Goal: Task Accomplishment & Management: Manage account settings

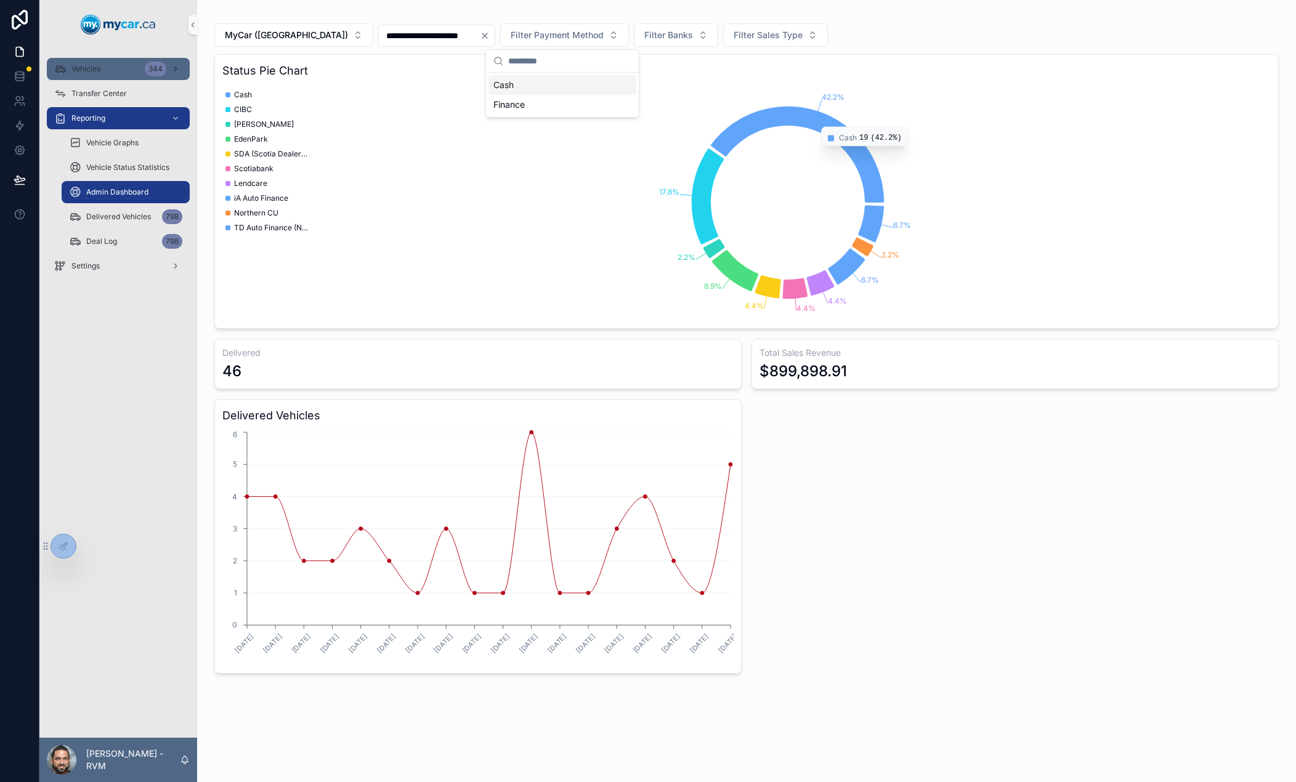
click at [115, 73] on div "Vehicles 344" at bounding box center [118, 69] width 128 height 20
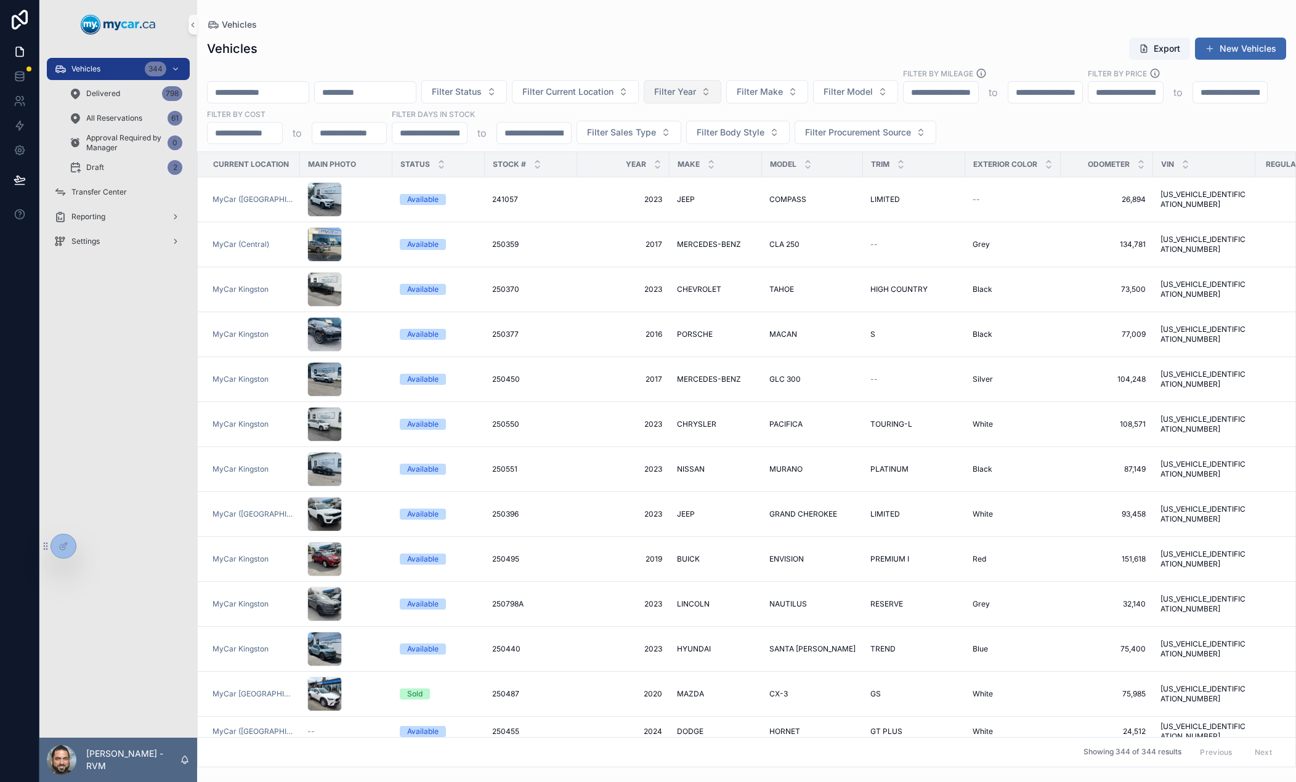
click at [696, 97] on span "Filter Year" at bounding box center [675, 92] width 42 height 12
click at [728, 164] on div "2024" at bounding box center [771, 171] width 148 height 20
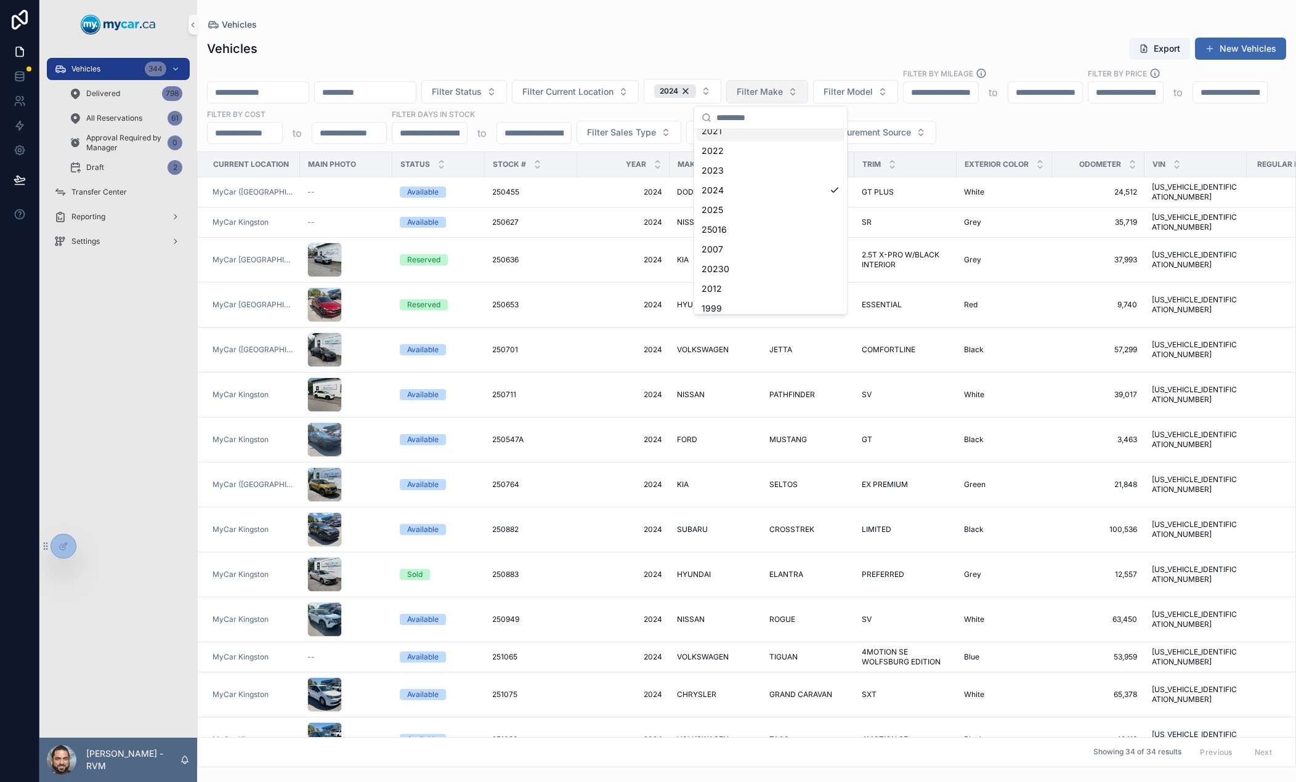
click at [783, 94] on span "Filter Make" at bounding box center [760, 92] width 46 height 12
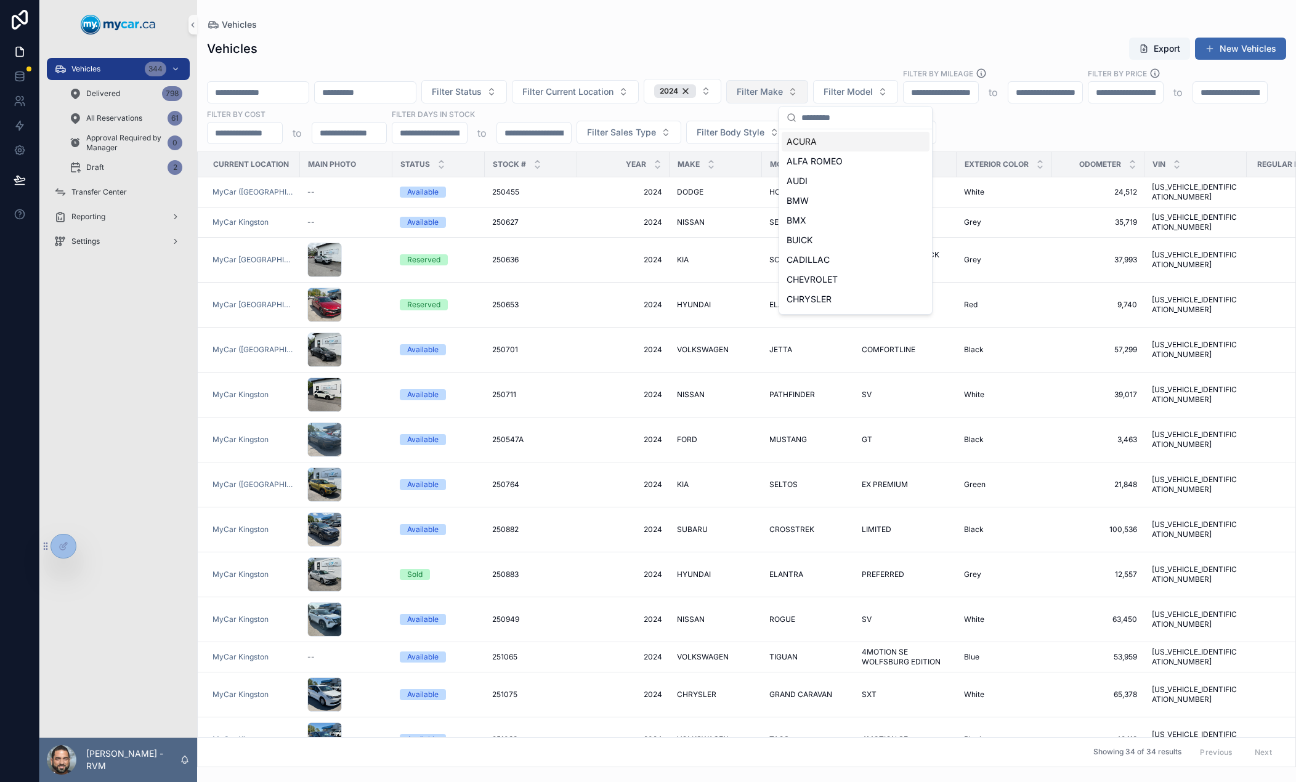
click at [783, 89] on span "Filter Make" at bounding box center [760, 92] width 46 height 12
click at [825, 286] on div "NISSAN" at bounding box center [856, 291] width 148 height 20
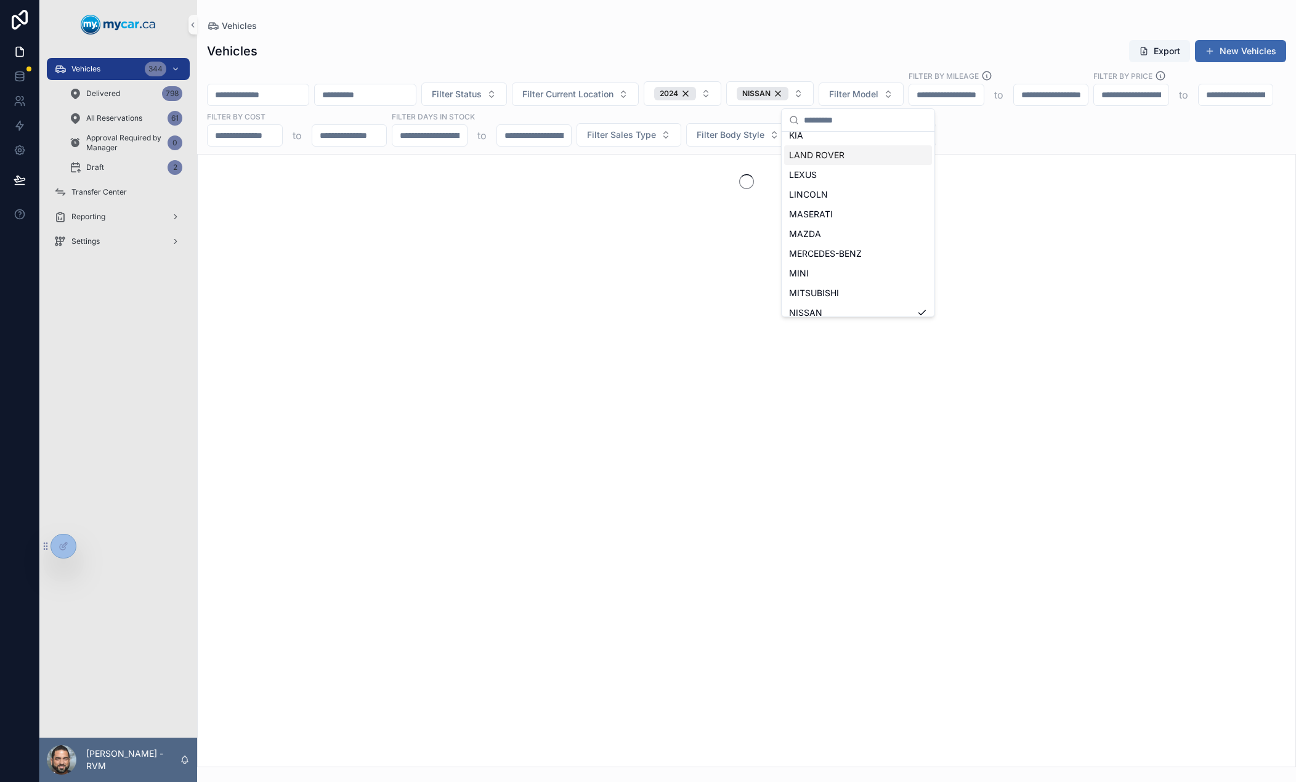
click at [855, 46] on div "Vehicles Export New Vehicles" at bounding box center [746, 50] width 1079 height 23
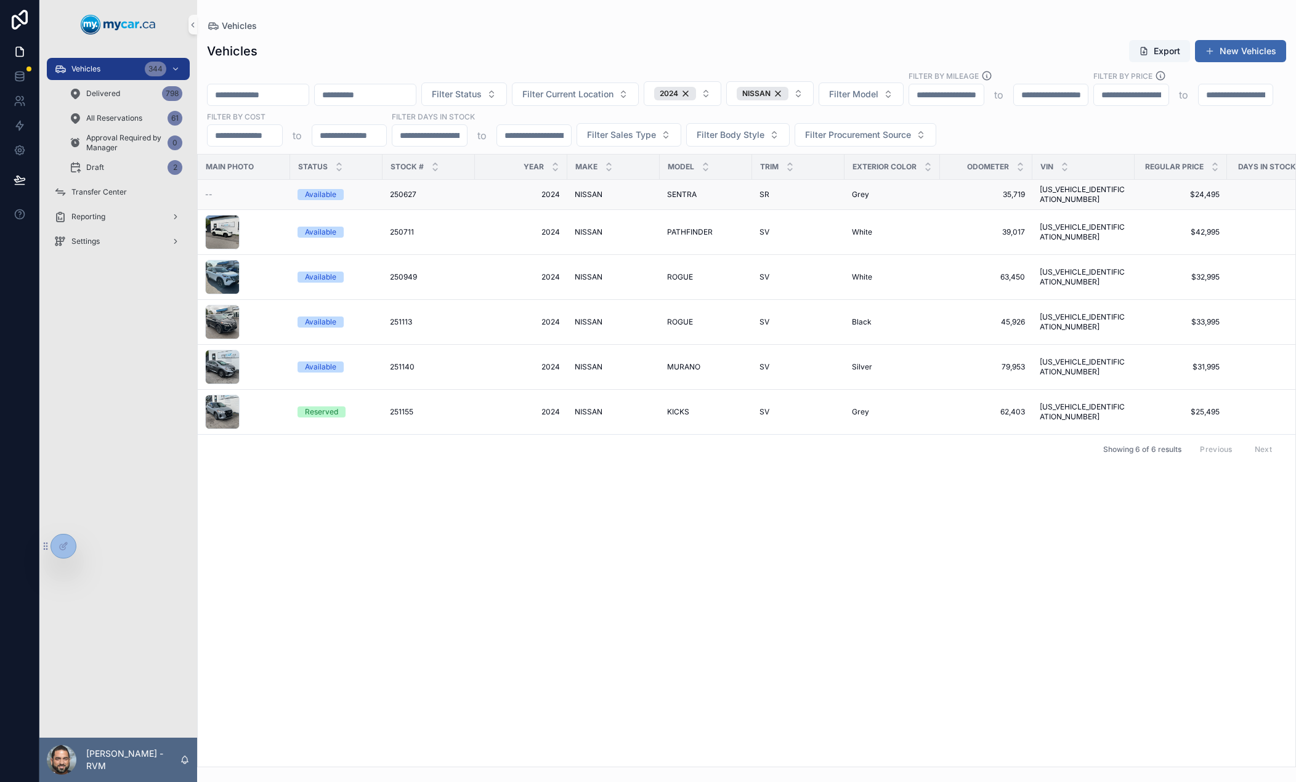
scroll to position [0, 153]
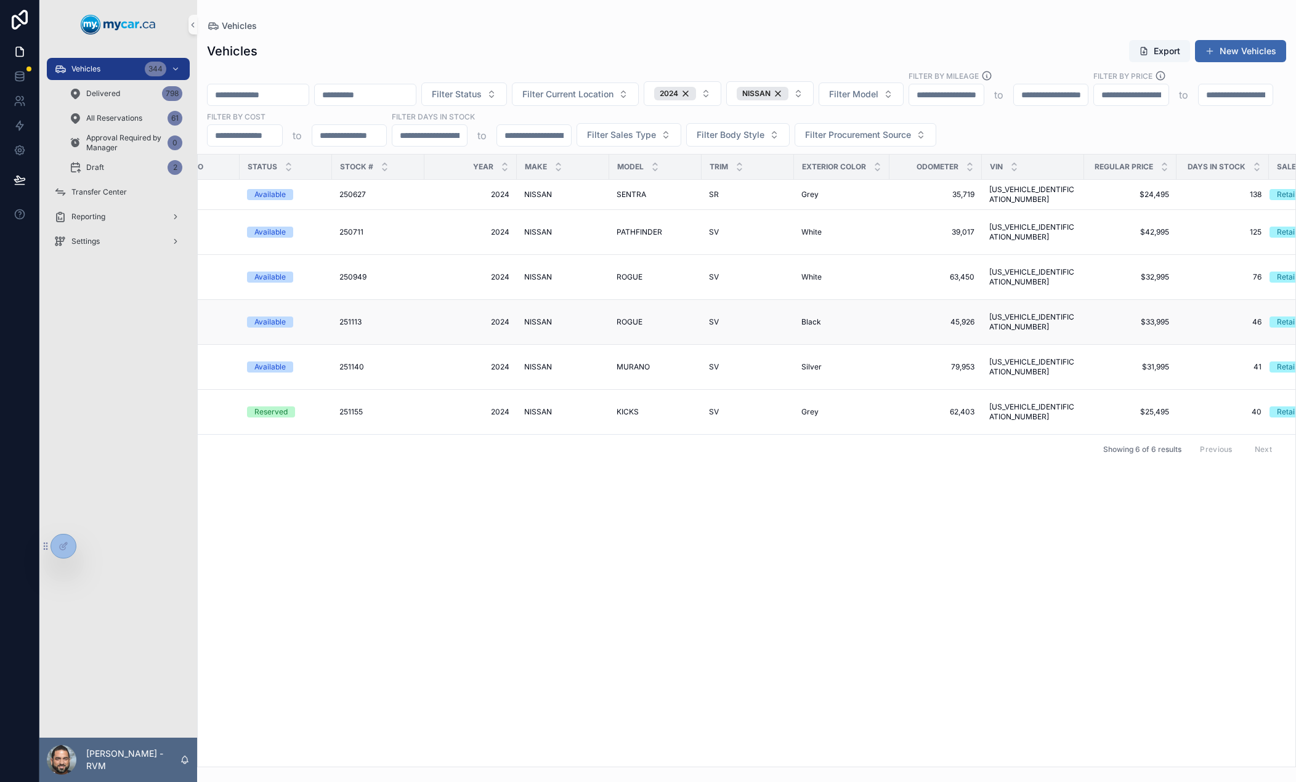
click at [727, 319] on td "SV SV" at bounding box center [747, 322] width 92 height 45
click at [657, 302] on td "ROGUE ROGUE" at bounding box center [655, 322] width 92 height 45
click at [418, 317] on td "251113 251113" at bounding box center [378, 322] width 92 height 45
click at [532, 321] on td "NISSAN NISSAN" at bounding box center [563, 322] width 92 height 45
click at [538, 317] on span "NISSAN" at bounding box center [538, 322] width 28 height 10
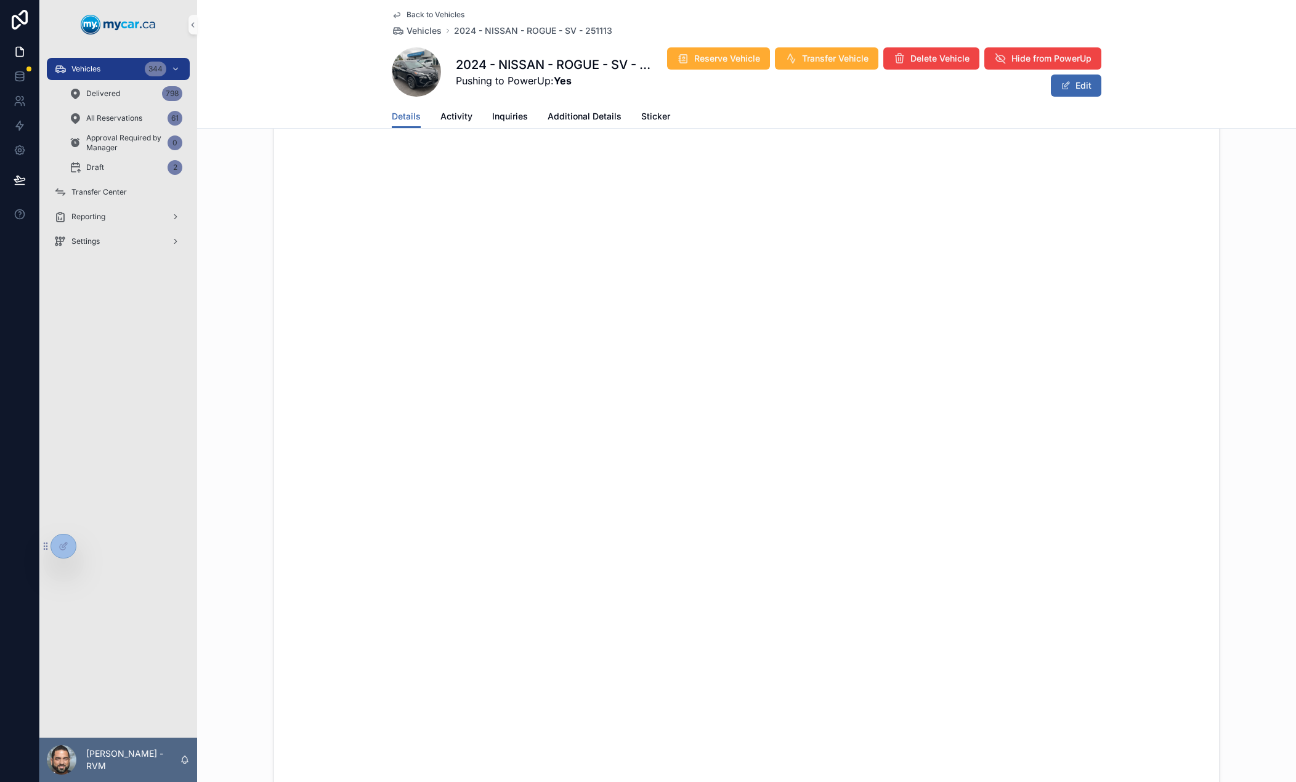
scroll to position [335, 0]
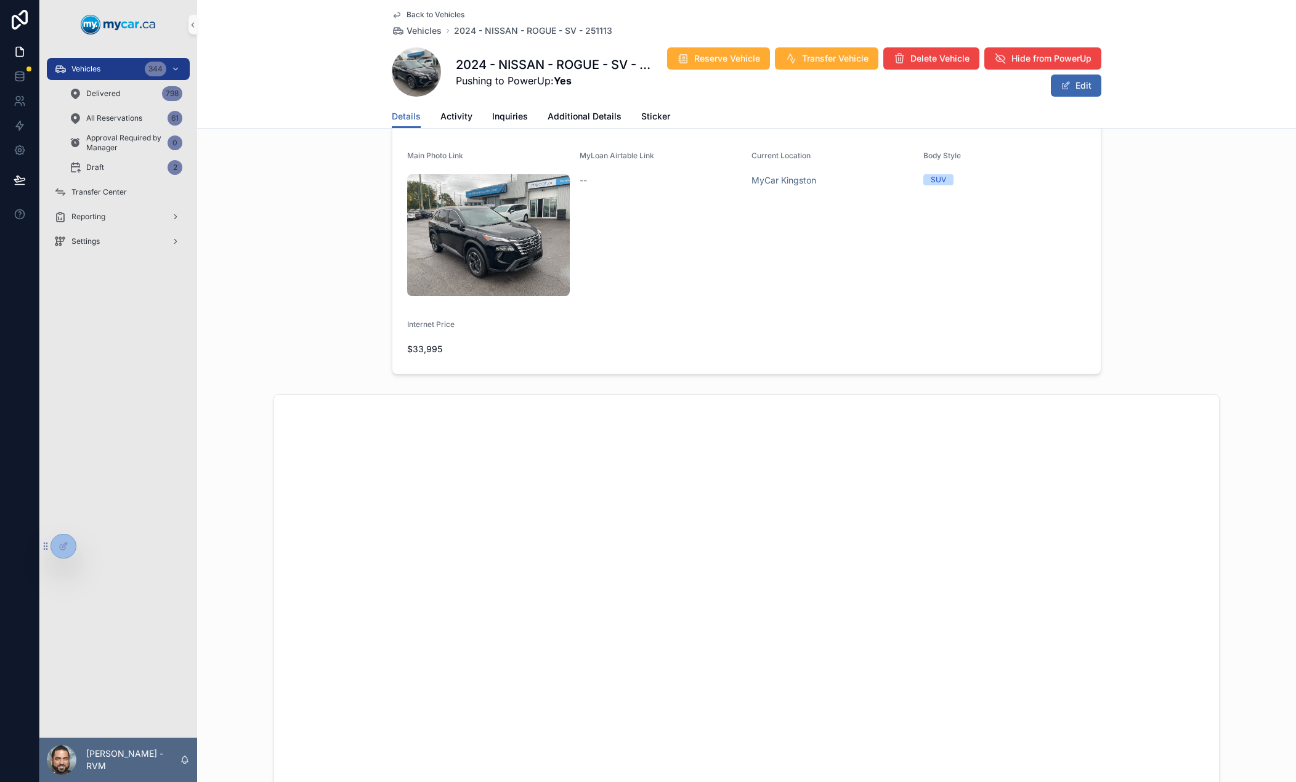
click at [430, 13] on span "Back to Vehicles" at bounding box center [435, 15] width 58 height 10
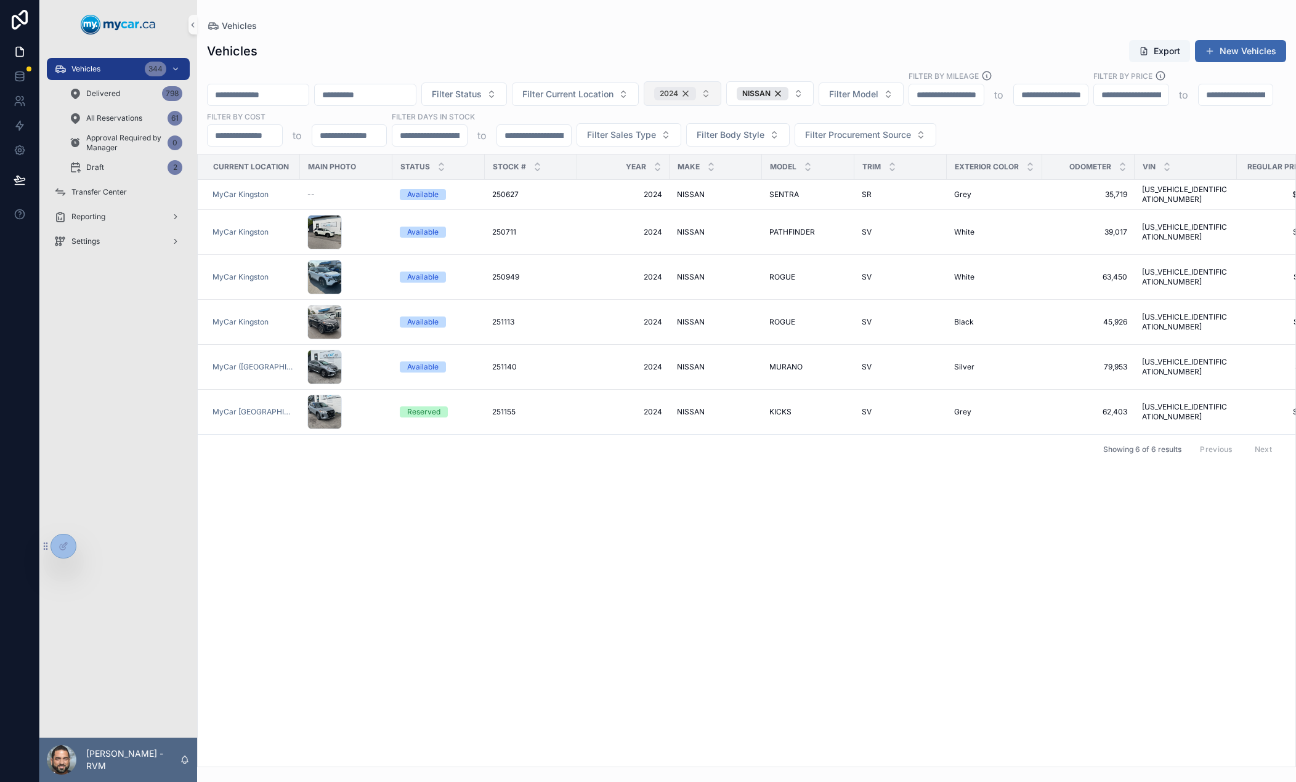
click at [696, 92] on div "2024" at bounding box center [675, 94] width 42 height 14
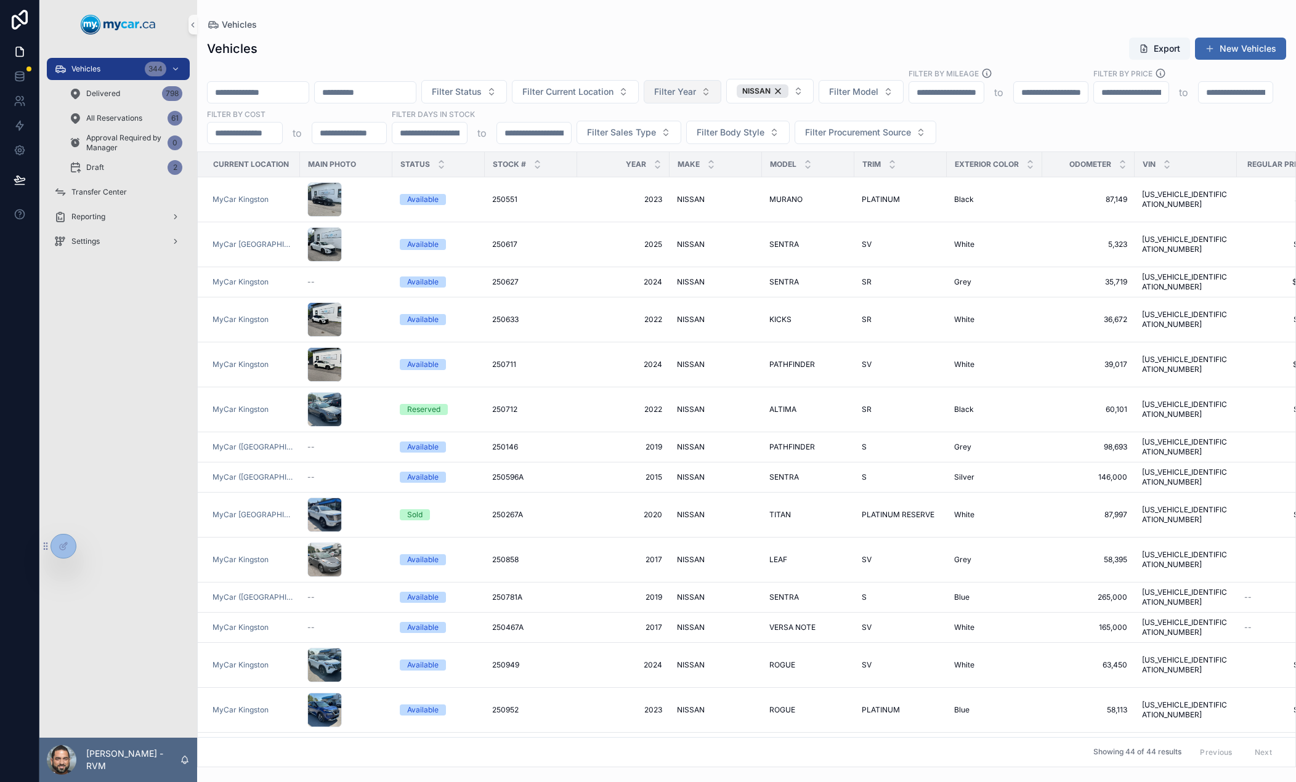
click at [696, 92] on span "Filter Year" at bounding box center [675, 92] width 42 height 12
click at [748, 136] on div "2023" at bounding box center [771, 133] width 148 height 20
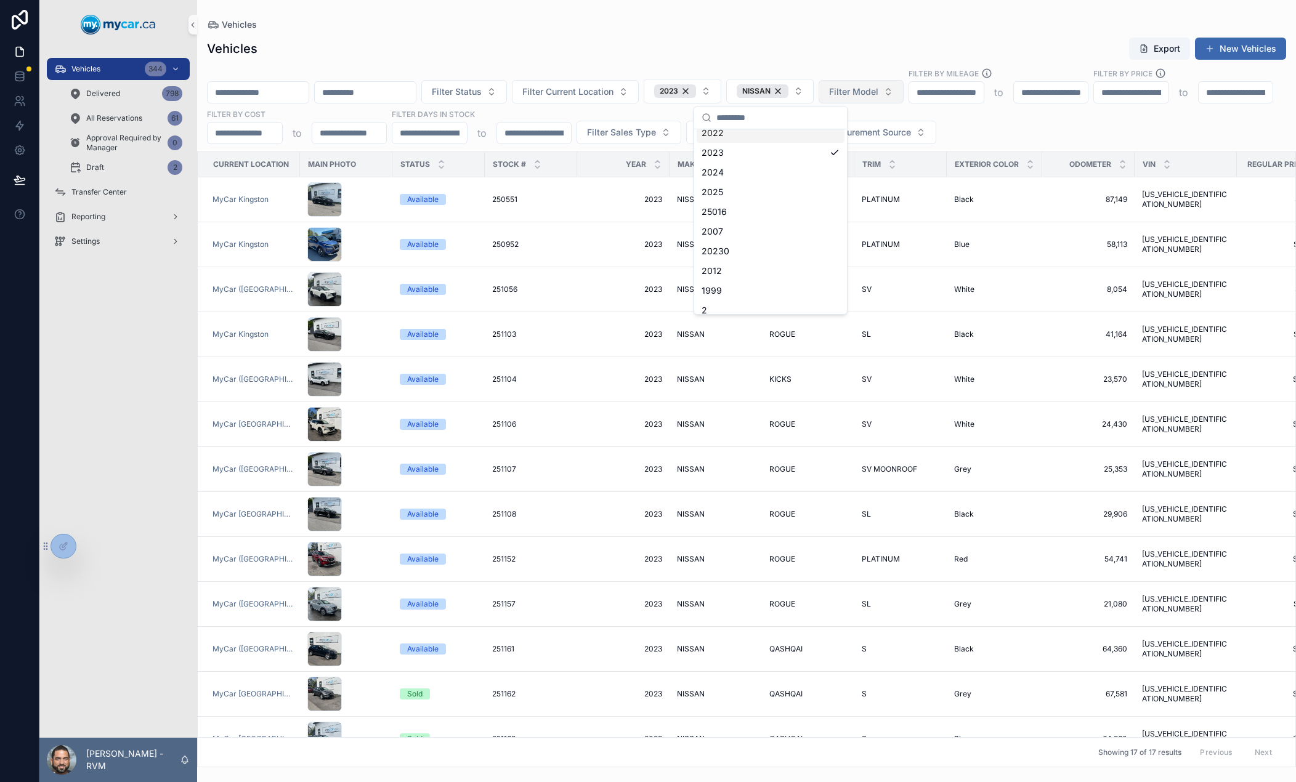
click at [878, 89] on span "Filter Model" at bounding box center [853, 92] width 49 height 12
type input "***"
click at [910, 146] on span "ROGUE" at bounding box center [895, 141] width 30 height 12
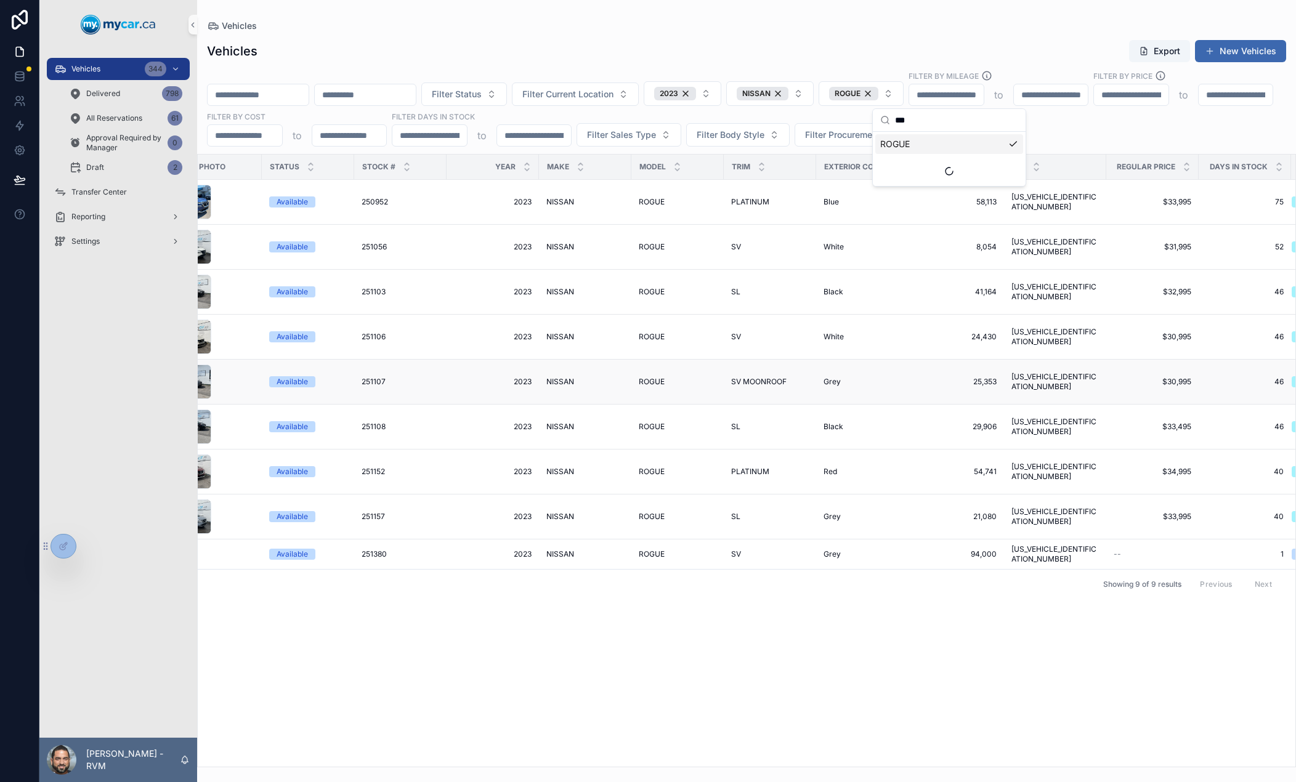
scroll to position [0, 188]
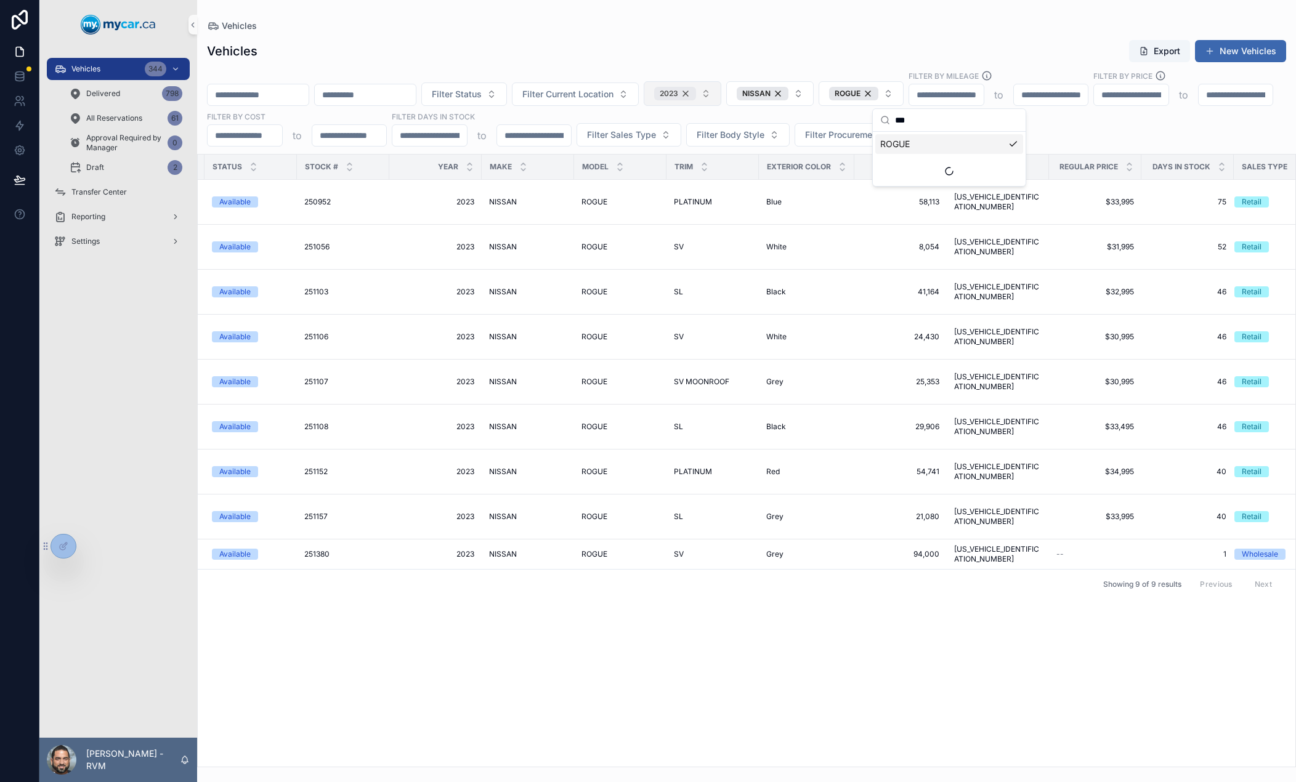
click at [696, 95] on div "2023" at bounding box center [675, 94] width 42 height 14
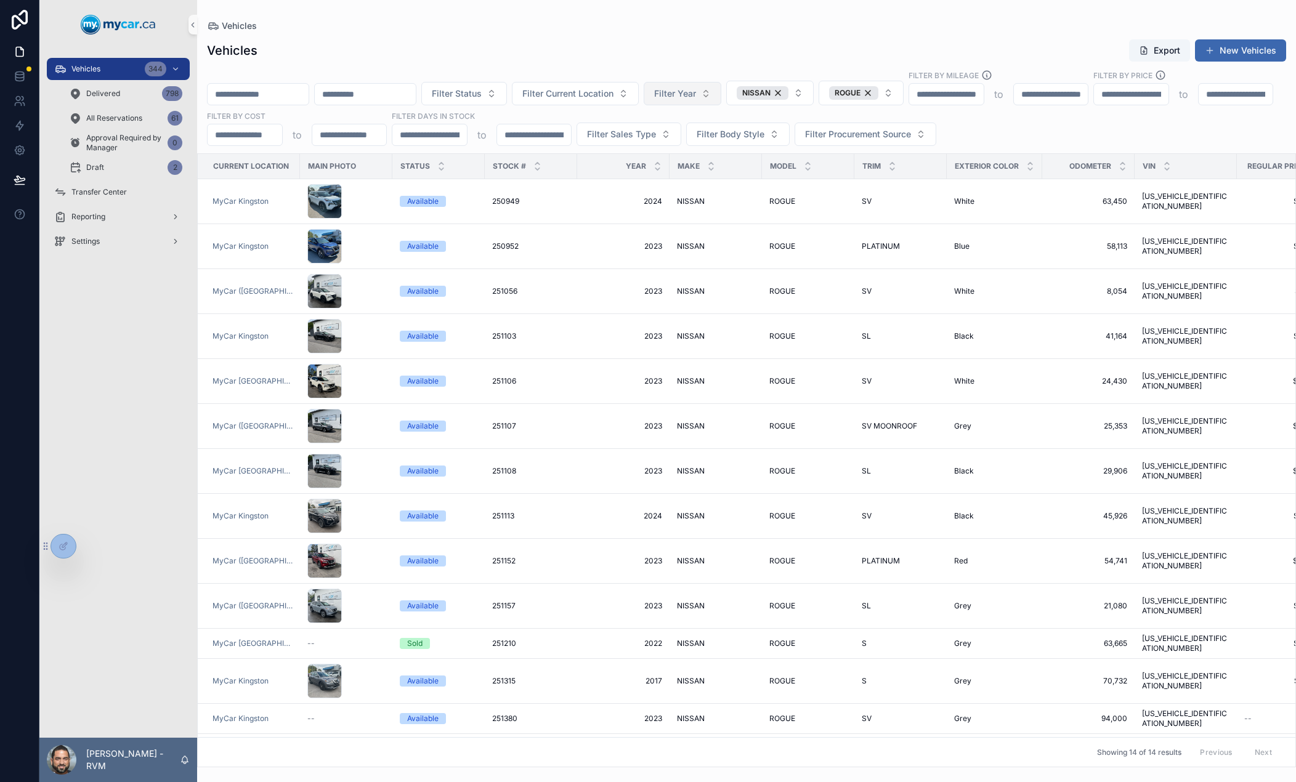
click at [696, 95] on span "Filter Year" at bounding box center [675, 93] width 42 height 12
click at [721, 82] on button "Filter Year" at bounding box center [683, 93] width 78 height 23
click at [696, 97] on span "Filter Year" at bounding box center [675, 93] width 42 height 12
click at [731, 208] on div "2024" at bounding box center [771, 206] width 148 height 20
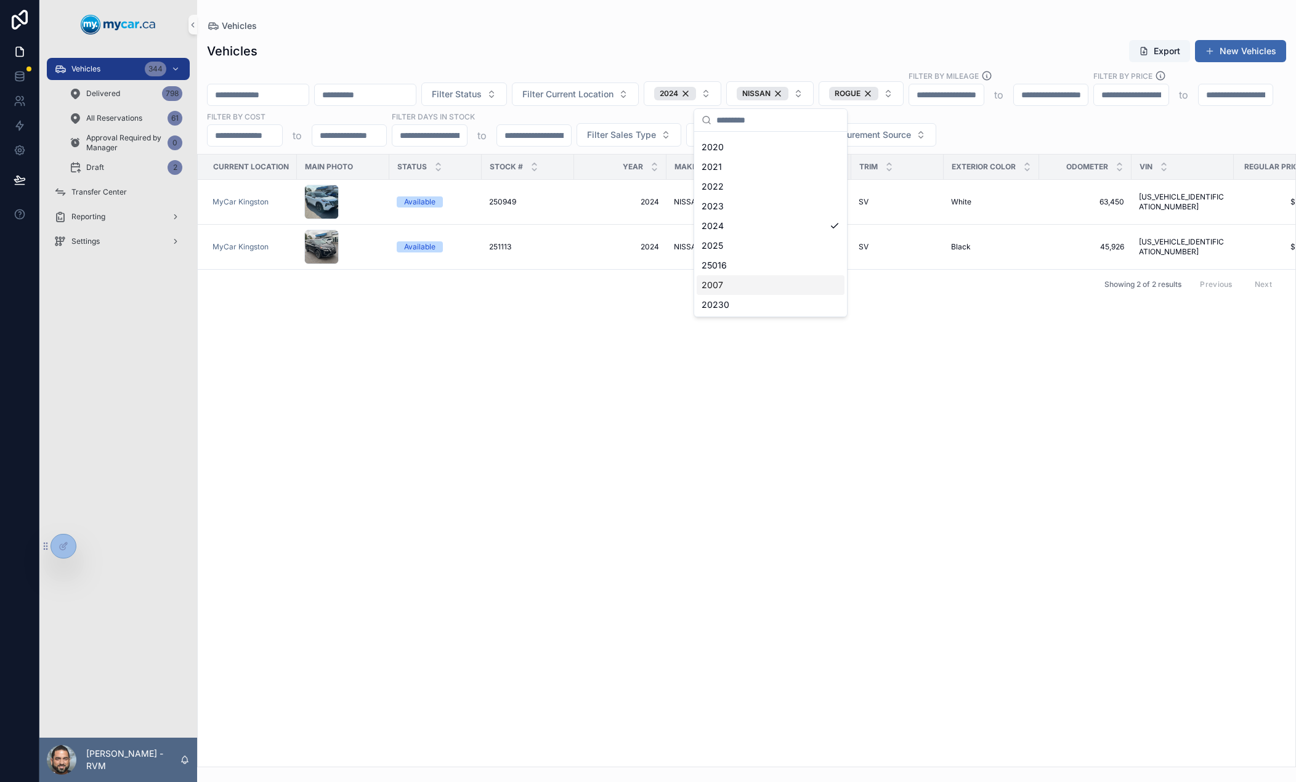
click at [965, 285] on div "Showing 2 of 2 results Previous Next" at bounding box center [746, 284] width 1097 height 30
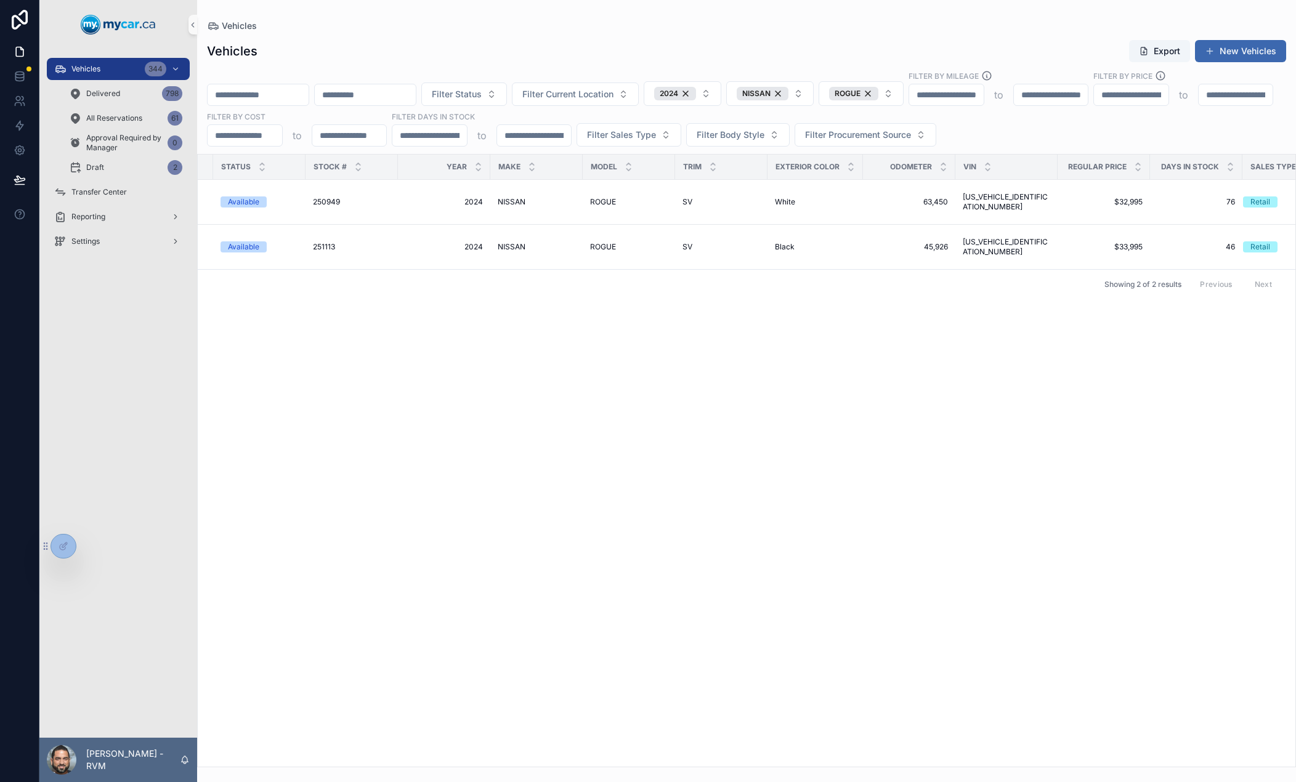
scroll to position [0, 184]
click at [764, 134] on span "Filter Body Style" at bounding box center [731, 135] width 68 height 12
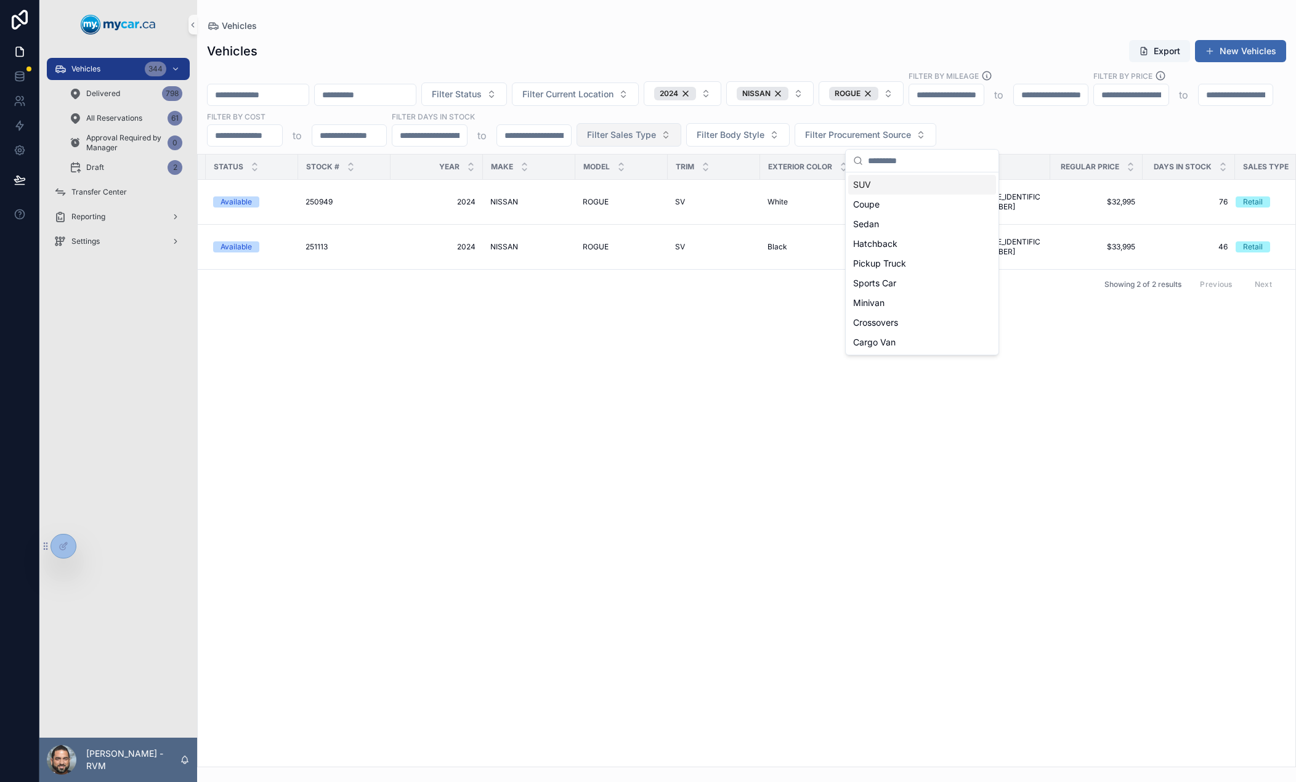
click at [656, 133] on span "Filter Sales Type" at bounding box center [621, 135] width 69 height 12
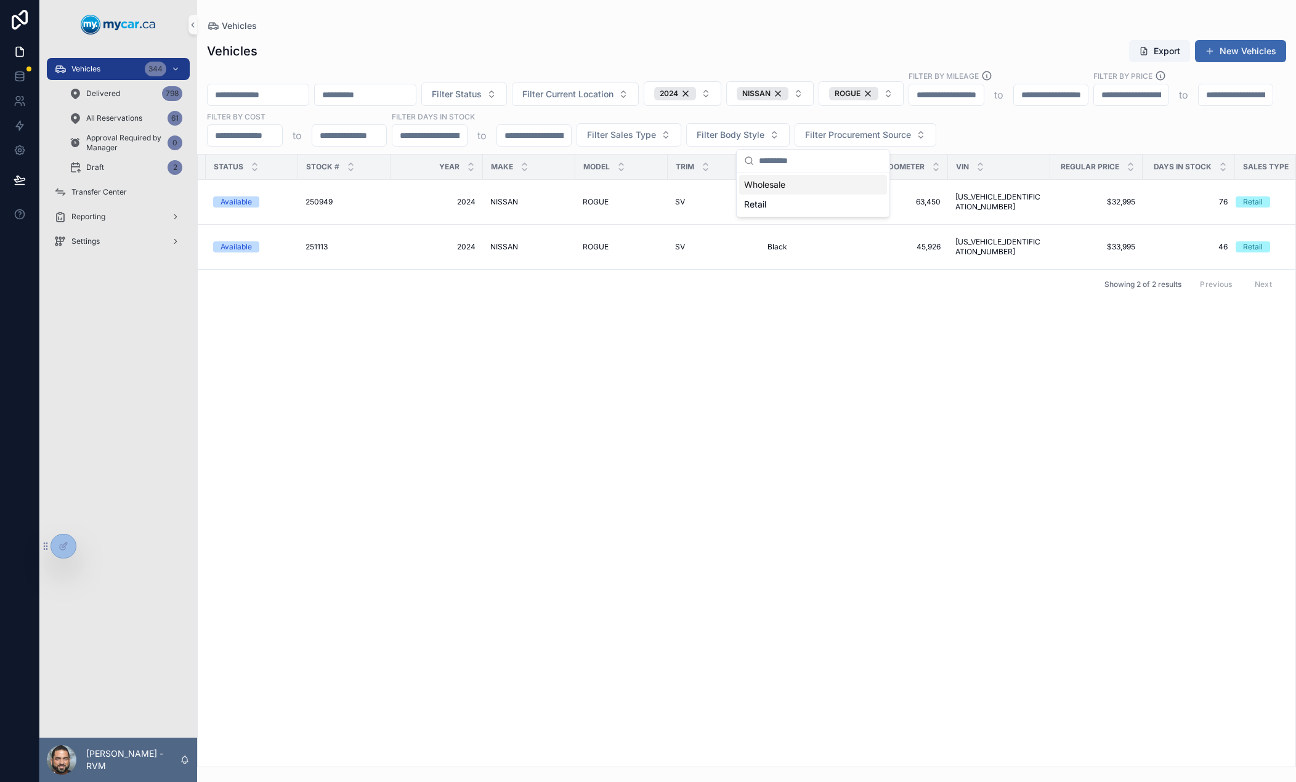
click at [760, 190] on div "Wholesale" at bounding box center [813, 185] width 148 height 20
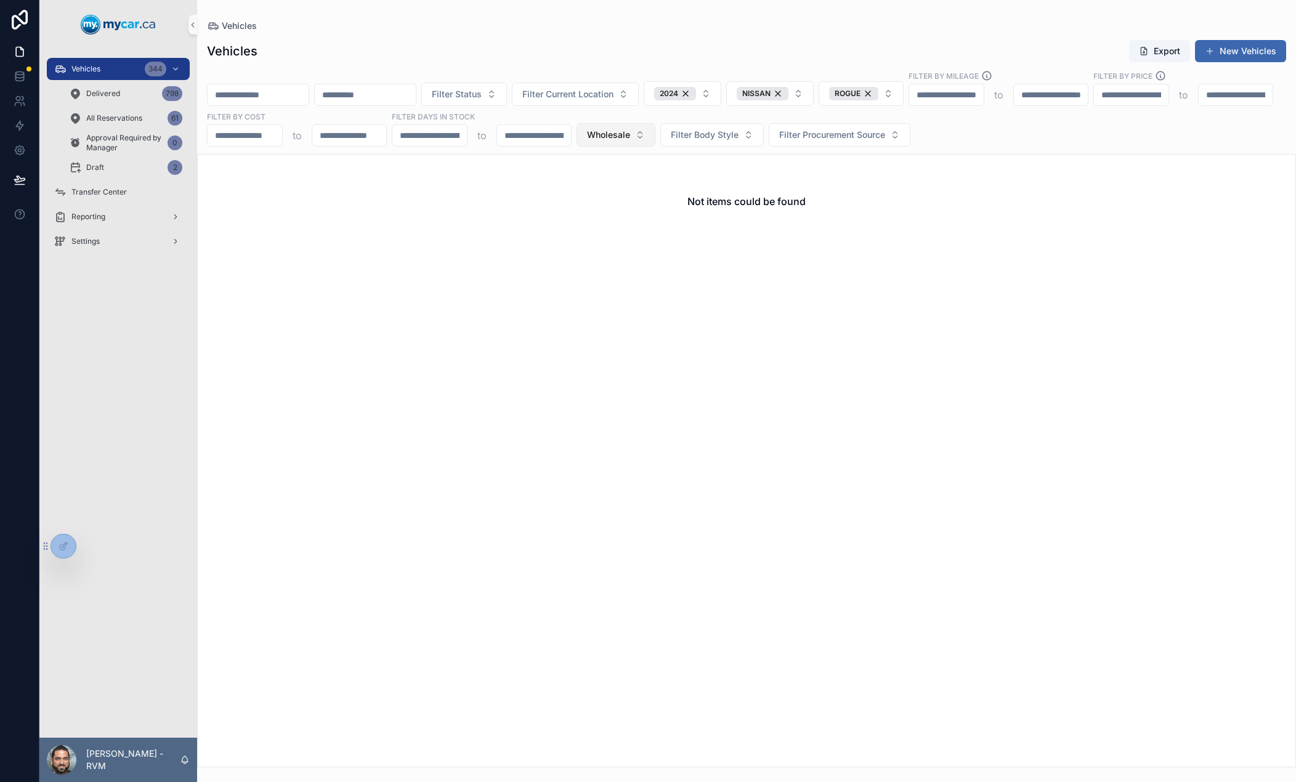
click at [630, 137] on span "Wholesale" at bounding box center [608, 135] width 43 height 12
click at [774, 186] on div "None" at bounding box center [801, 185] width 148 height 20
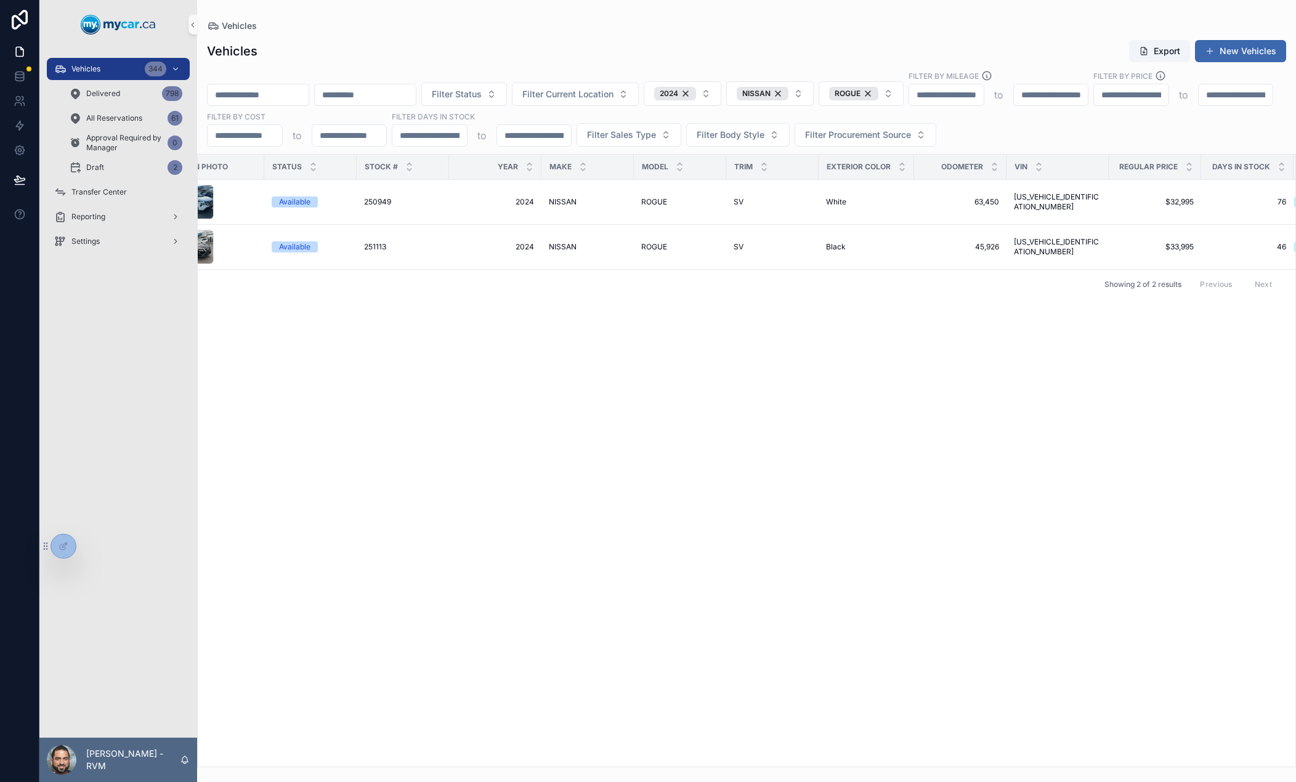
scroll to position [0, 103]
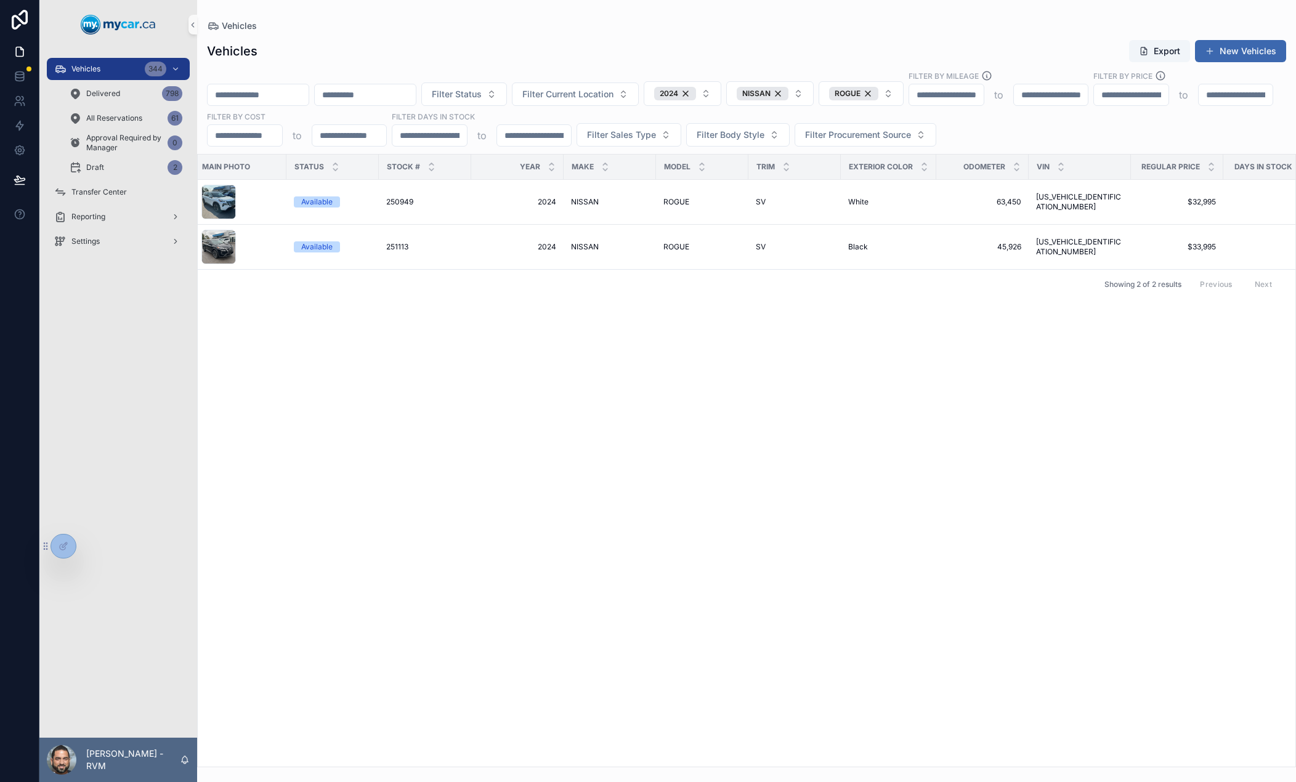
click at [416, 101] on input "scrollable content" at bounding box center [365, 94] width 101 height 17
paste input "**********"
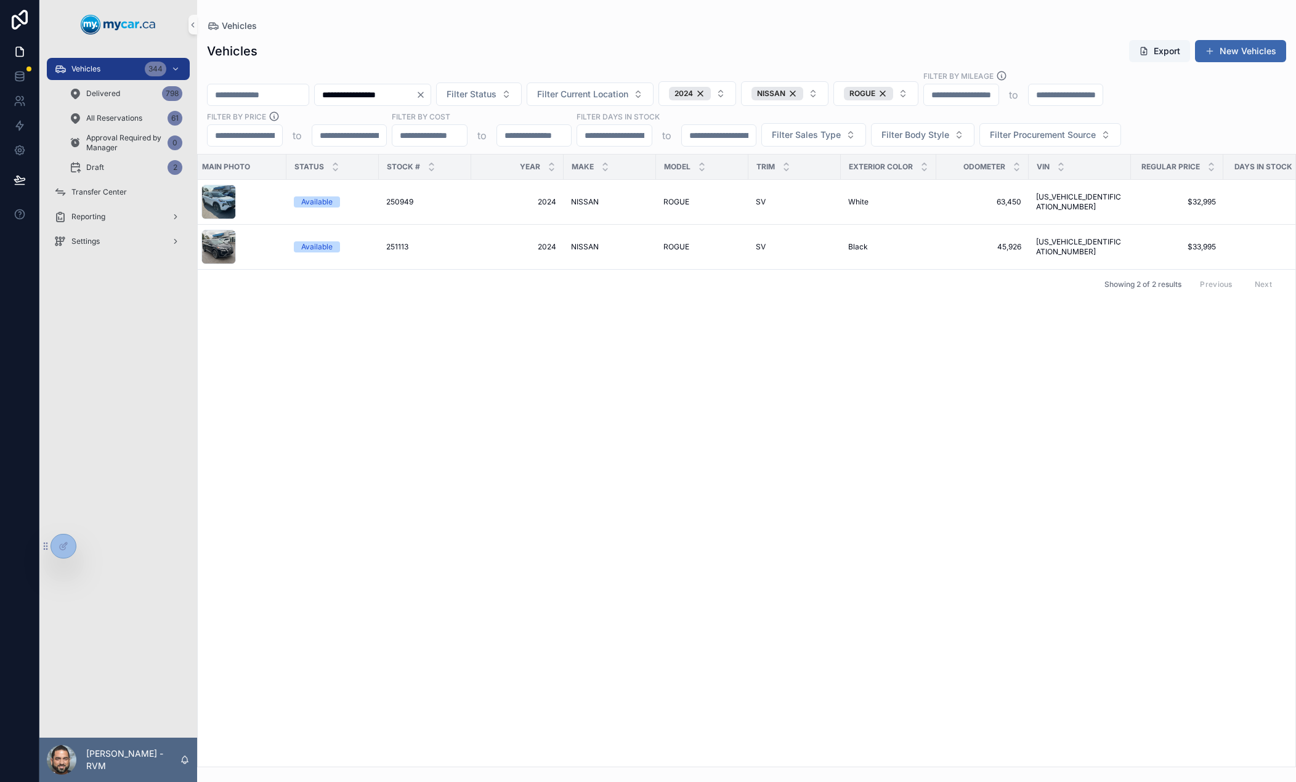
type input "**********"
click at [535, 313] on div "Current Location Main Photo Status Stock # Year Make Model Trim Exterior Color …" at bounding box center [746, 461] width 1097 height 612
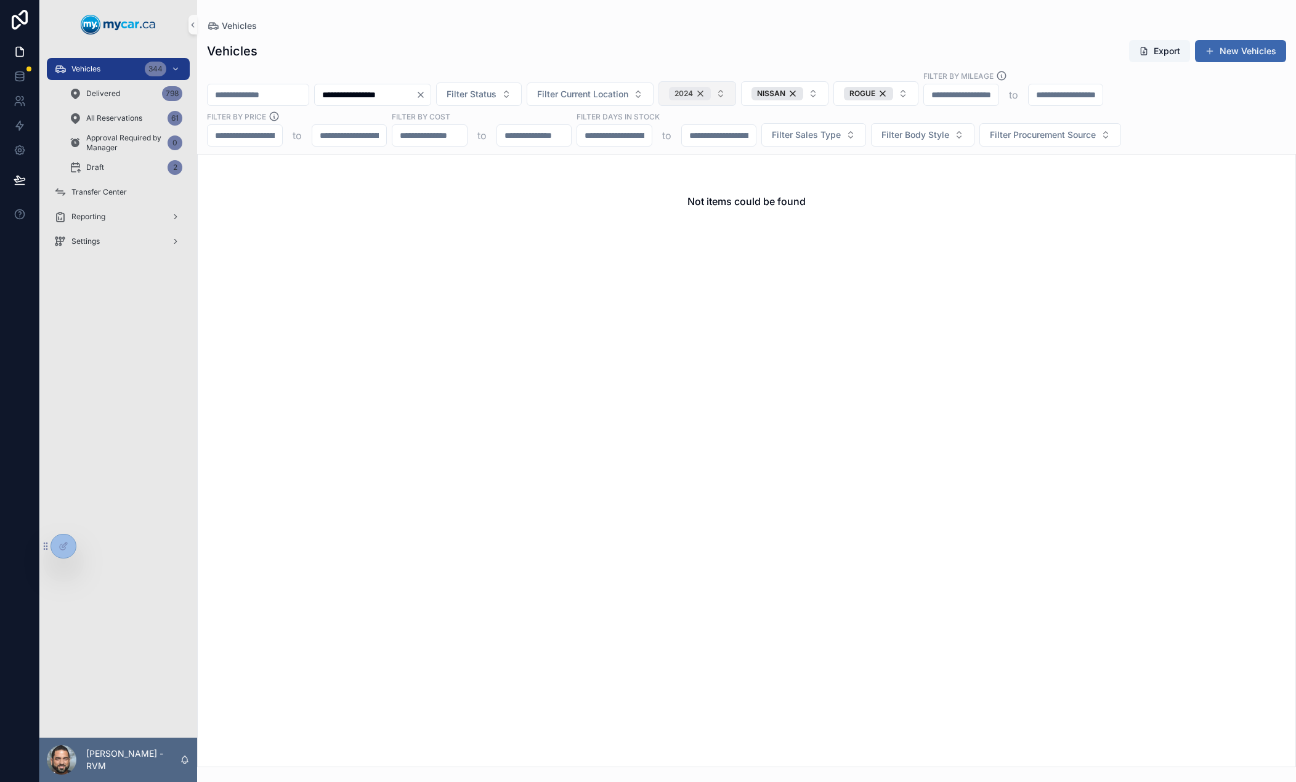
click at [711, 95] on div "2024" at bounding box center [690, 94] width 42 height 14
click at [803, 94] on div "NISSAN" at bounding box center [777, 94] width 52 height 14
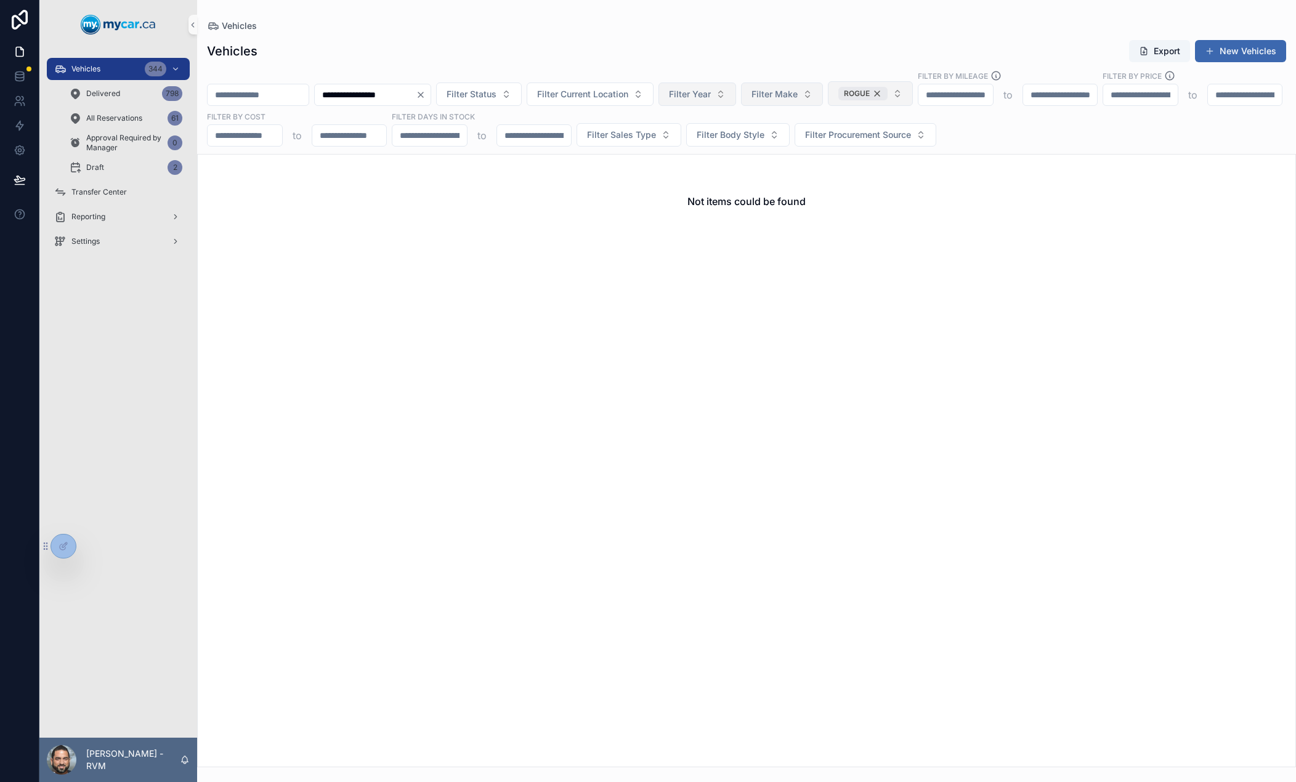
click at [887, 92] on div "ROGUE" at bounding box center [862, 94] width 49 height 14
click at [115, 68] on div "Vehicles 344" at bounding box center [118, 69] width 128 height 20
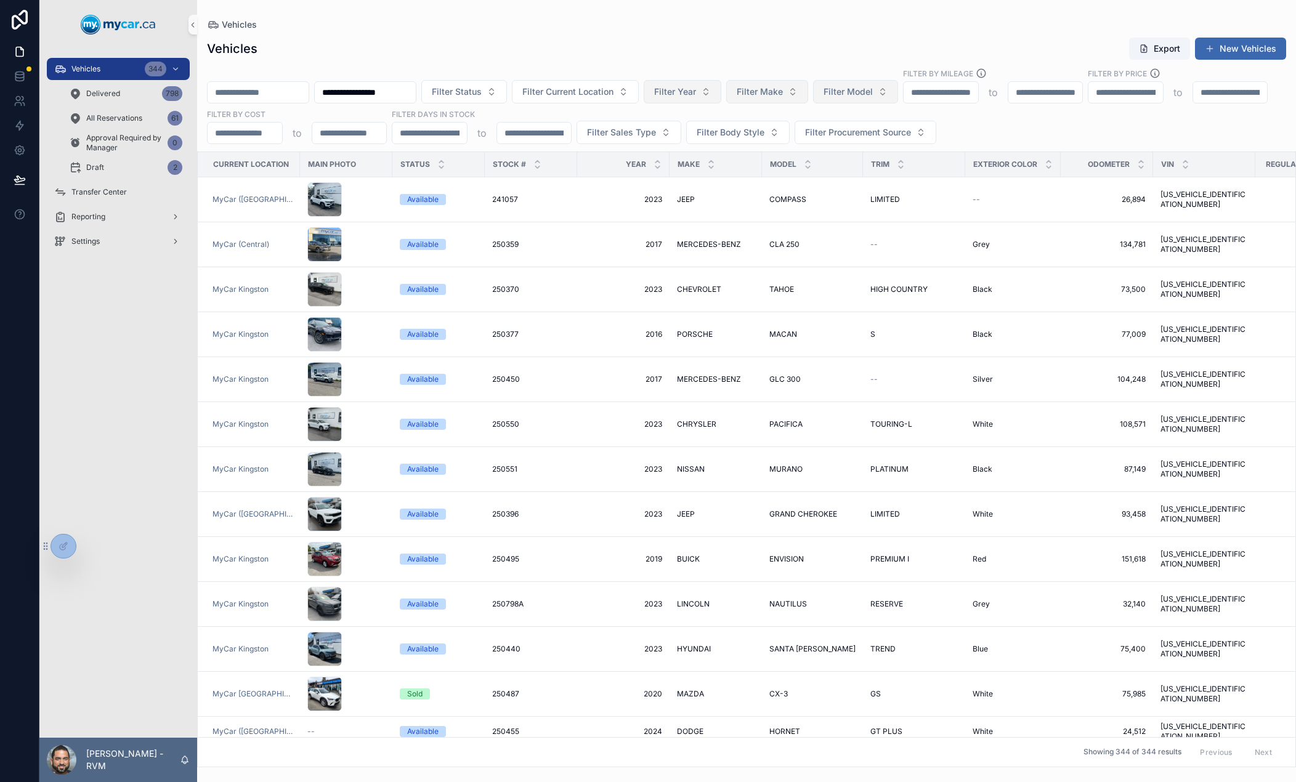
click at [416, 92] on input "**********" at bounding box center [365, 92] width 101 height 17
click at [103, 94] on span "Delivered" at bounding box center [103, 94] width 34 height 10
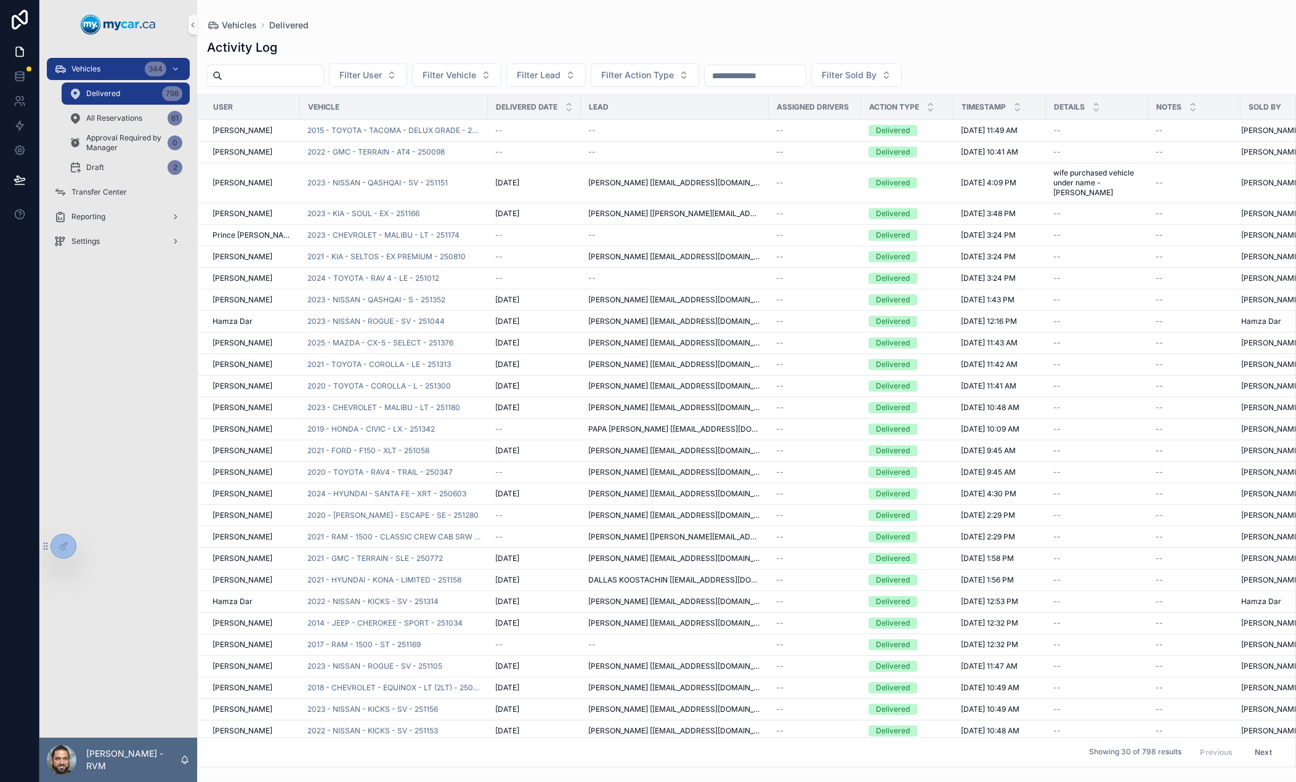
click at [293, 73] on input "scrollable content" at bounding box center [272, 75] width 101 height 17
click at [501, 74] on button "Filter Vehicle" at bounding box center [456, 74] width 89 height 23
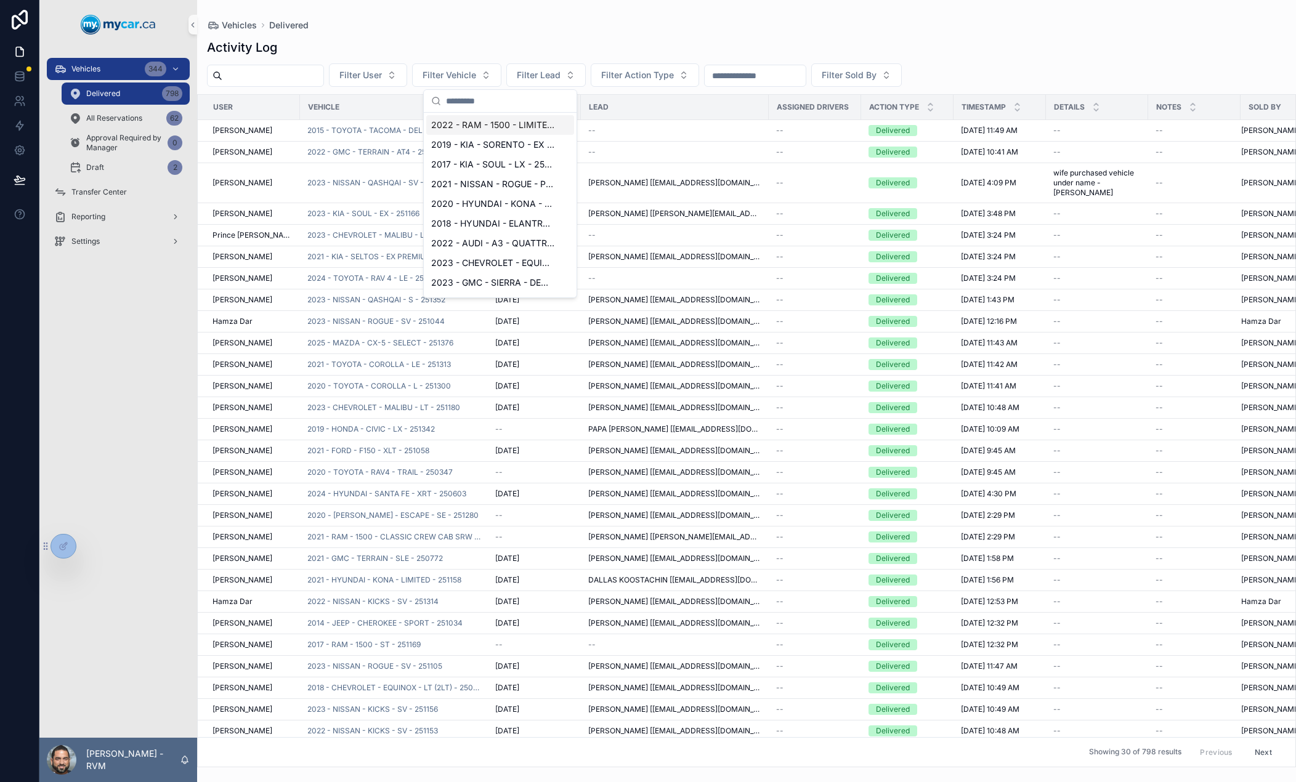
click at [491, 10] on div "Vehicles Delivered Activity Log Filter User Filter Vehicle Filter Lead Filter A…" at bounding box center [746, 383] width 1099 height 767
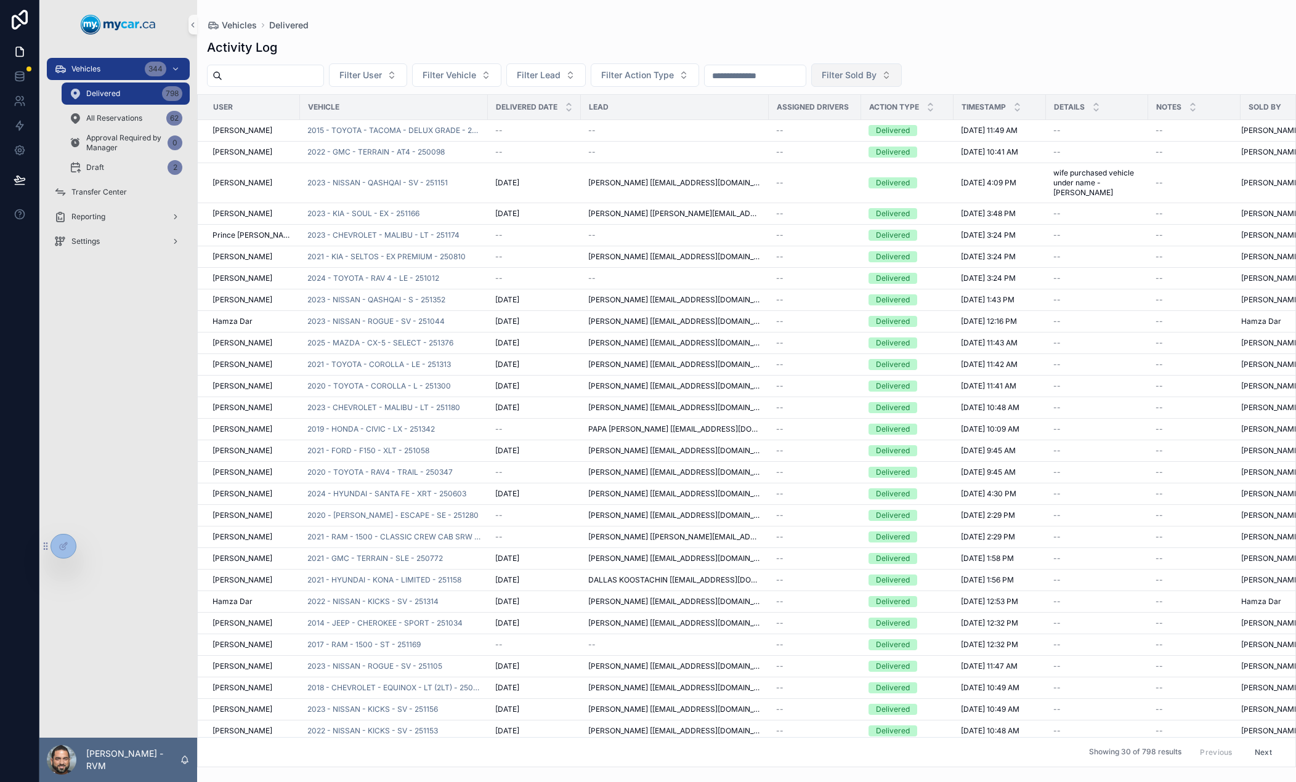
click at [902, 81] on button "Filter Sold By" at bounding box center [856, 74] width 91 height 23
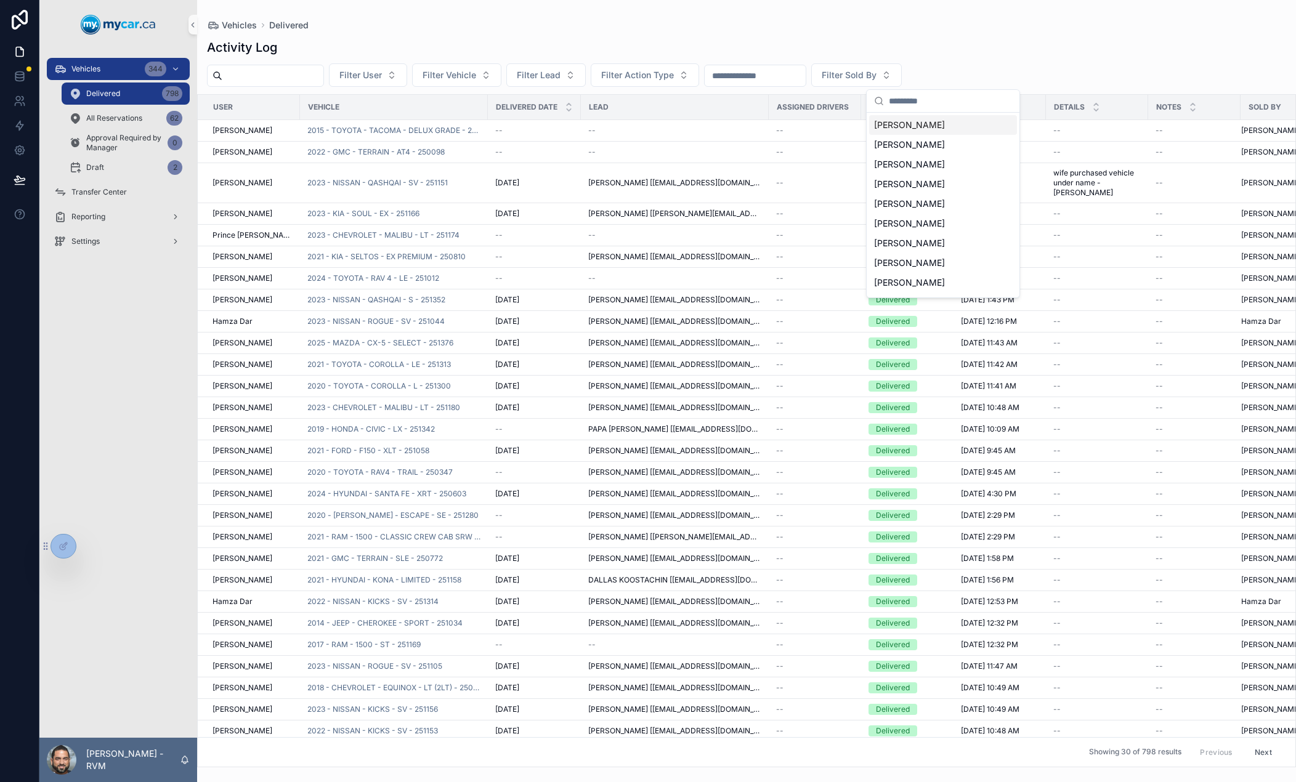
click at [806, 76] on input "scrollable content" at bounding box center [755, 75] width 101 height 17
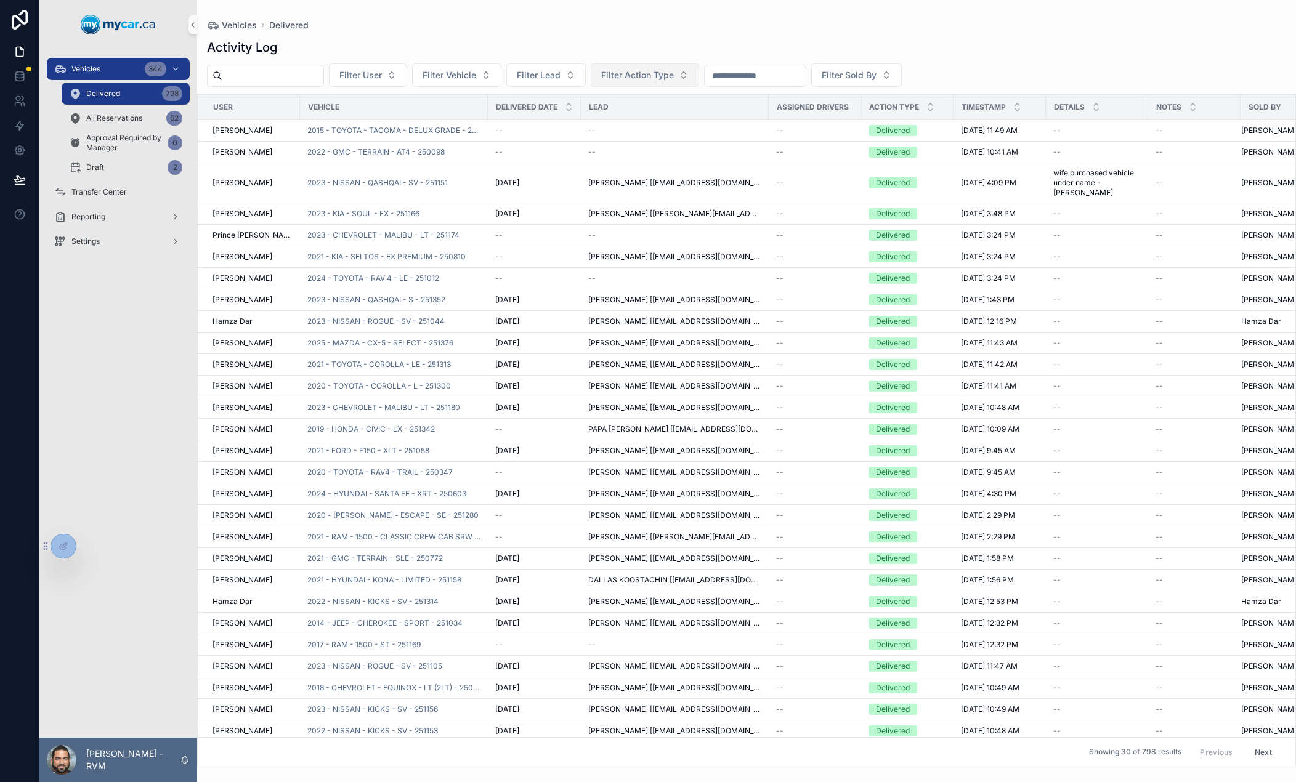
click at [674, 75] on span "Filter Action Type" at bounding box center [637, 75] width 73 height 12
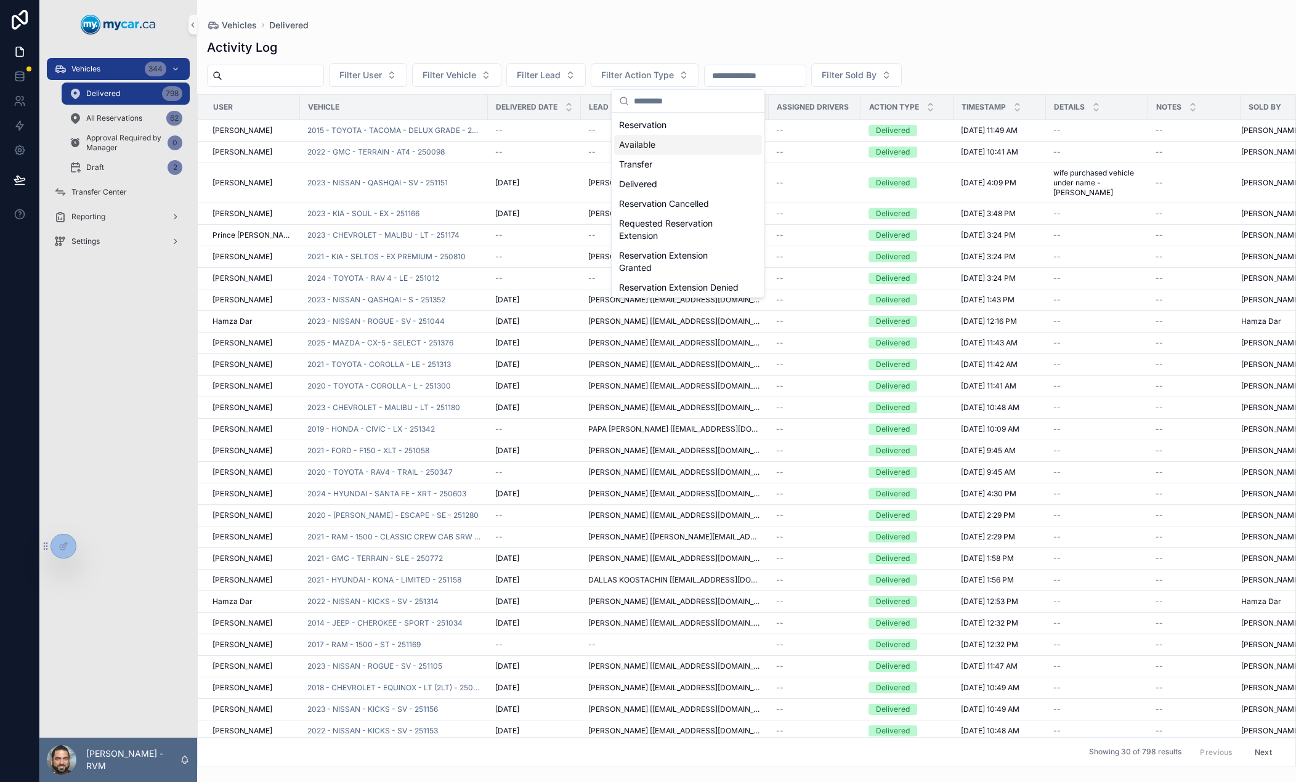
click at [150, 97] on div "Delivered 798" at bounding box center [125, 94] width 113 height 20
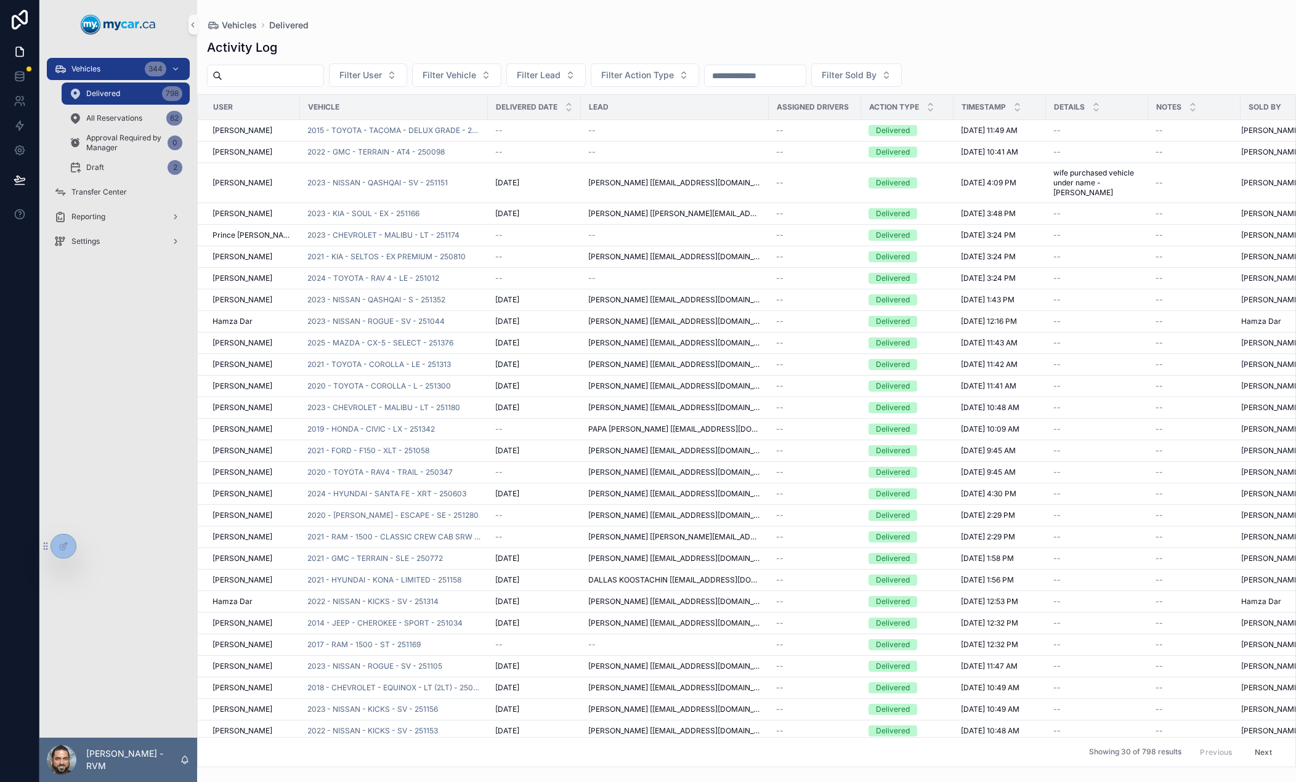
click at [150, 97] on div "Delivered 798" at bounding box center [125, 94] width 113 height 20
click at [476, 74] on span "Filter Vehicle" at bounding box center [449, 75] width 54 height 12
click at [560, 72] on span "Filter Lead" at bounding box center [539, 75] width 44 height 12
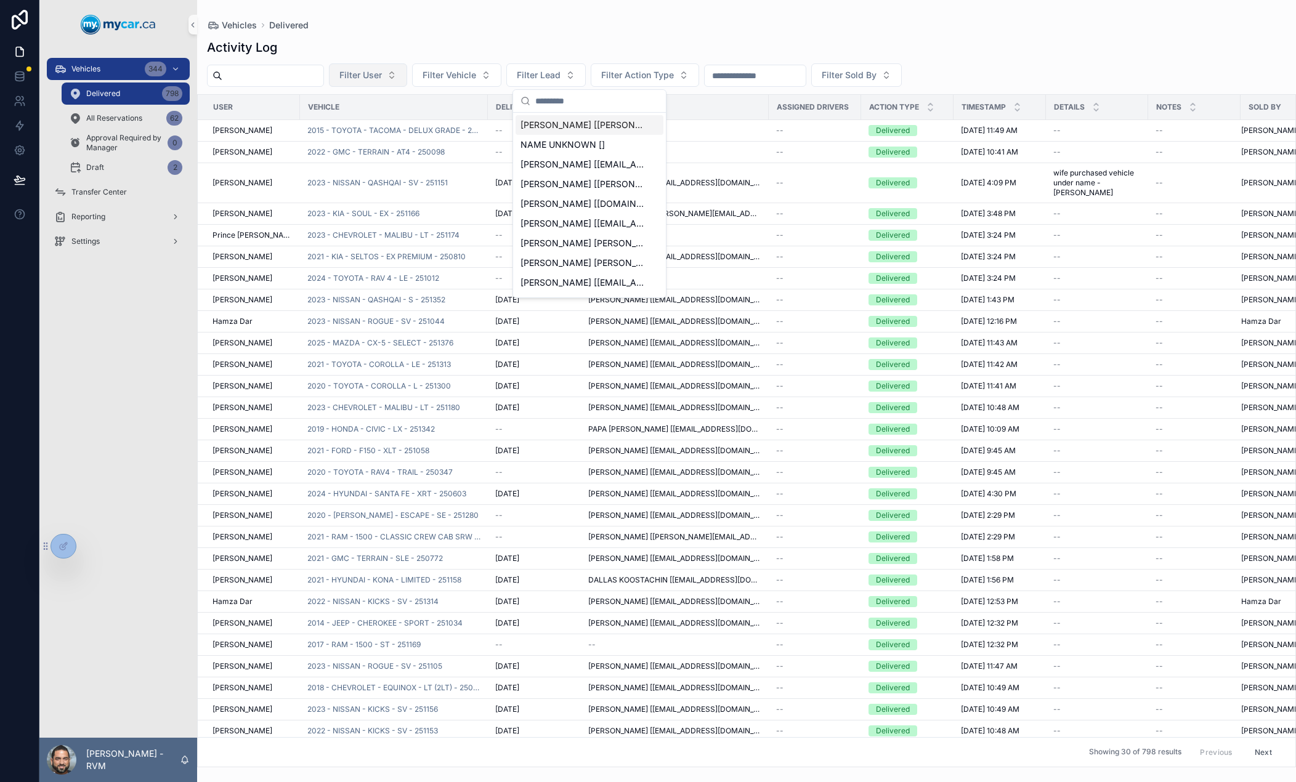
click at [382, 79] on span "Filter User" at bounding box center [360, 75] width 42 height 12
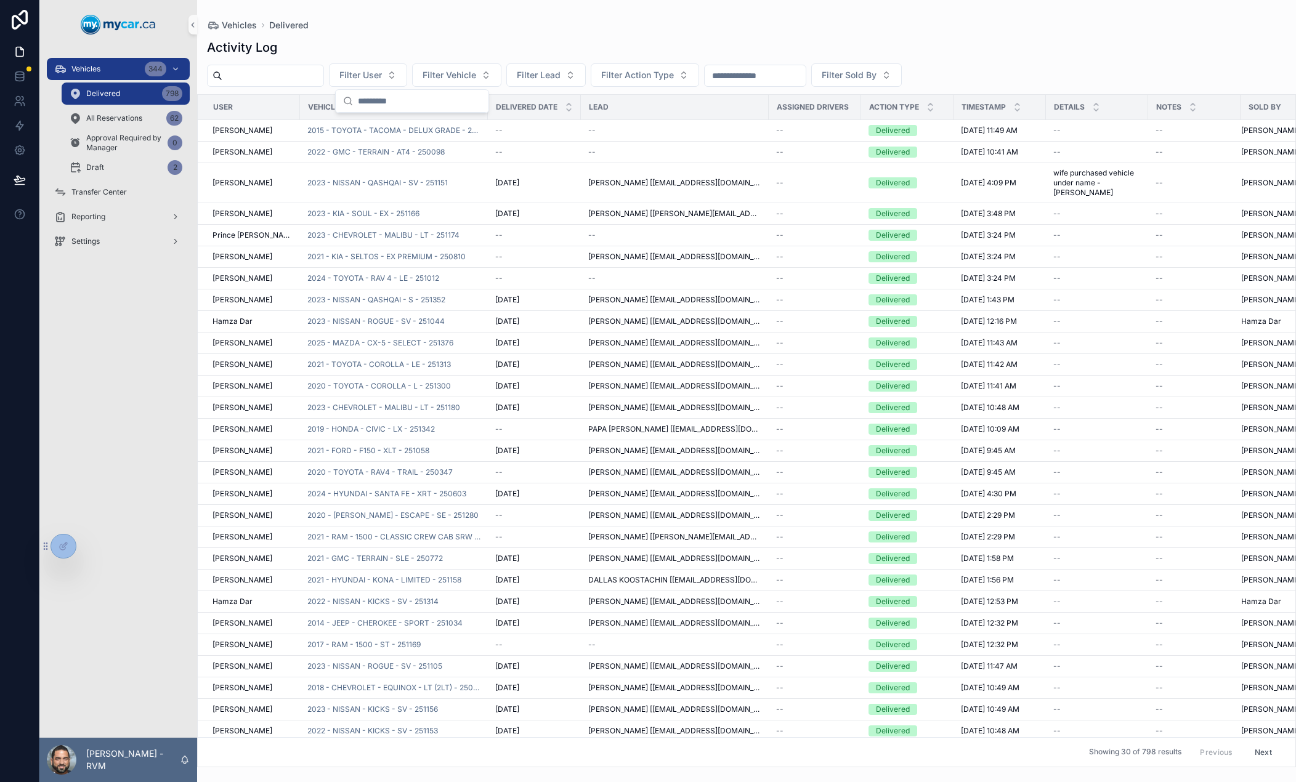
click at [793, 69] on input "scrollable content" at bounding box center [755, 75] width 101 height 17
click at [902, 83] on button "Filter Sold By" at bounding box center [856, 74] width 91 height 23
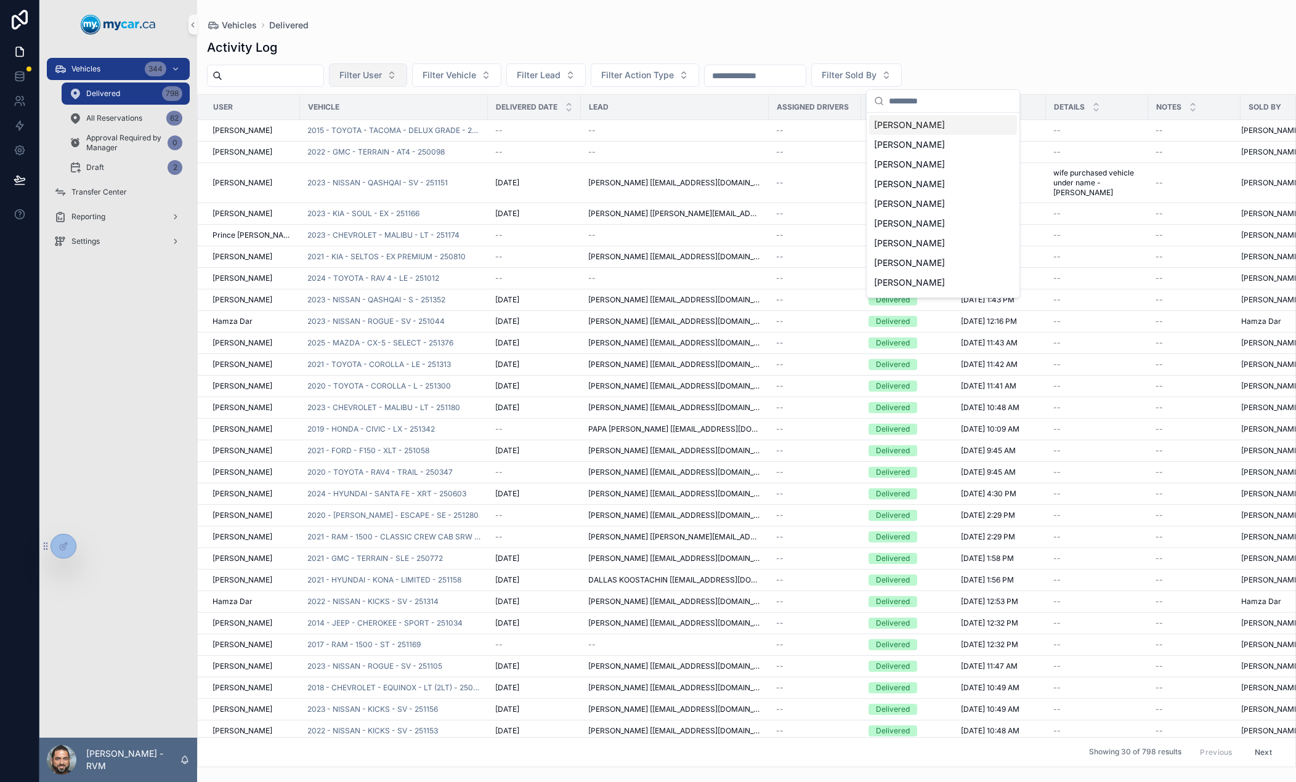
click at [407, 78] on button "Filter User" at bounding box center [368, 74] width 78 height 23
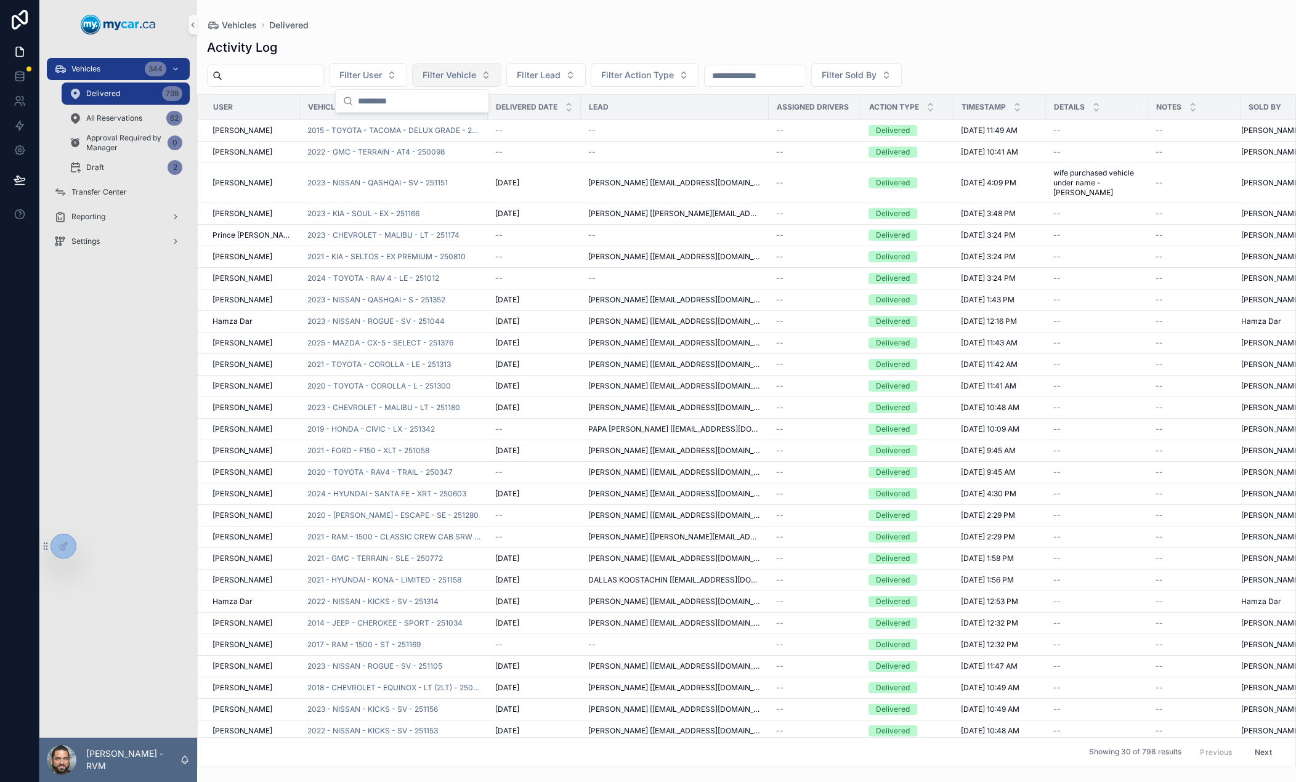
click at [476, 73] on span "Filter Vehicle" at bounding box center [449, 75] width 54 height 12
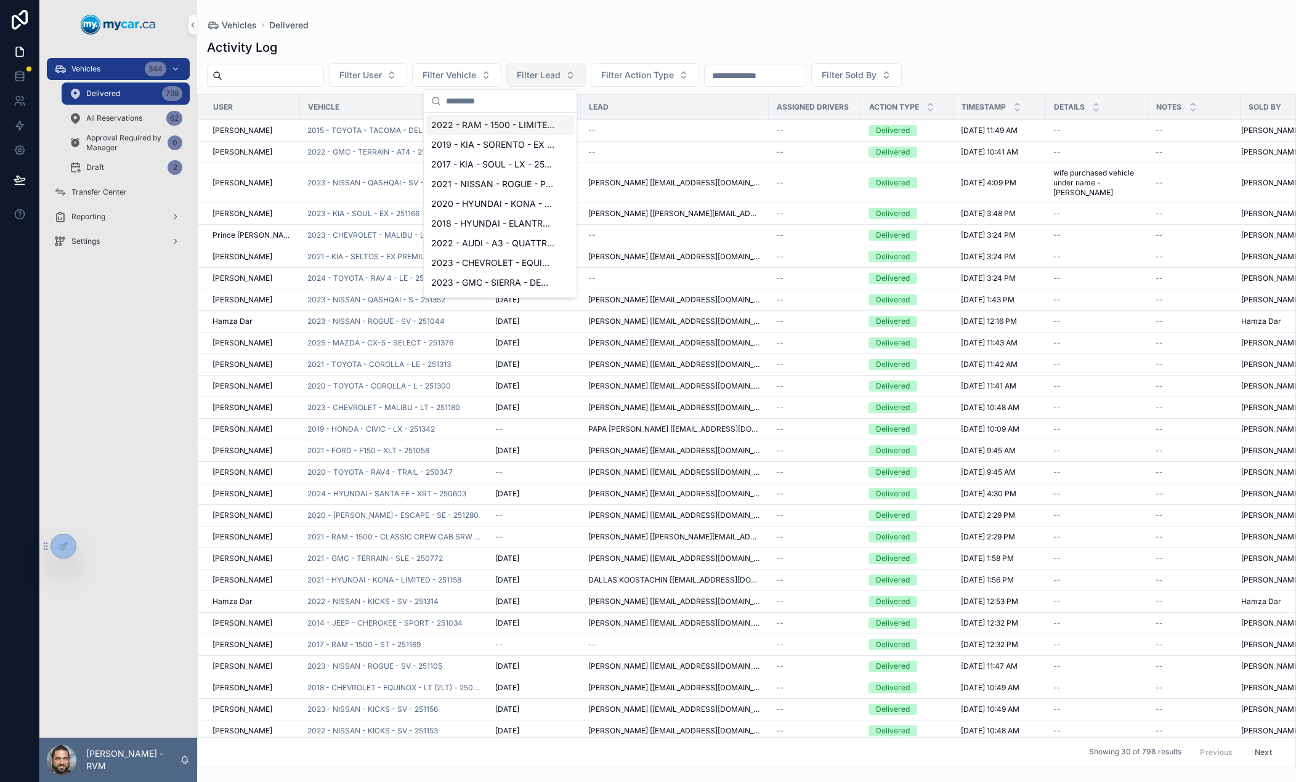
click at [586, 78] on button "Filter Lead" at bounding box center [545, 74] width 79 height 23
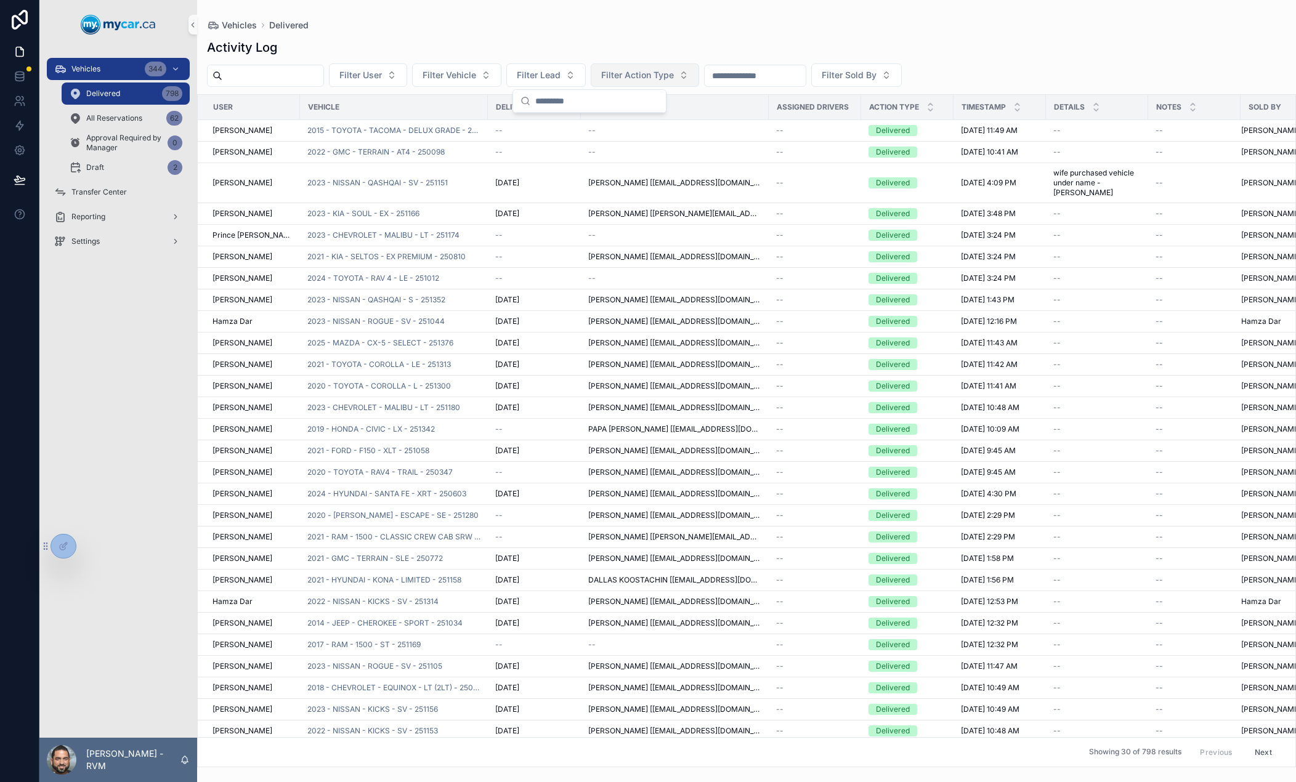
click at [674, 76] on span "Filter Action Type" at bounding box center [637, 75] width 73 height 12
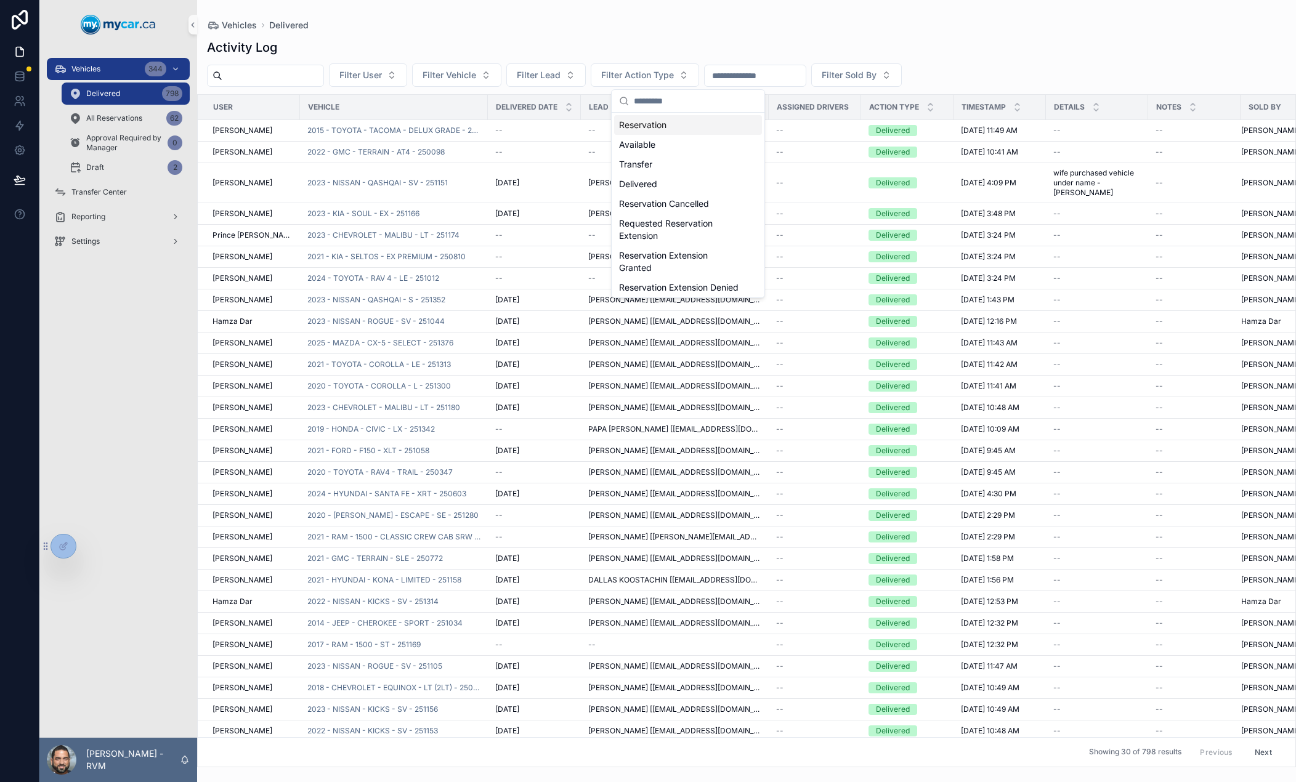
click at [795, 71] on input "scrollable content" at bounding box center [755, 75] width 101 height 17
click at [876, 76] on span "Filter Sold By" at bounding box center [849, 75] width 55 height 12
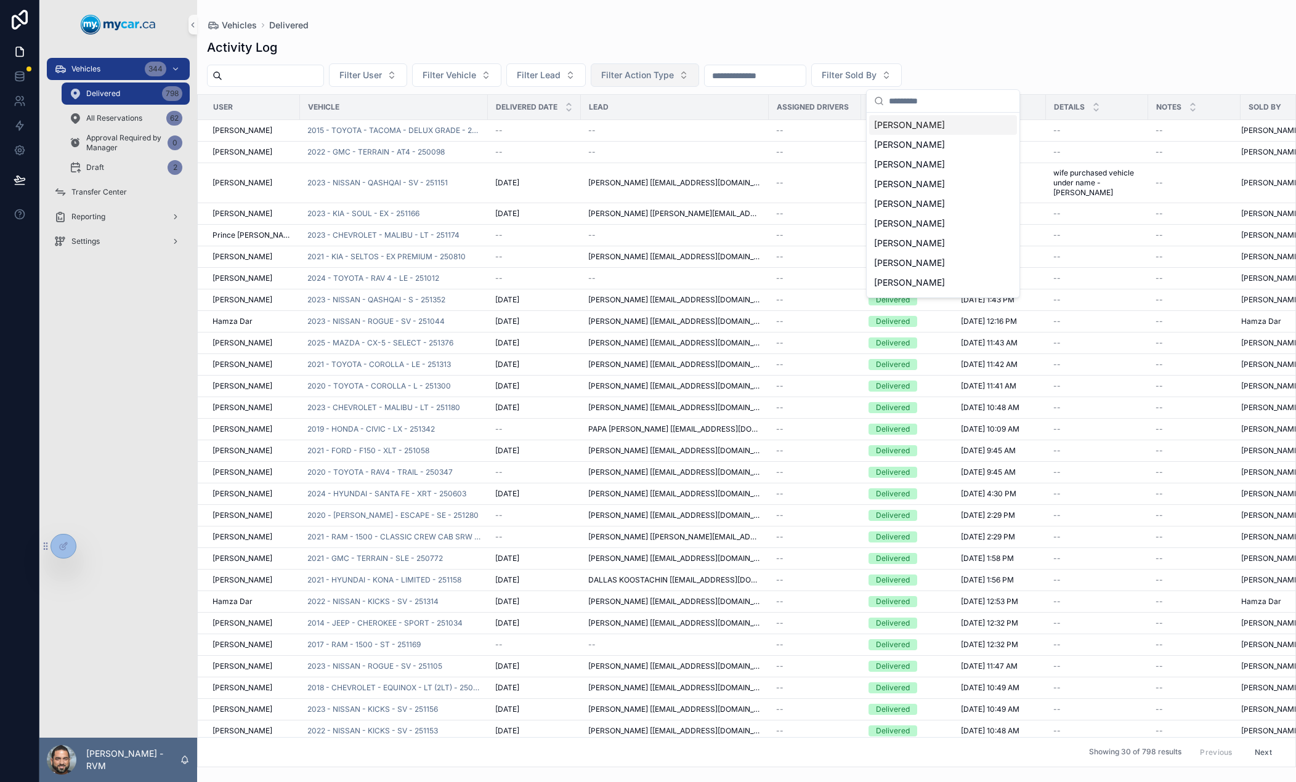
click at [674, 78] on span "Filter Action Type" at bounding box center [637, 75] width 73 height 12
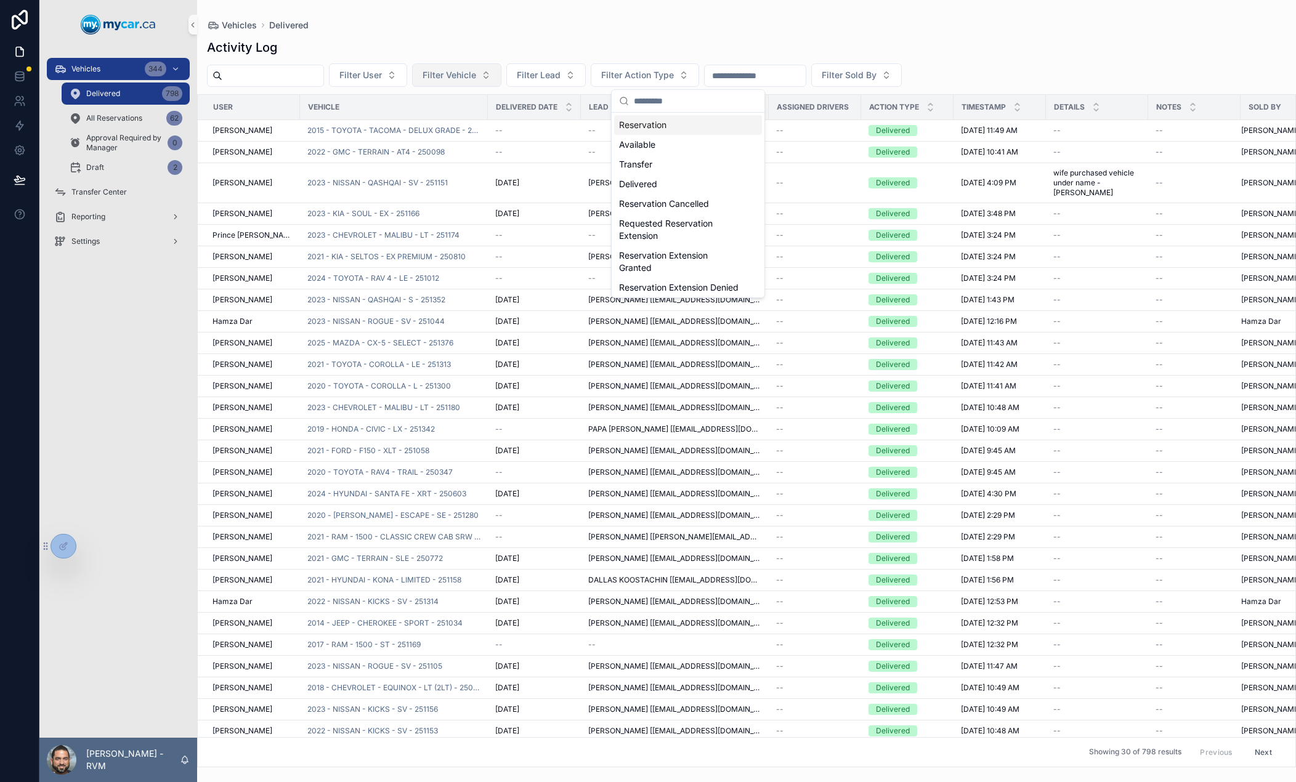
click at [477, 85] on button "Filter Vehicle" at bounding box center [456, 74] width 89 height 23
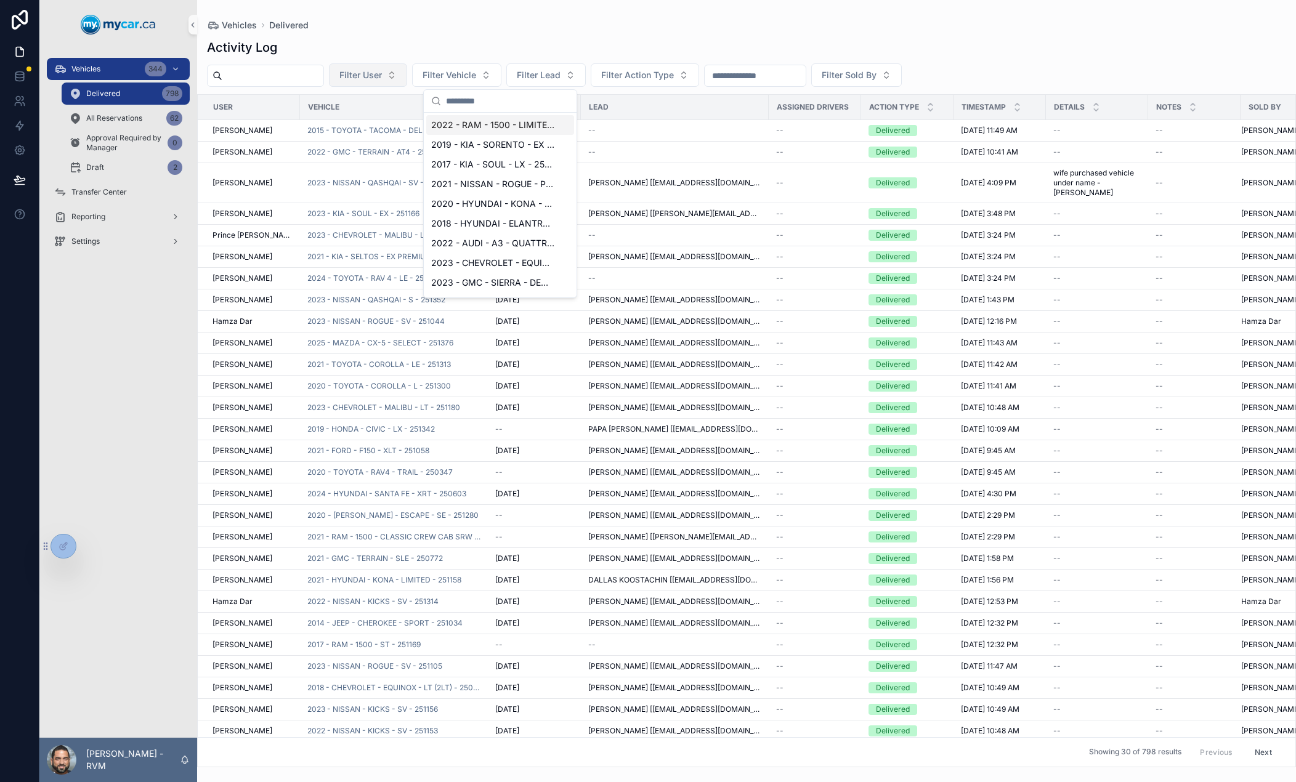
click at [382, 78] on span "Filter User" at bounding box center [360, 75] width 42 height 12
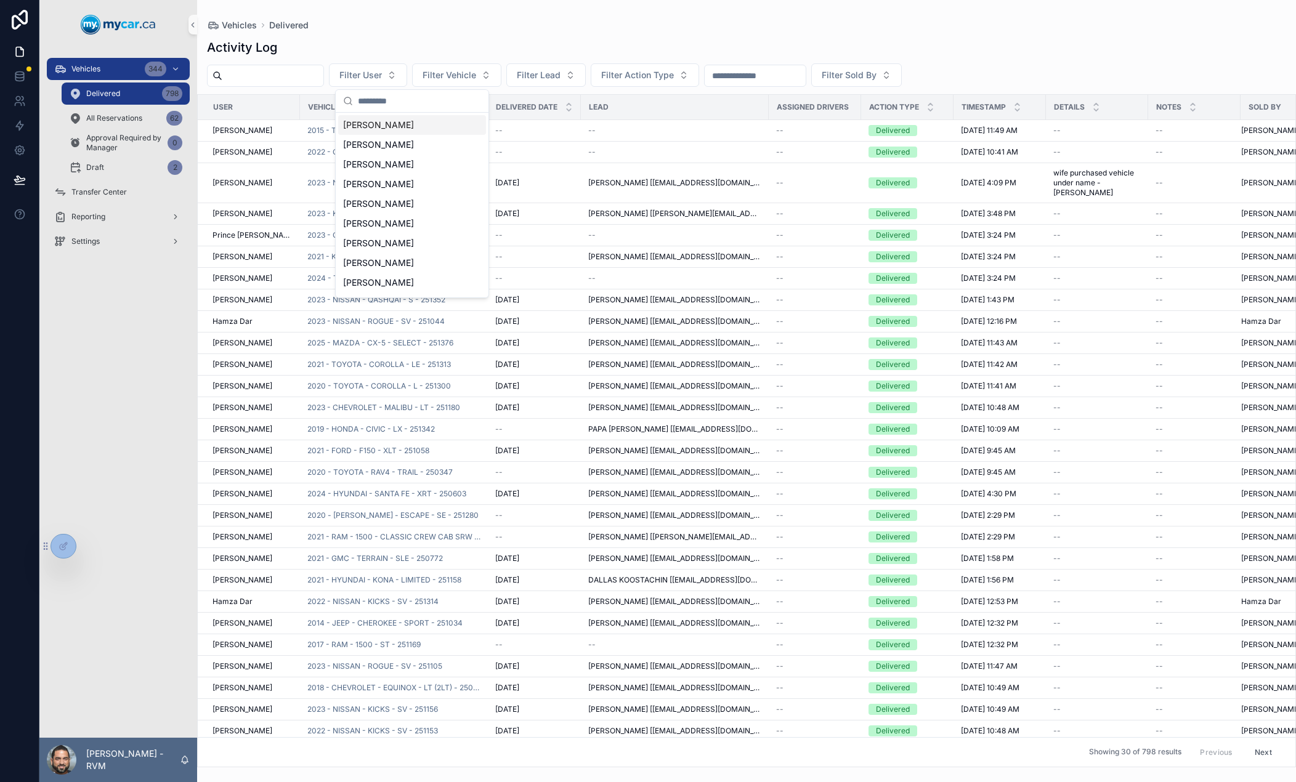
click at [783, 78] on input "scrollable content" at bounding box center [755, 75] width 101 height 17
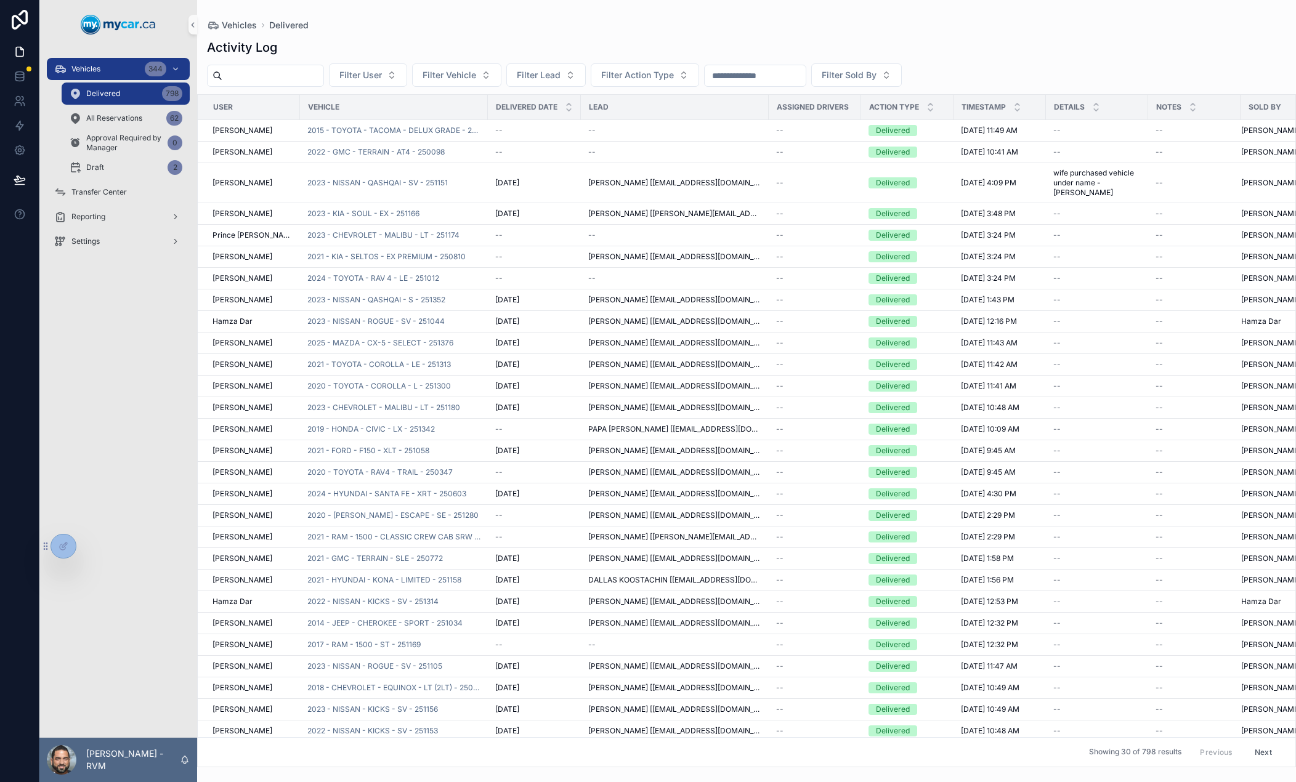
type input "*"
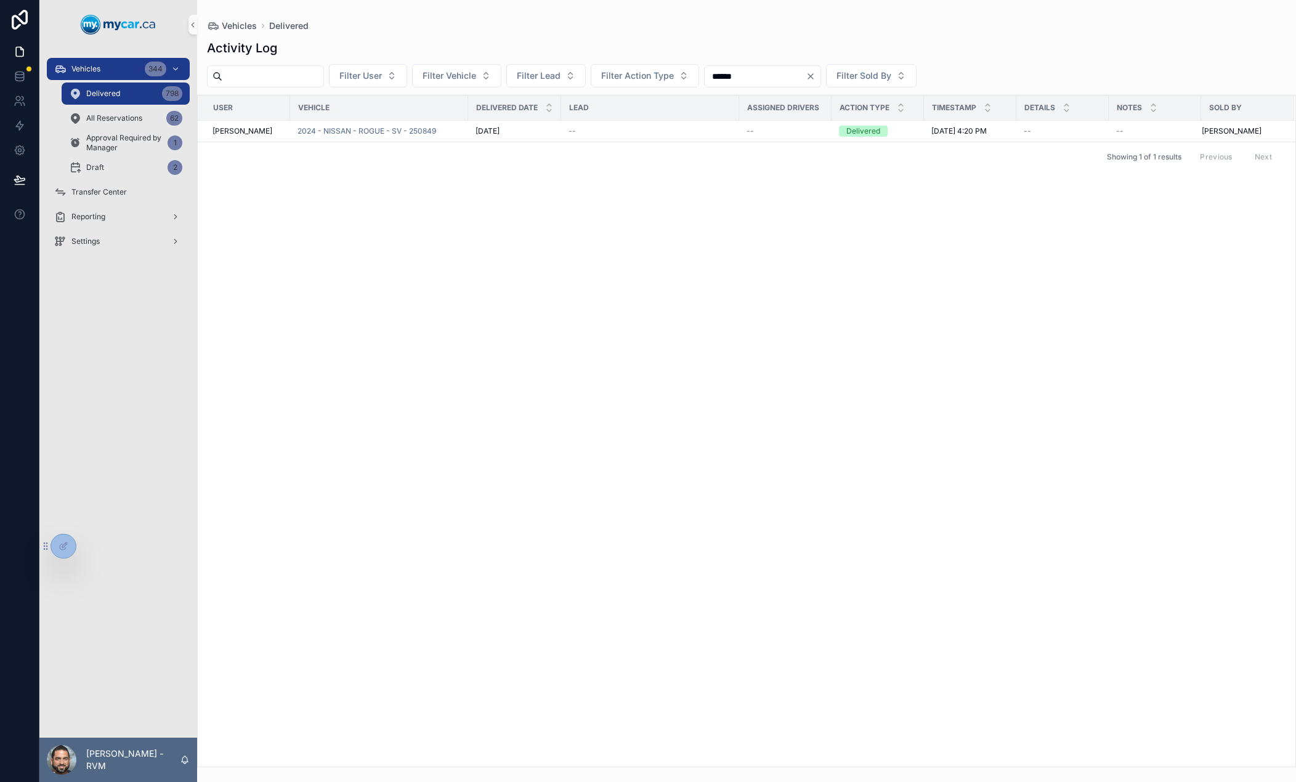
type input "******"
click at [859, 184] on div "User Vehicle Delivered Date Lead Assigned Drivers Action Type Timestamp Details…" at bounding box center [746, 430] width 1097 height 671
click at [868, 127] on div "Delivered" at bounding box center [863, 131] width 34 height 11
click at [940, 122] on td "[DATE] 4:20 PM [DATE] 4:20 PM" at bounding box center [970, 132] width 92 height 22
click at [937, 133] on span "[DATE] 4:20 PM" at bounding box center [958, 131] width 55 height 10
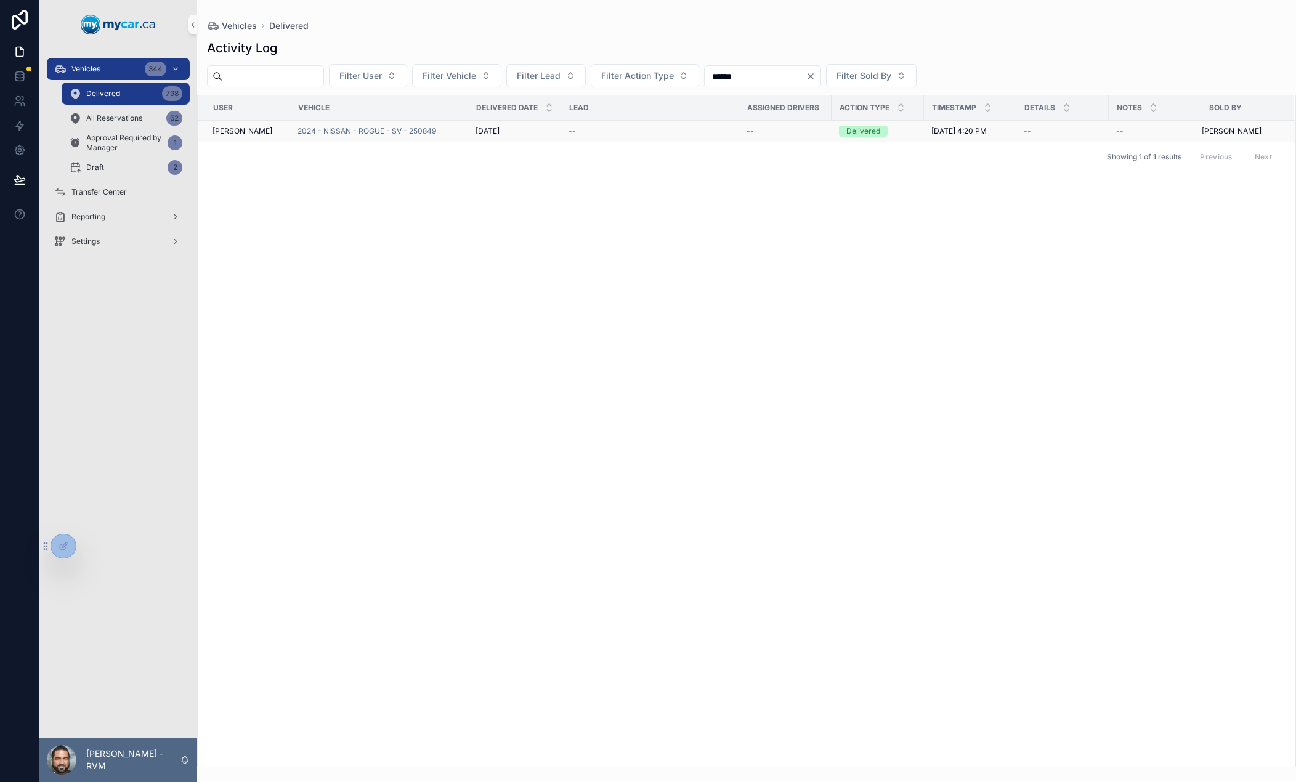
click at [499, 132] on span "[DATE]" at bounding box center [487, 131] width 24 height 10
click at [429, 134] on span "2024 - NISSAN - ROGUE - SV - 250849" at bounding box center [366, 131] width 139 height 10
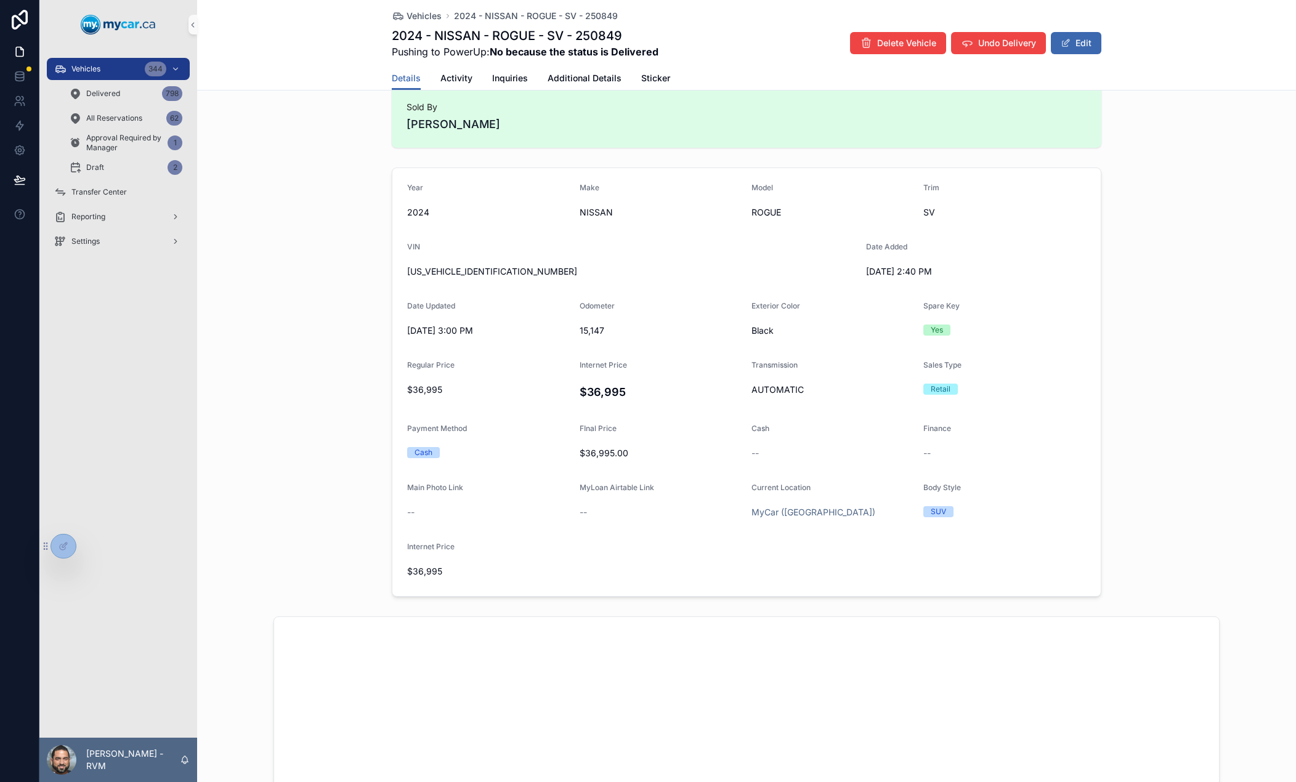
scroll to position [250, 0]
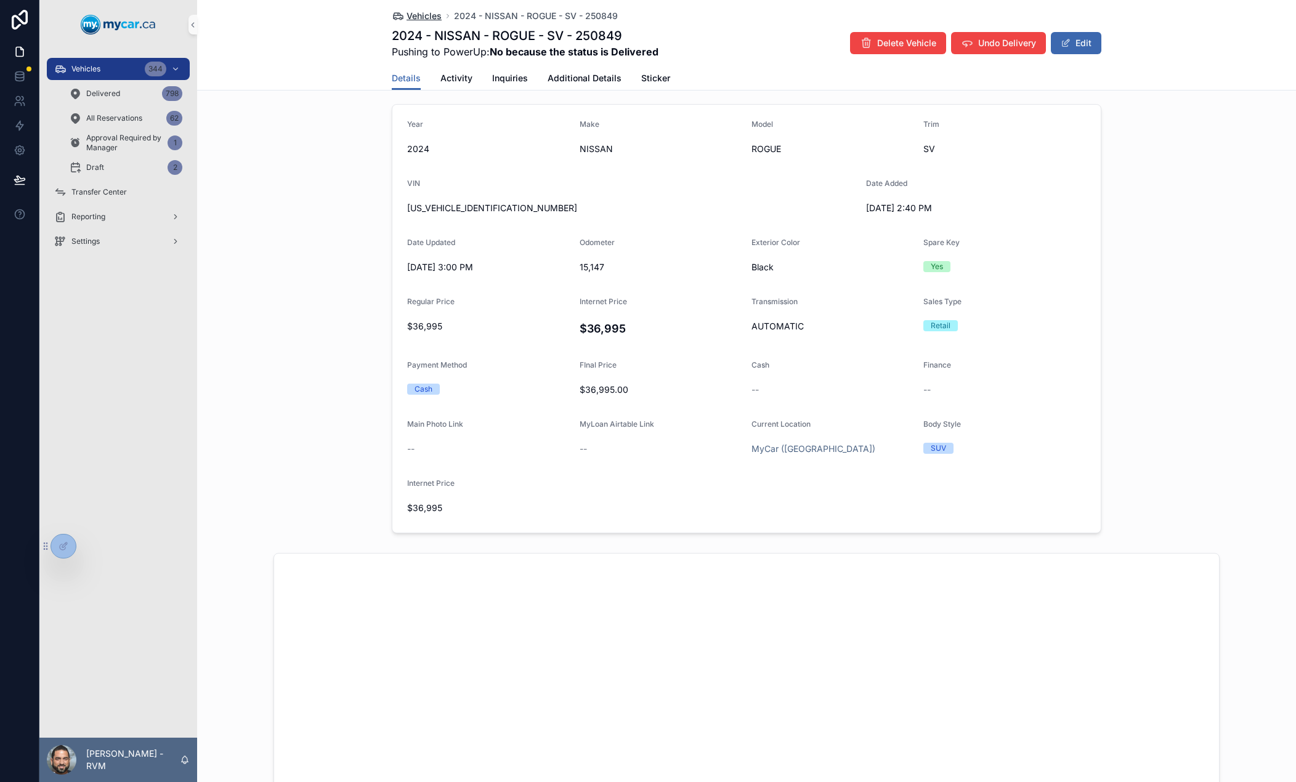
click at [417, 15] on span "Vehicles" at bounding box center [423, 16] width 35 height 12
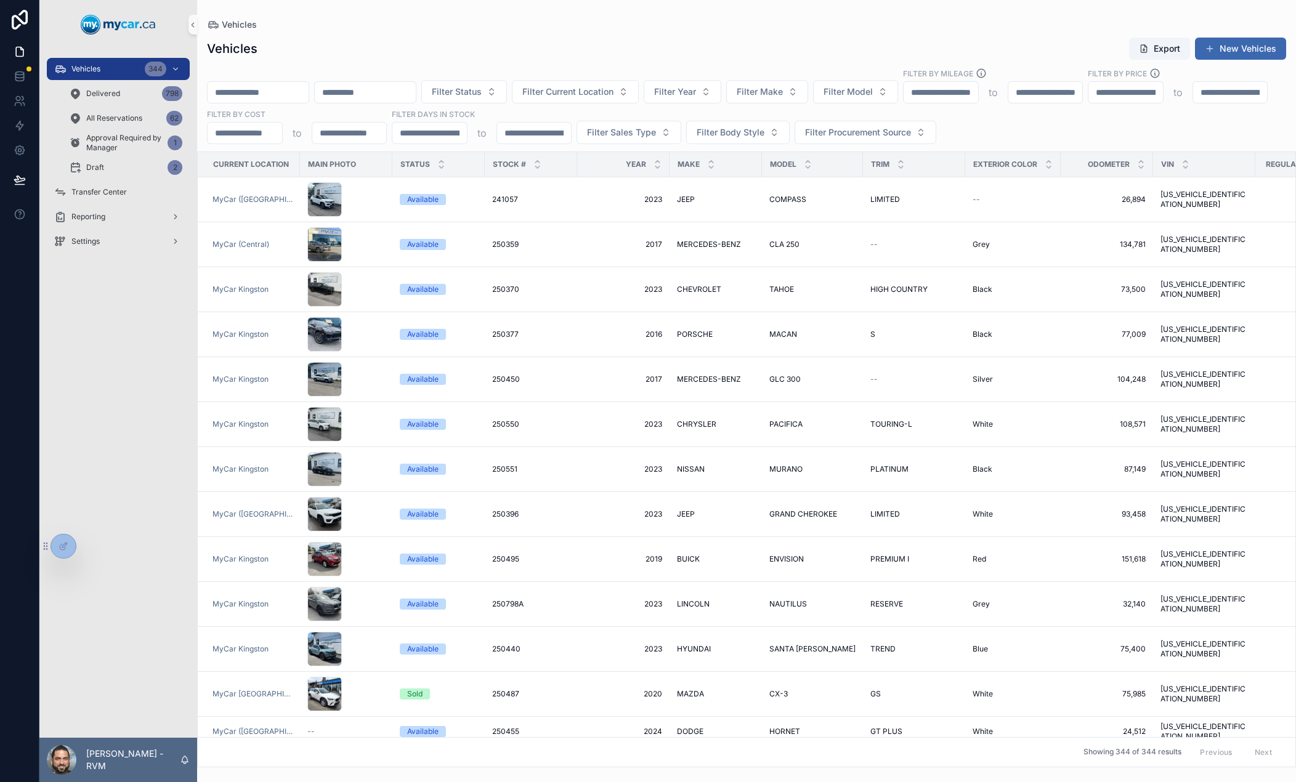
click at [112, 57] on div "Vehicles 344 Delivered 798 All Reservations 62 Approval Required by Manager 1 D…" at bounding box center [118, 118] width 158 height 123
click at [113, 66] on div "Vehicles 344" at bounding box center [118, 69] width 128 height 20
click at [873, 94] on span "Filter Model" at bounding box center [847, 92] width 49 height 12
type input "*****"
click at [896, 141] on span "ROGUE" at bounding box center [888, 141] width 30 height 12
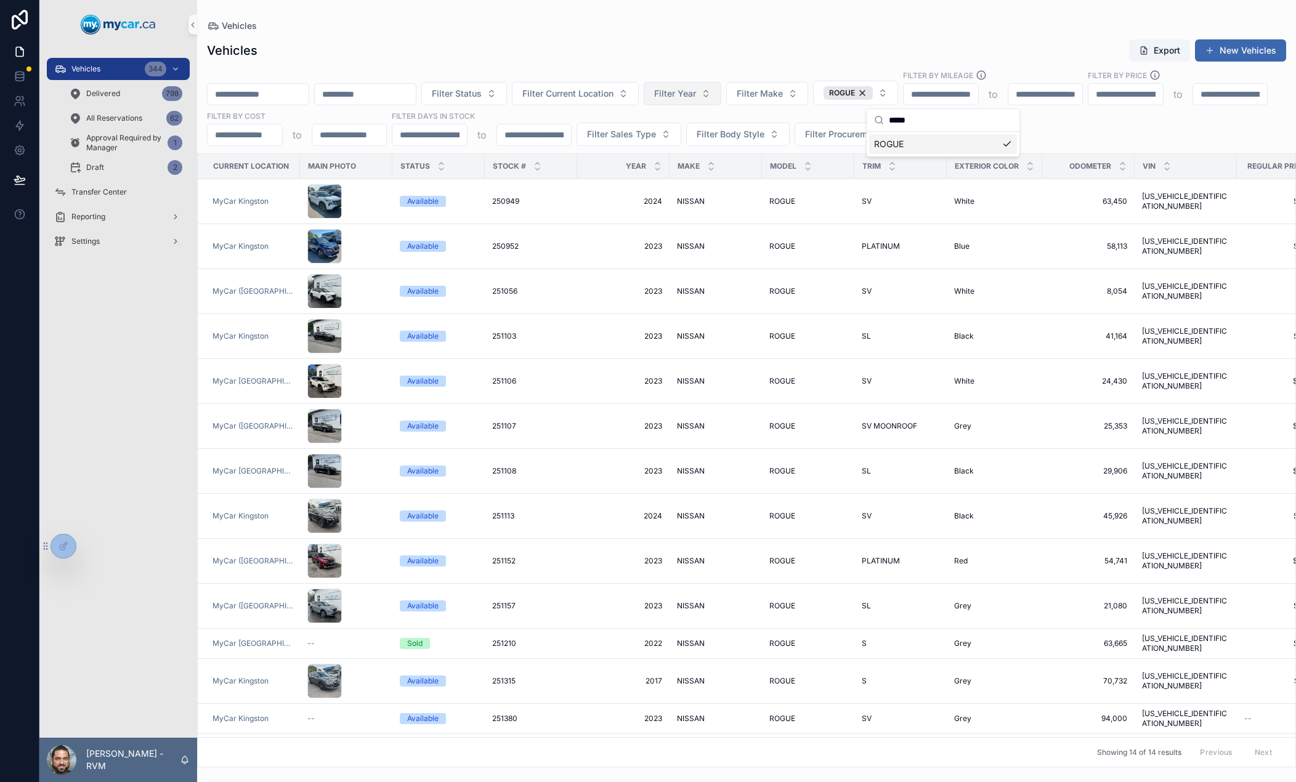
click at [721, 95] on button "Filter Year" at bounding box center [683, 93] width 78 height 23
click at [721, 203] on div "2024" at bounding box center [771, 199] width 148 height 20
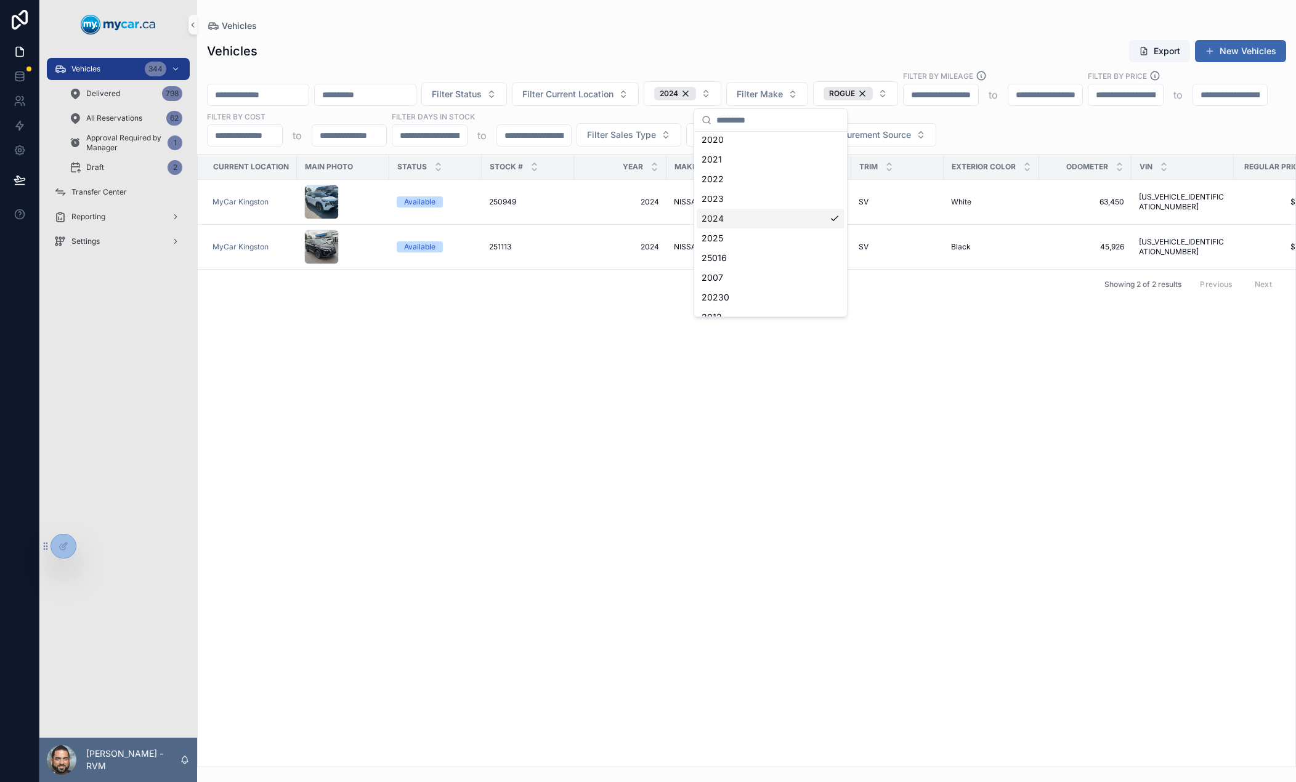
click at [936, 304] on div "Current Location Main Photo Status Stock # Year Make Model Trim Exterior Color …" at bounding box center [746, 461] width 1097 height 612
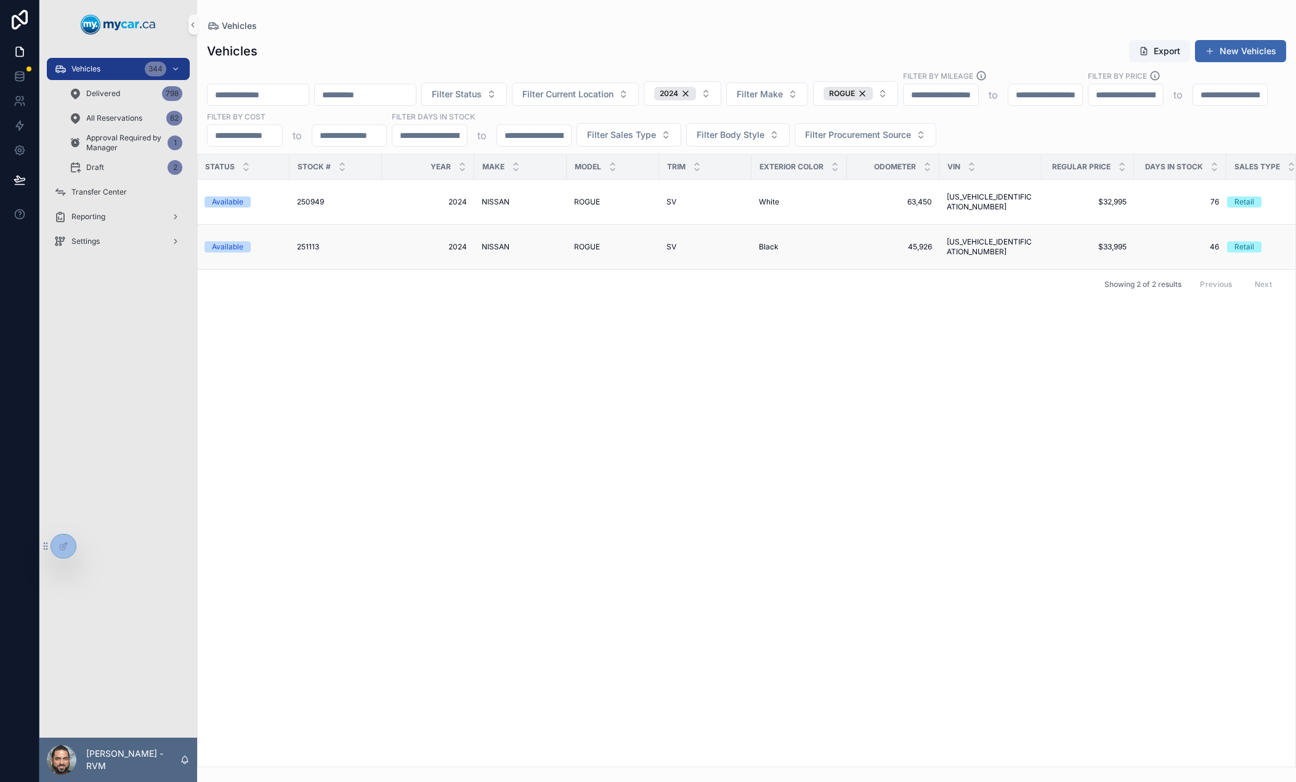
scroll to position [0, 210]
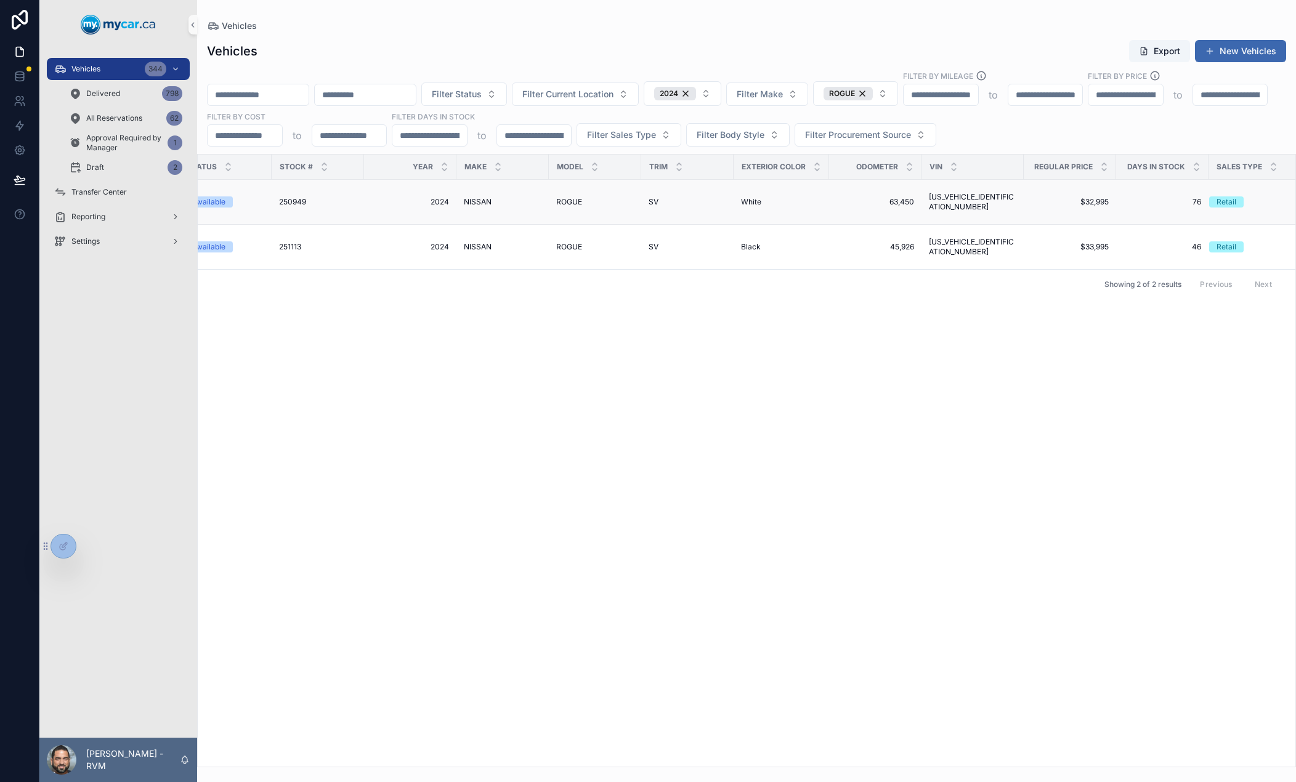
click at [879, 199] on span "63,450" at bounding box center [875, 202] width 78 height 10
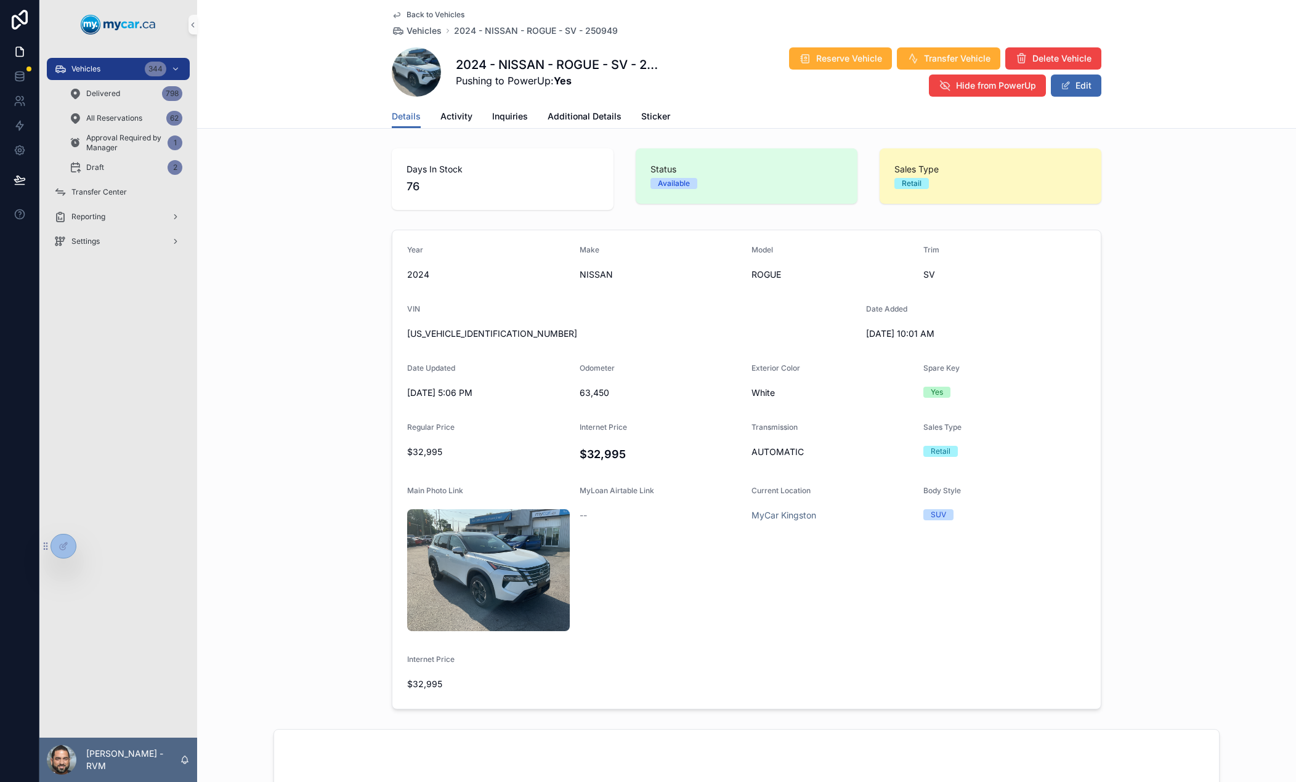
click at [427, 341] on div "[US_VEHICLE_IDENTIFICATION_NUMBER]" at bounding box center [631, 334] width 449 height 20
click at [435, 331] on span "[US_VEHICLE_IDENTIFICATION_NUMBER]" at bounding box center [631, 334] width 449 height 12
copy span "[US_VEHICLE_IDENTIFICATION_NUMBER]"
click at [457, 118] on span "Activity" at bounding box center [456, 116] width 32 height 12
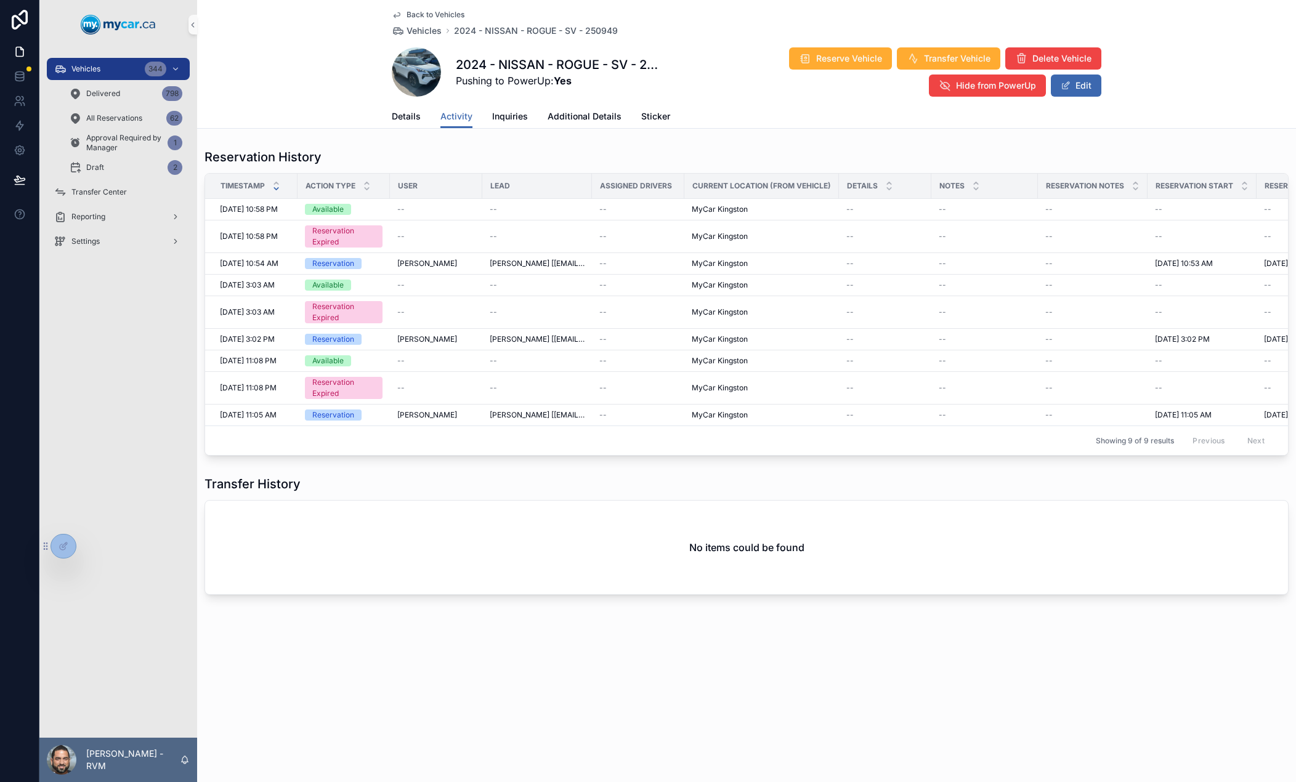
click at [397, 14] on icon "scrollable content" at bounding box center [397, 15] width 10 height 10
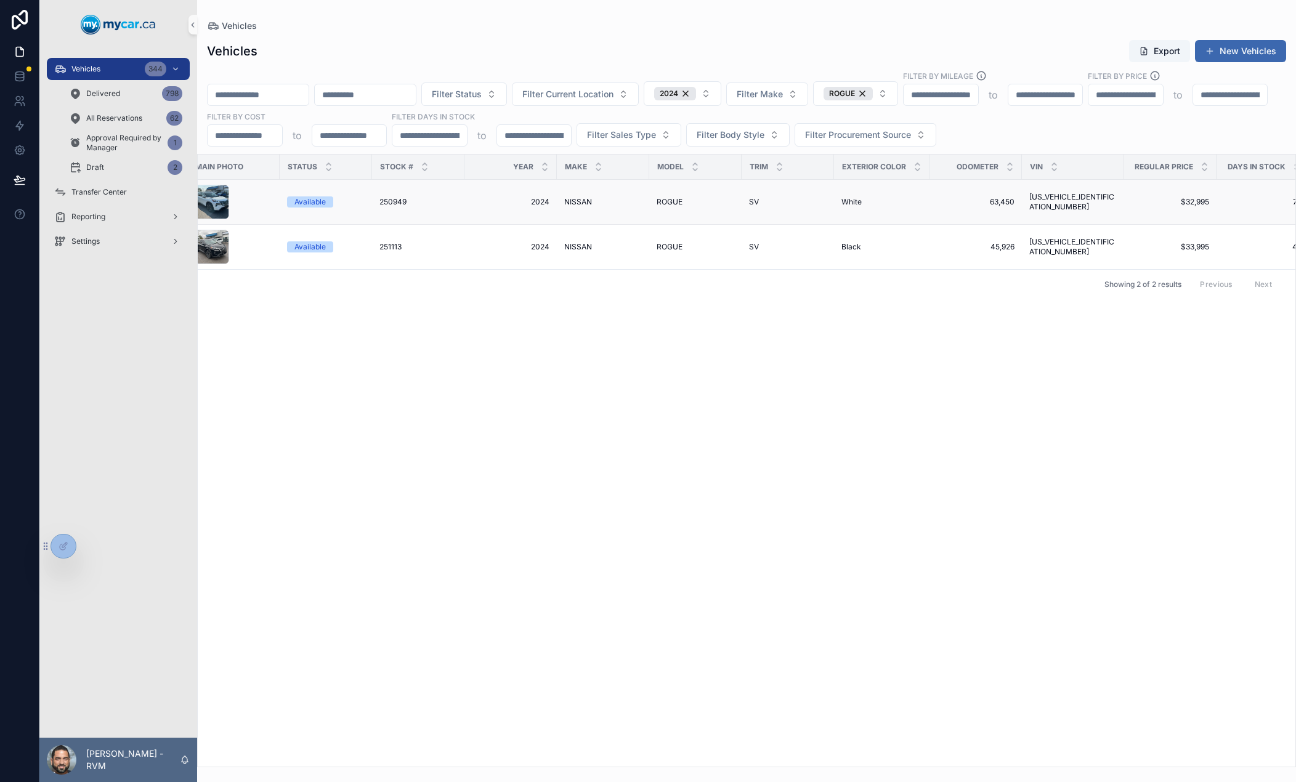
scroll to position [0, 118]
click at [739, 207] on td "SV SV" at bounding box center [779, 202] width 92 height 45
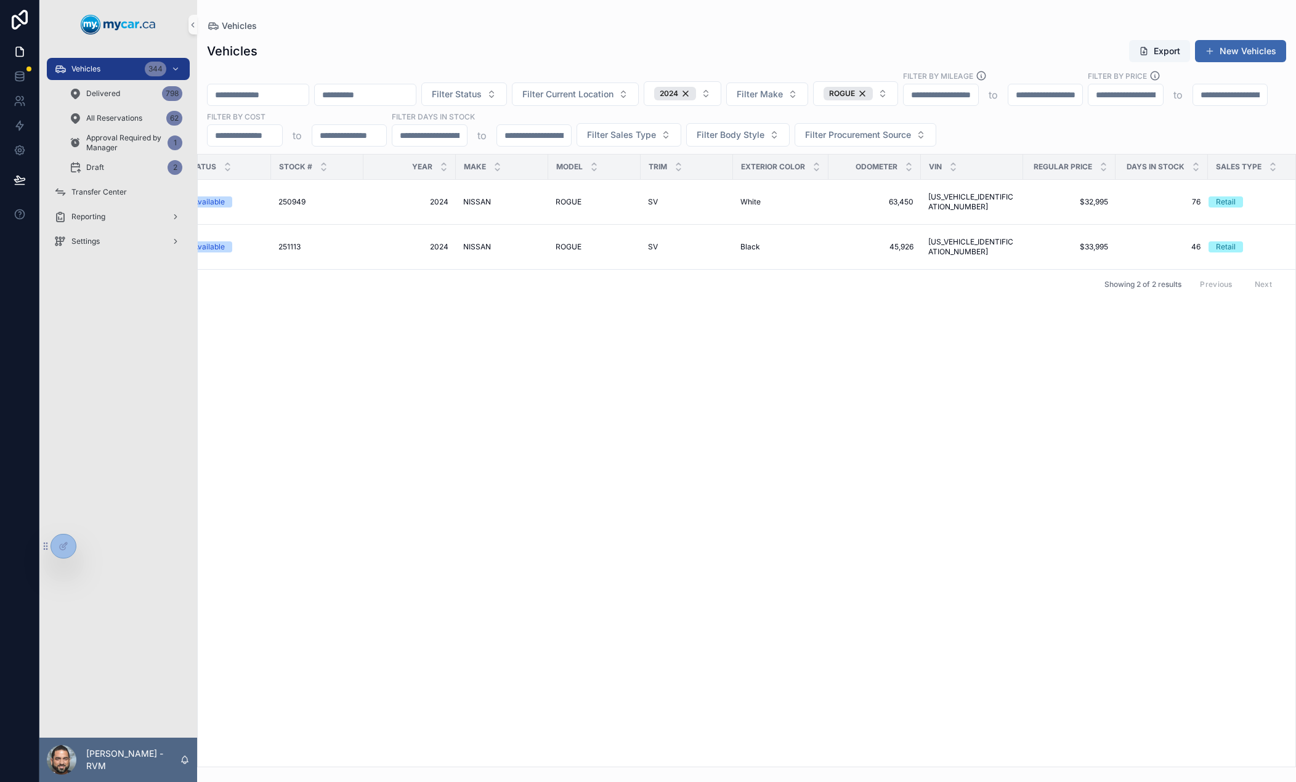
scroll to position [0, 0]
click at [942, 203] on span "[US_VEHICLE_IDENTIFICATION_NUMBER]" at bounding box center [971, 202] width 87 height 20
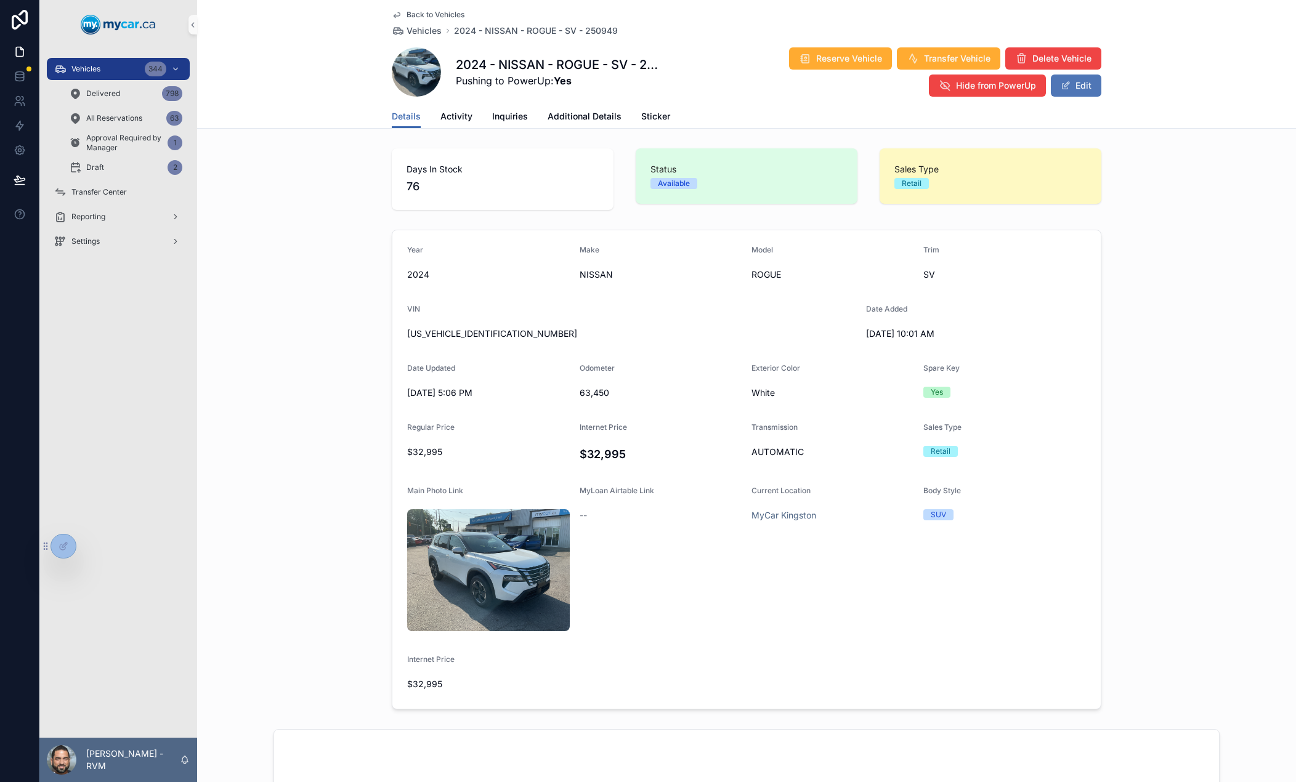
click at [1067, 81] on button "Edit" at bounding box center [1076, 86] width 51 height 22
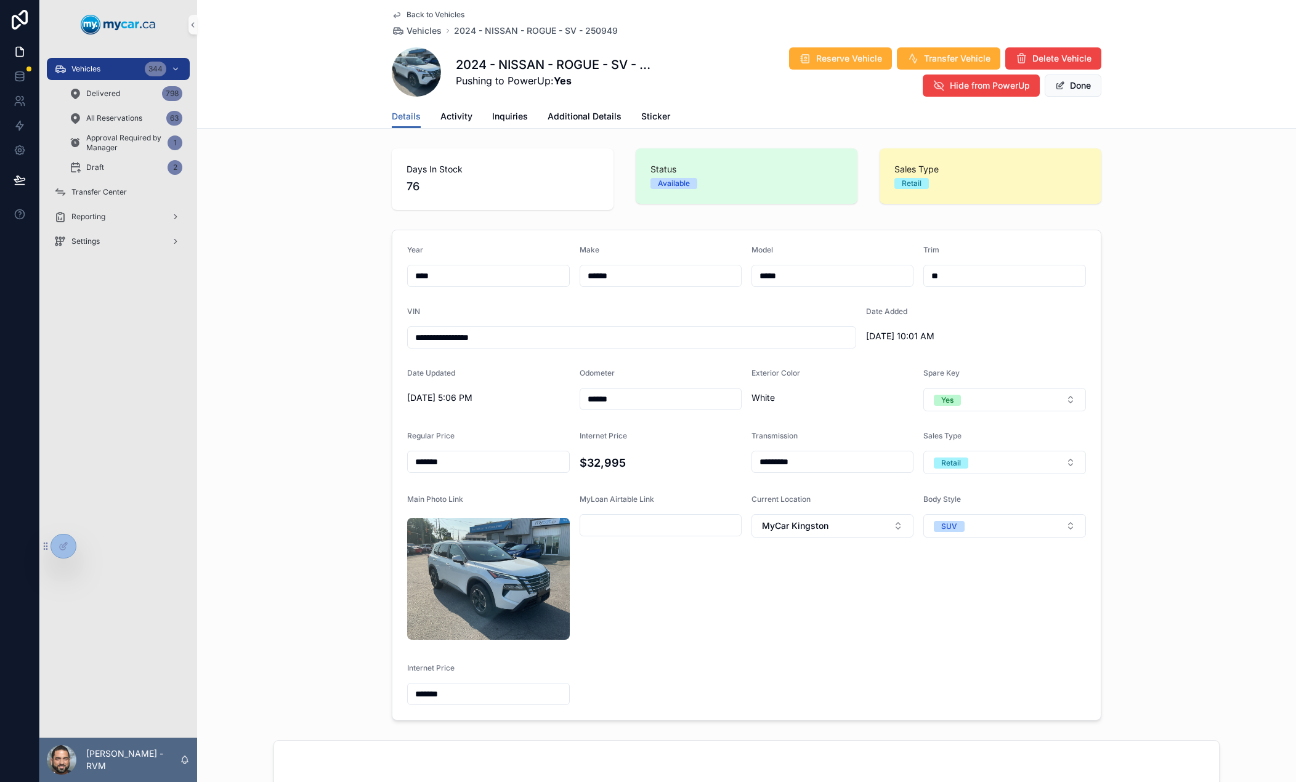
drag, startPoint x: 480, startPoint y: 469, endPoint x: 366, endPoint y: 459, distance: 114.4
click at [366, 459] on div "**********" at bounding box center [746, 475] width 1099 height 501
type input "*******"
type input "*"
click at [823, 462] on input "scrollable content" at bounding box center [832, 461] width 161 height 17
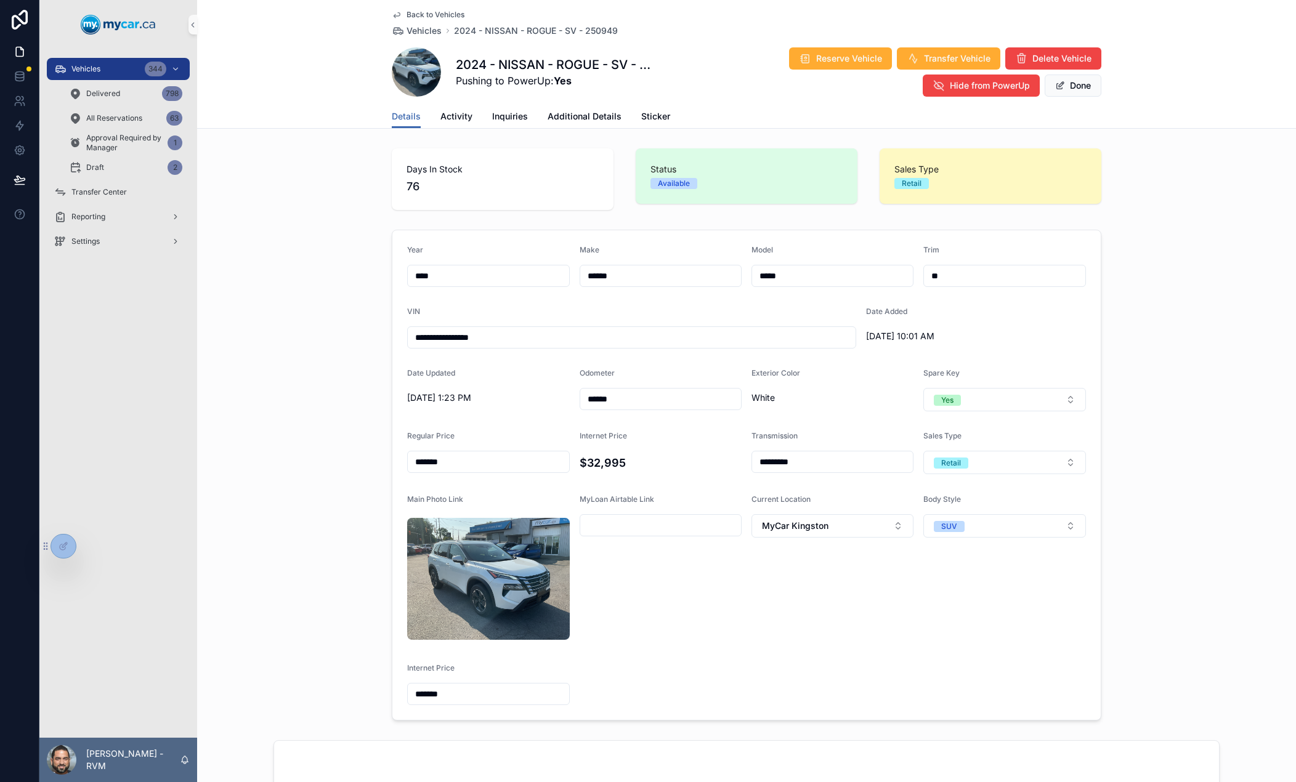
type input "*********"
click at [588, 117] on span "Additional Details" at bounding box center [585, 116] width 74 height 12
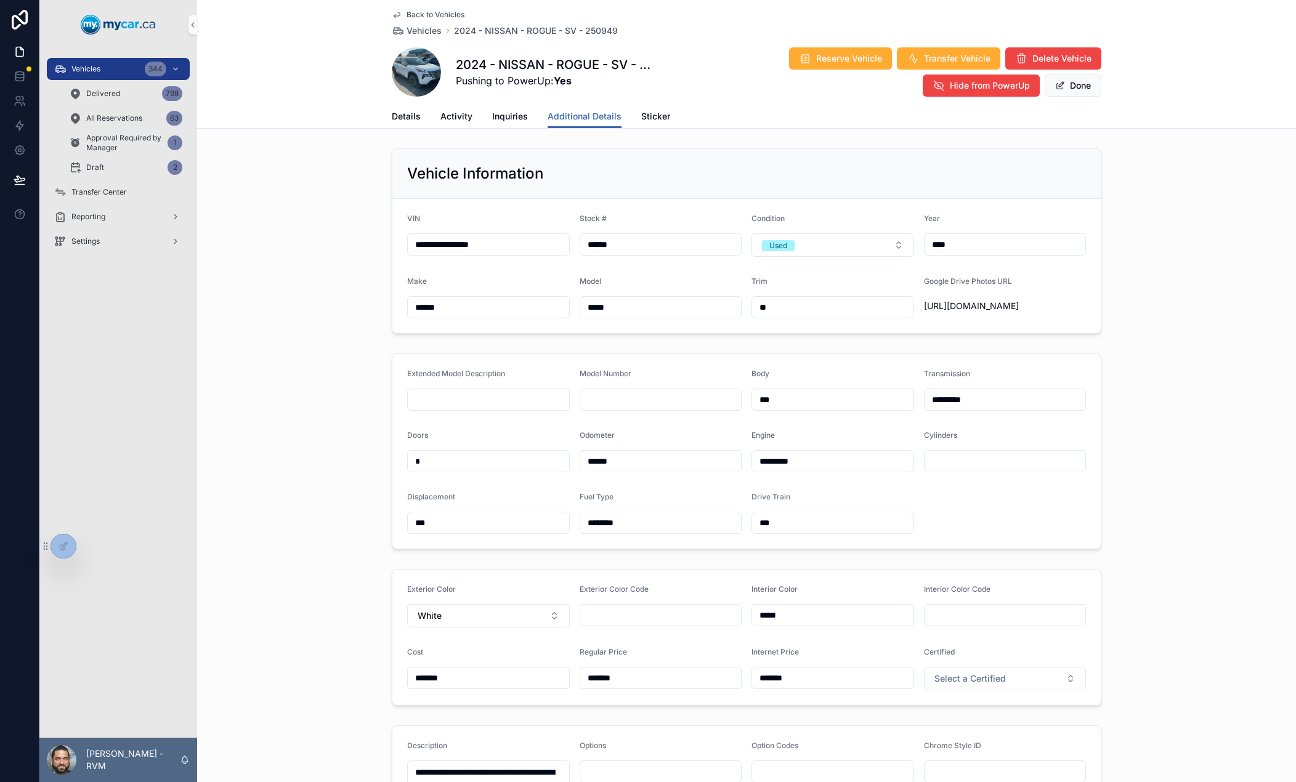
drag, startPoint x: 828, startPoint y: 696, endPoint x: 718, endPoint y: 696, distance: 109.6
click at [718, 696] on form "Exterior Color White Exterior Color Code Interior Color ***** Interior Color Co…" at bounding box center [746, 637] width 708 height 135
type input "*******"
click at [1144, 554] on div "Extended Model Description Model Number Body *** Transmission ********* Doors *…" at bounding box center [746, 452] width 1099 height 206
click at [1060, 83] on button "Done" at bounding box center [1073, 86] width 57 height 22
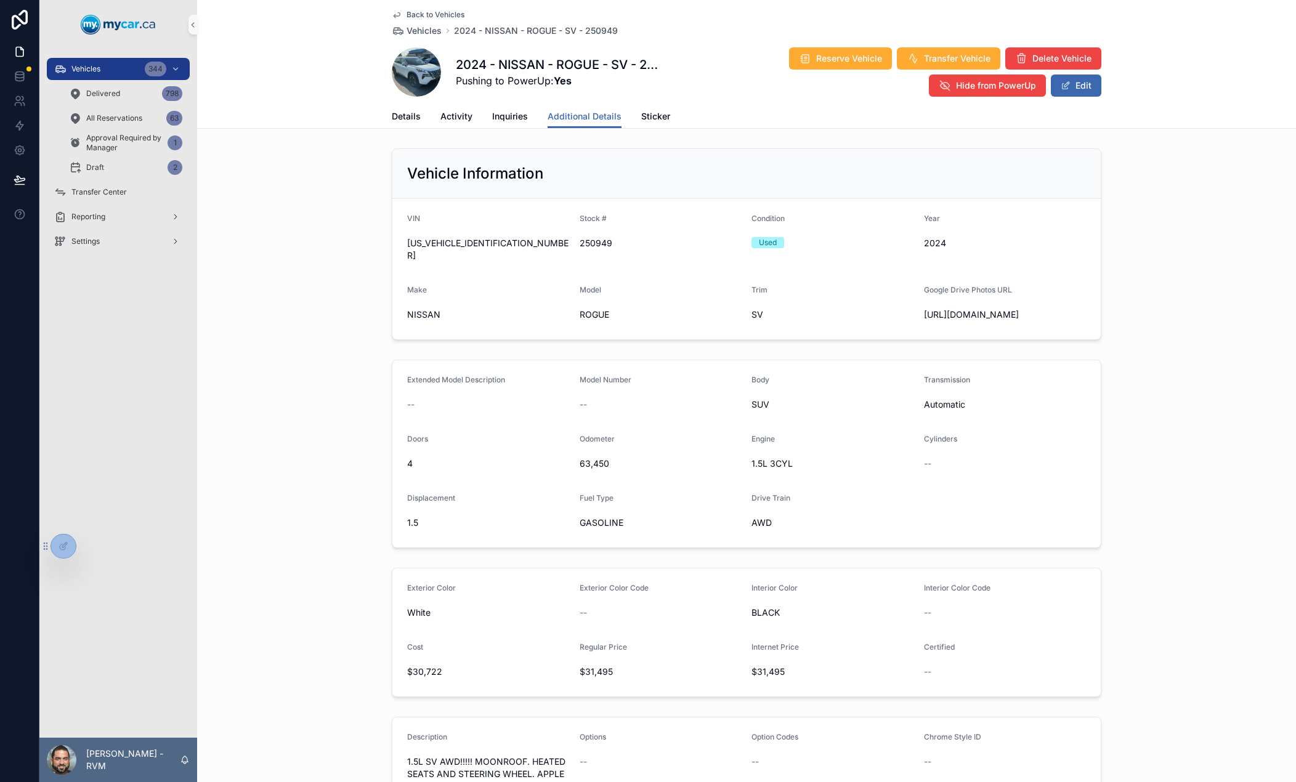
click at [437, 13] on span "Back to Vehicles" at bounding box center [435, 15] width 58 height 10
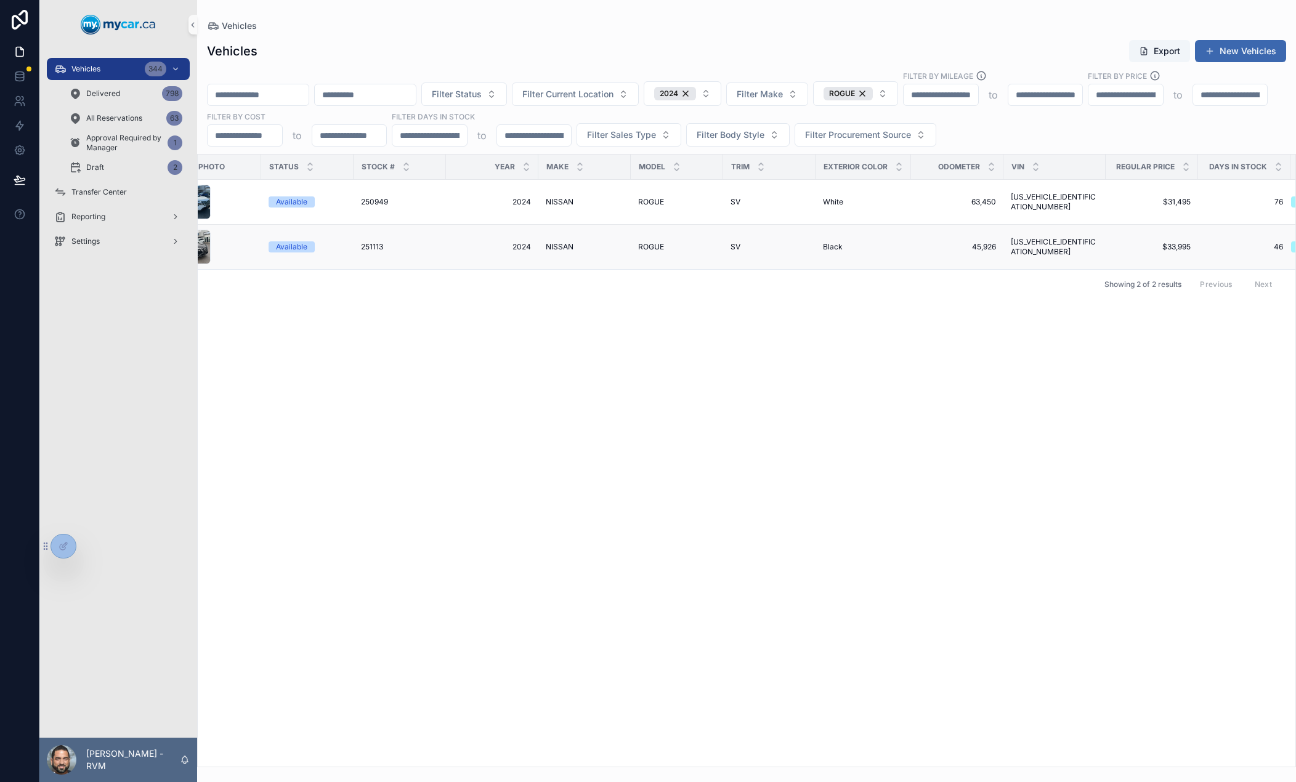
scroll to position [0, 129]
click at [1048, 243] on span "[US_VEHICLE_IDENTIFICATION_NUMBER]" at bounding box center [1052, 247] width 87 height 20
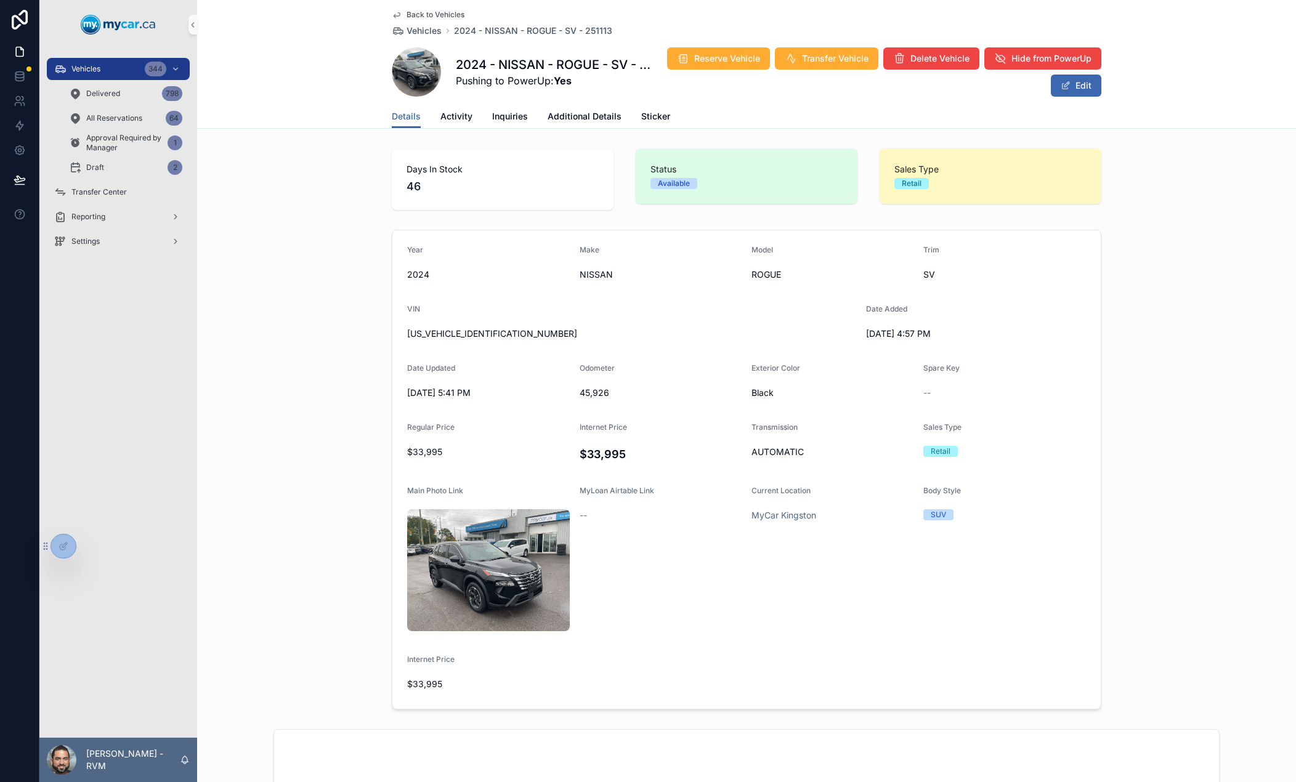
scroll to position [15, 0]
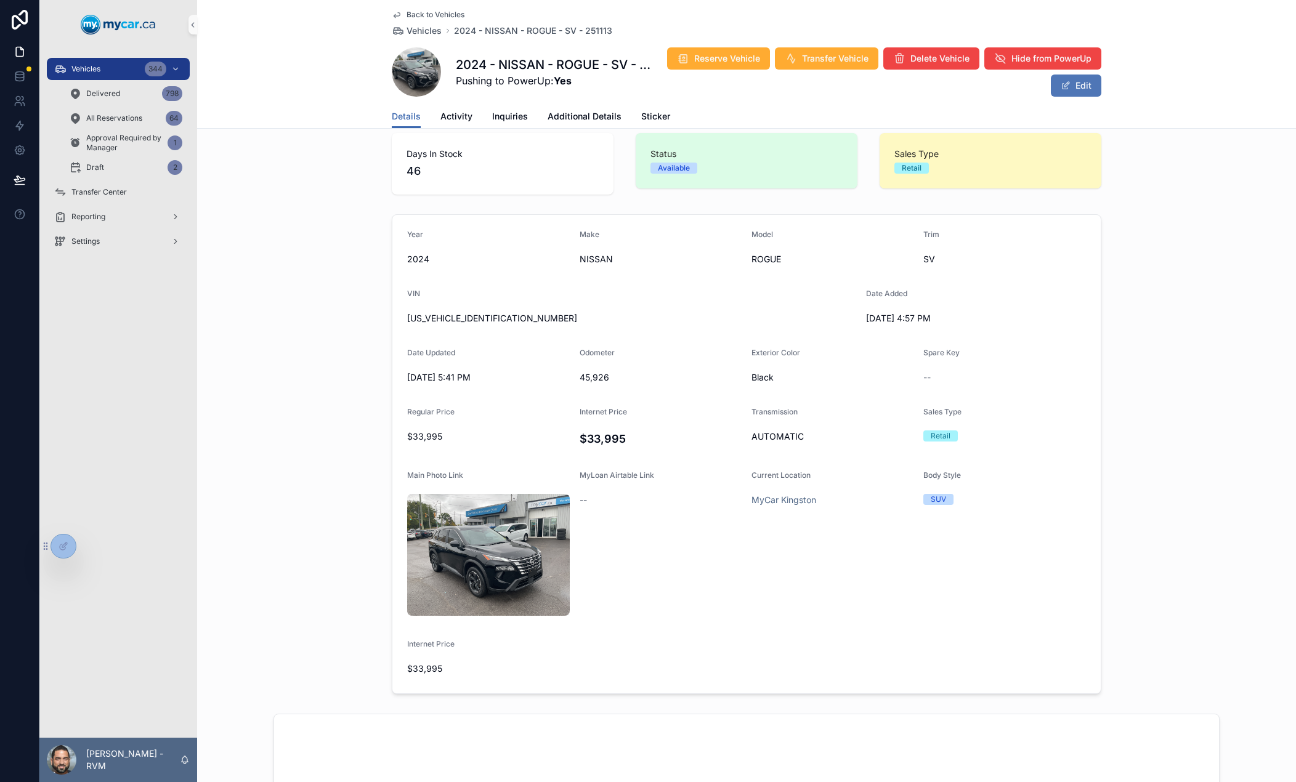
click at [1055, 86] on button "Edit" at bounding box center [1076, 86] width 51 height 22
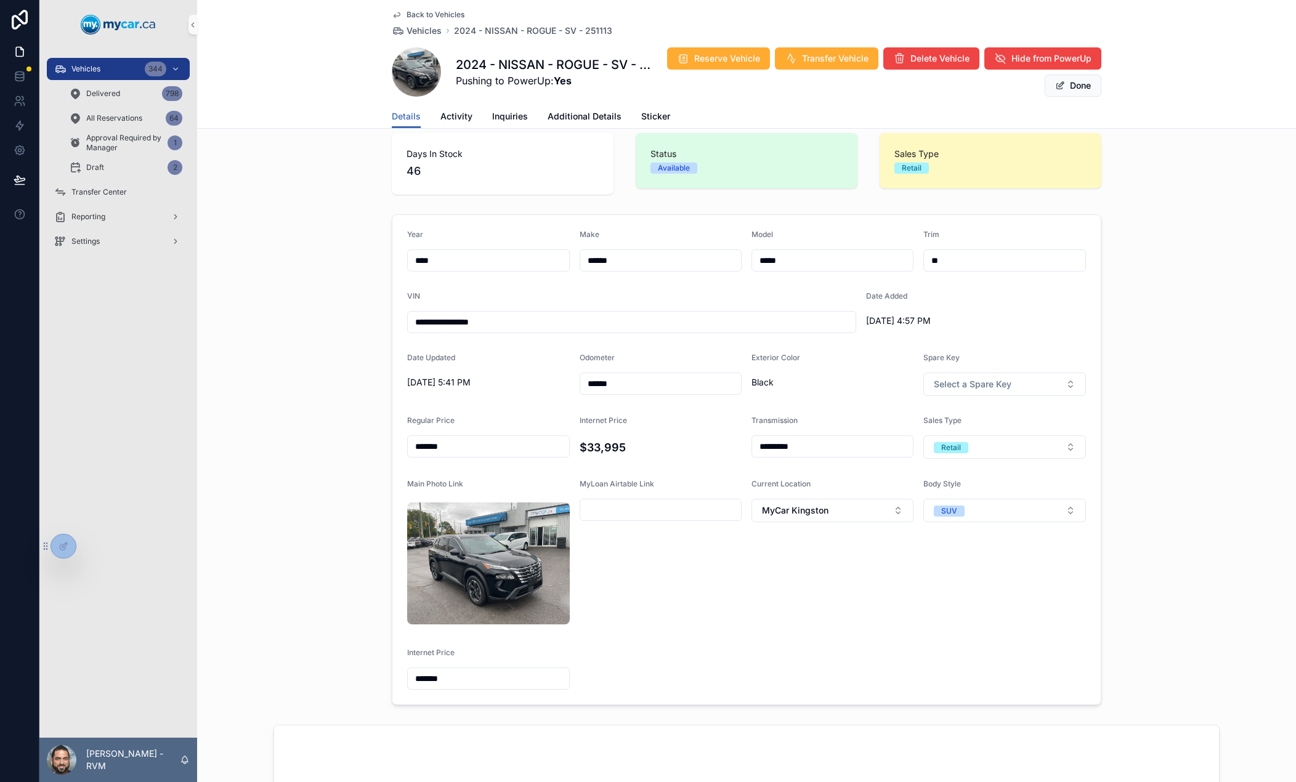
drag, startPoint x: 479, startPoint y: 443, endPoint x: 362, endPoint y: 438, distance: 116.5
click at [362, 438] on div "**********" at bounding box center [746, 459] width 1099 height 501
type input "*******"
click at [587, 123] on link "Additional Details" at bounding box center [585, 117] width 74 height 25
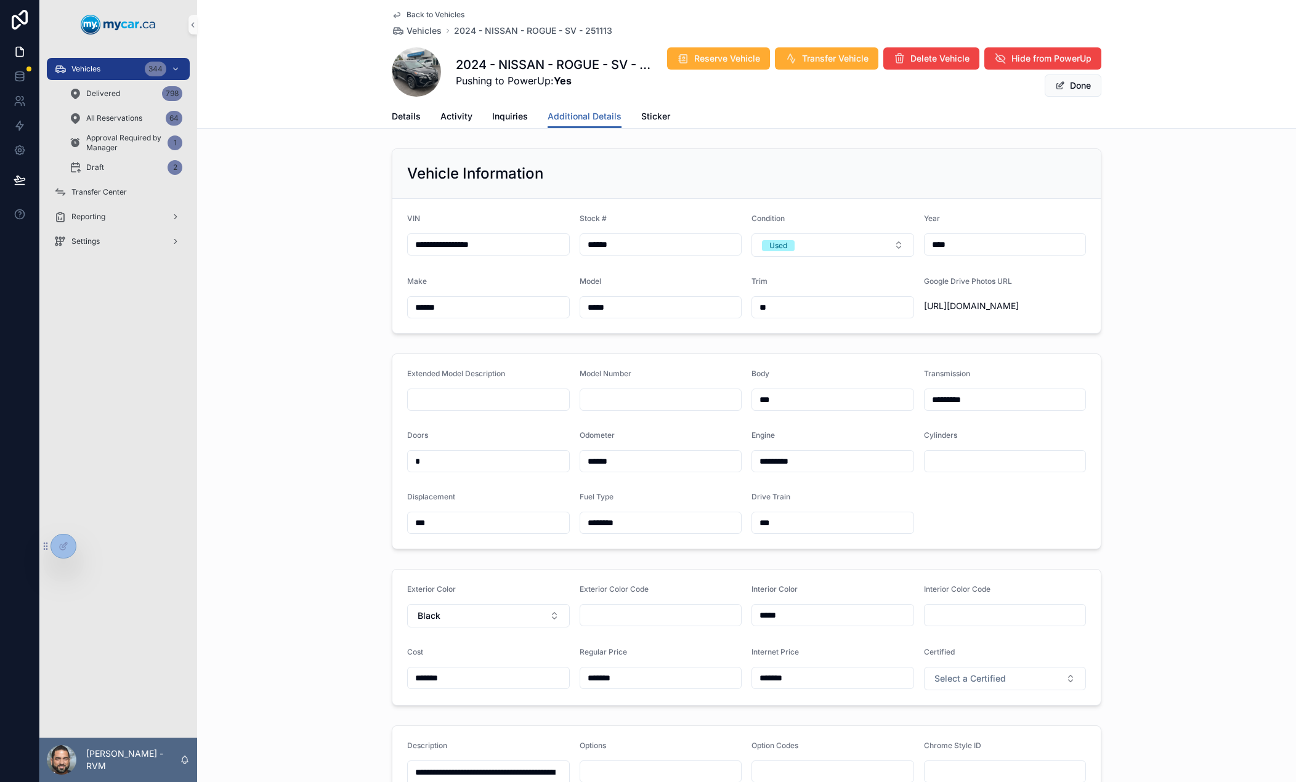
drag, startPoint x: 808, startPoint y: 701, endPoint x: 734, endPoint y: 698, distance: 74.6
click at [734, 698] on form "Exterior Color Black Exterior Color Code Interior Color ***** Interior Color Co…" at bounding box center [746, 637] width 708 height 135
type input "*******"
click at [950, 596] on form "Exterior Color Black Exterior Color Code Interior Color ***** Interior Color Co…" at bounding box center [746, 637] width 708 height 135
click at [1057, 86] on span "scrollable content" at bounding box center [1060, 86] width 10 height 10
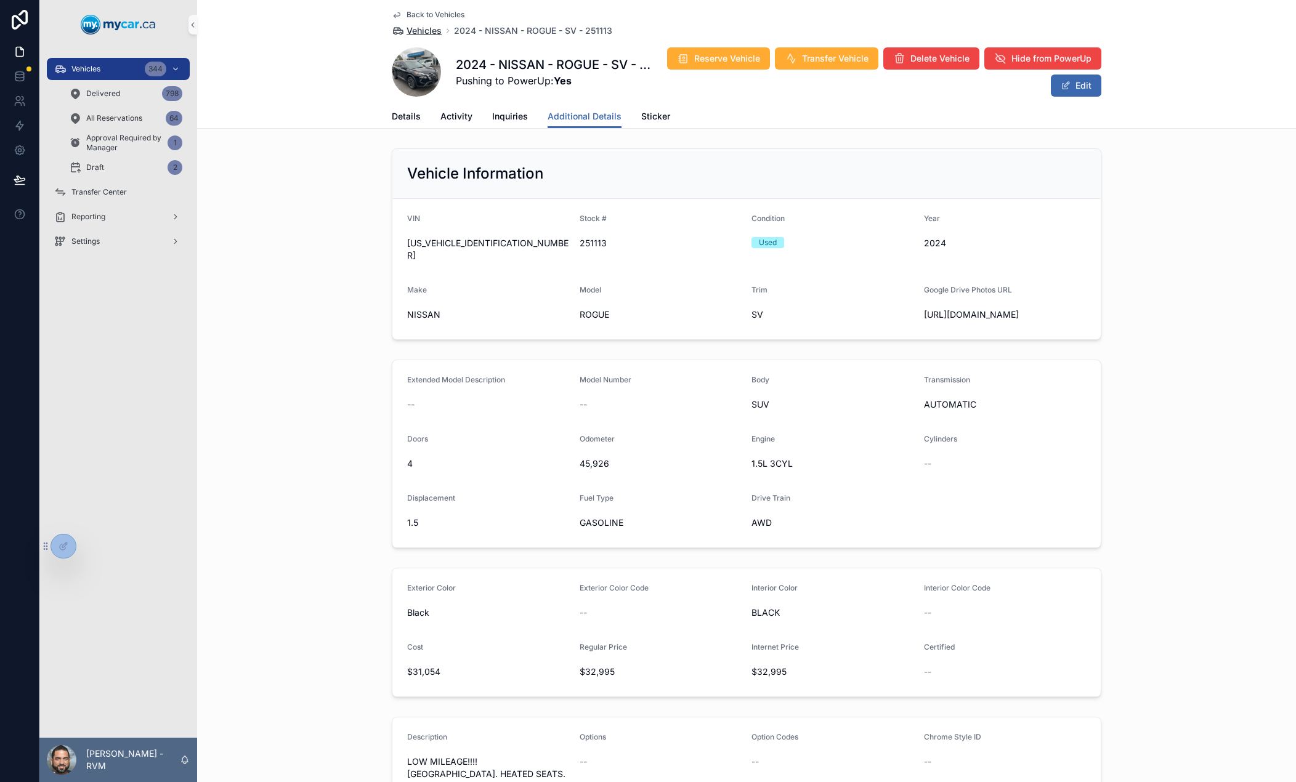
click at [425, 31] on span "Vehicles" at bounding box center [423, 31] width 35 height 12
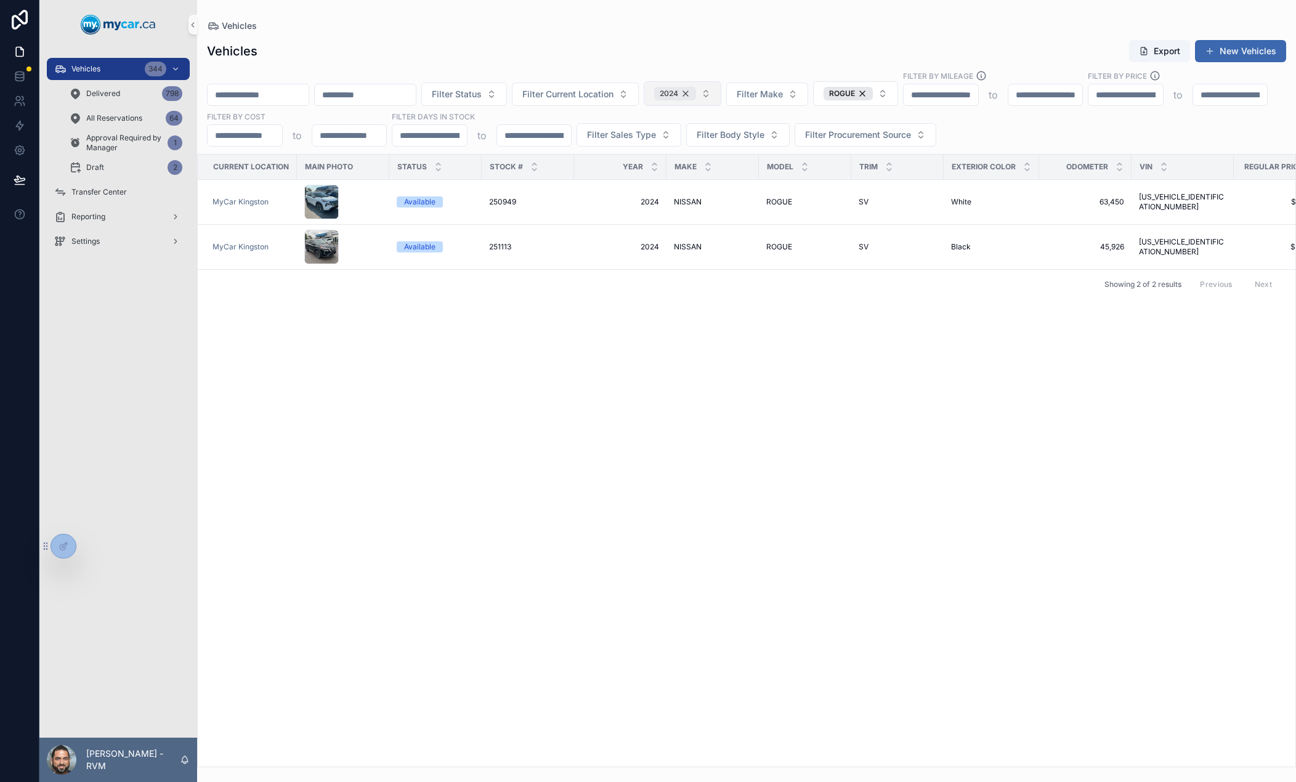
click at [696, 94] on div "2024" at bounding box center [675, 94] width 42 height 14
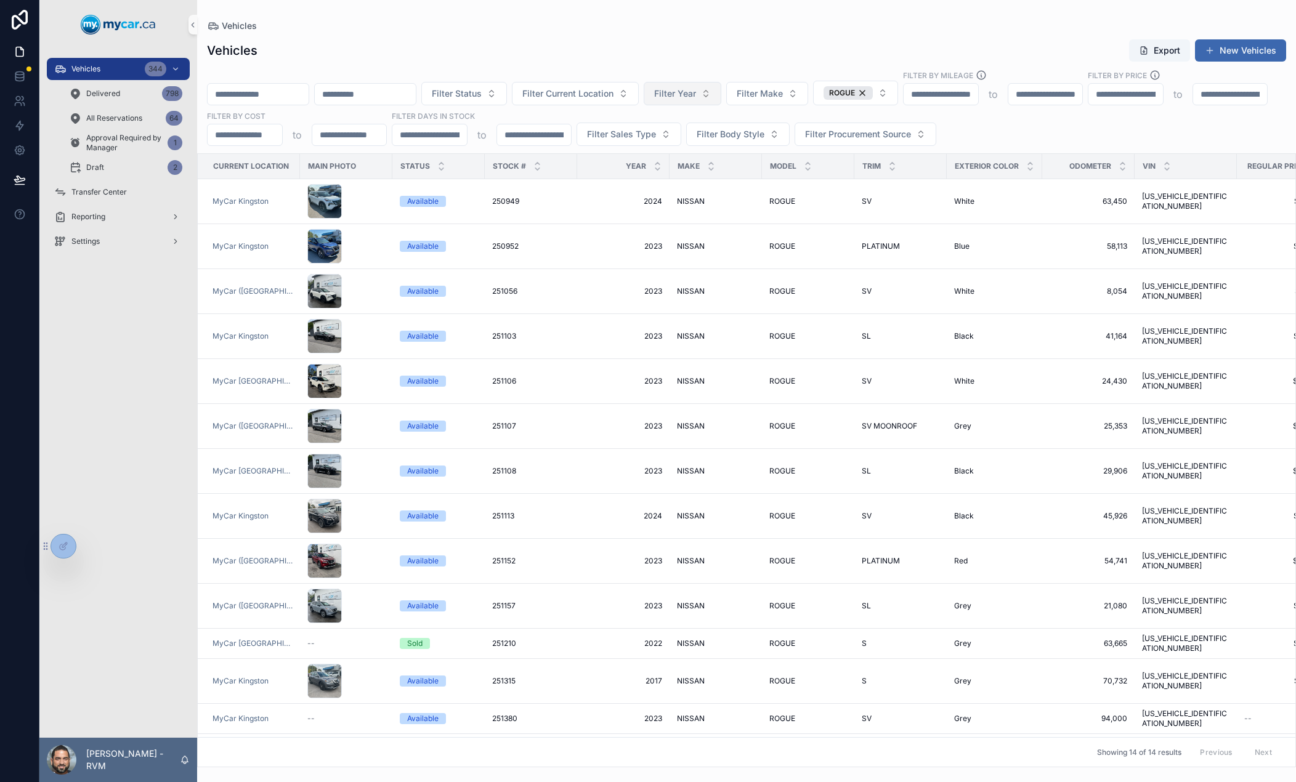
click at [696, 96] on span "Filter Year" at bounding box center [675, 93] width 42 height 12
click at [738, 240] on div "2023" at bounding box center [771, 243] width 148 height 20
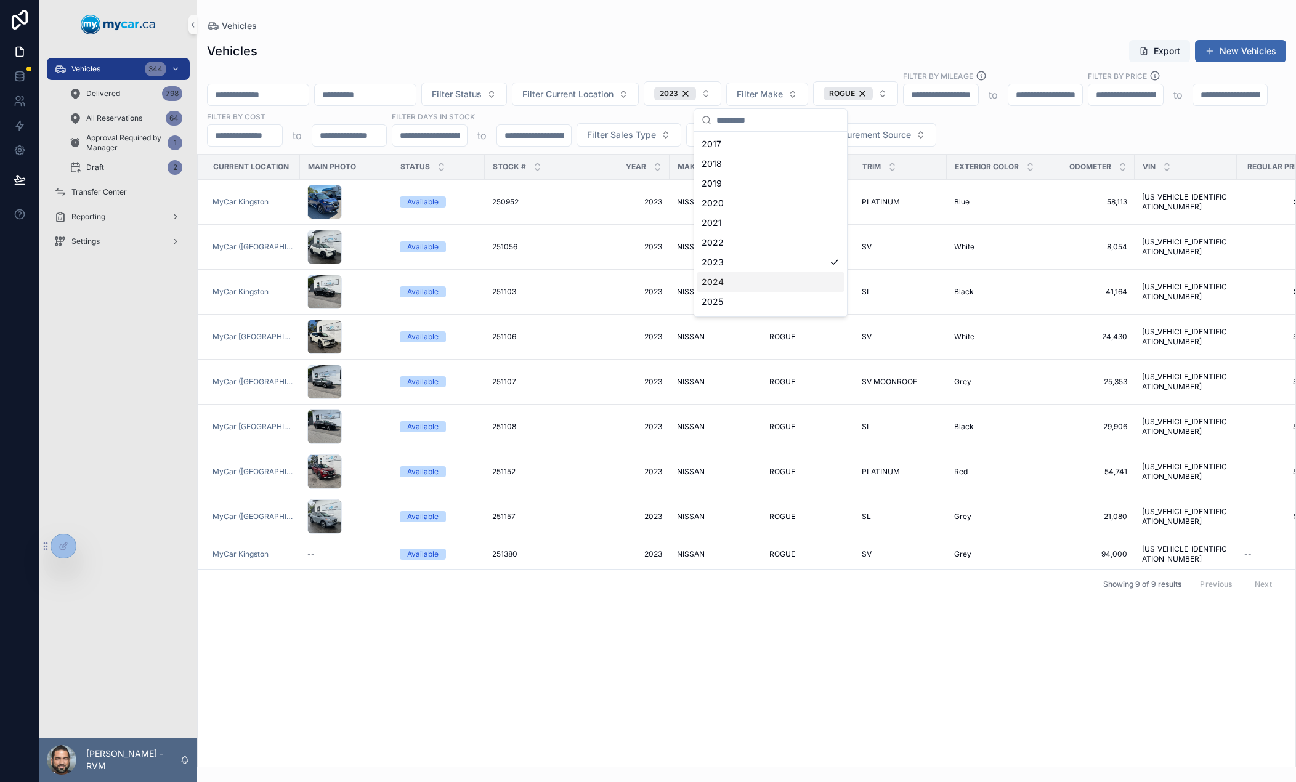
click at [925, 635] on div "Current Location Main Photo Status Stock # Year Make Model Trim Exterior Color …" at bounding box center [746, 461] width 1097 height 612
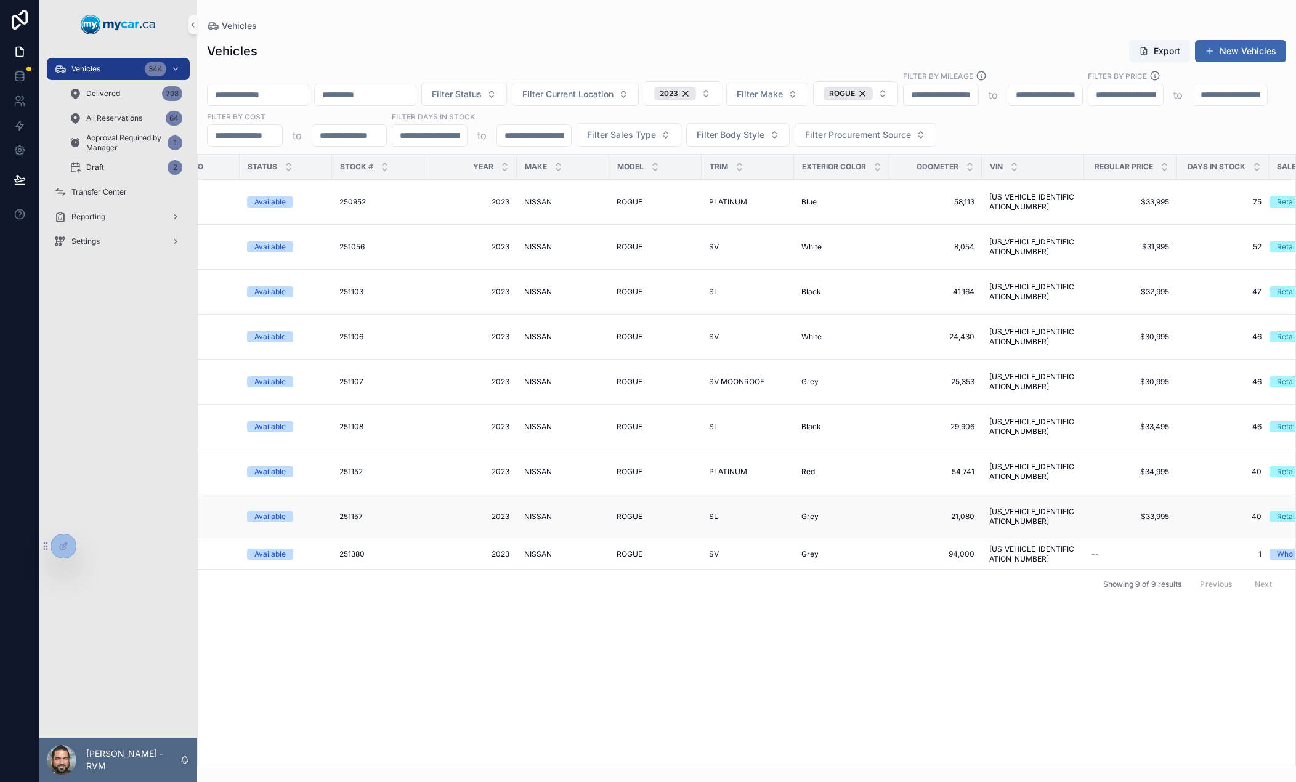
scroll to position [0, 153]
